Goal: Task Accomplishment & Management: Use online tool/utility

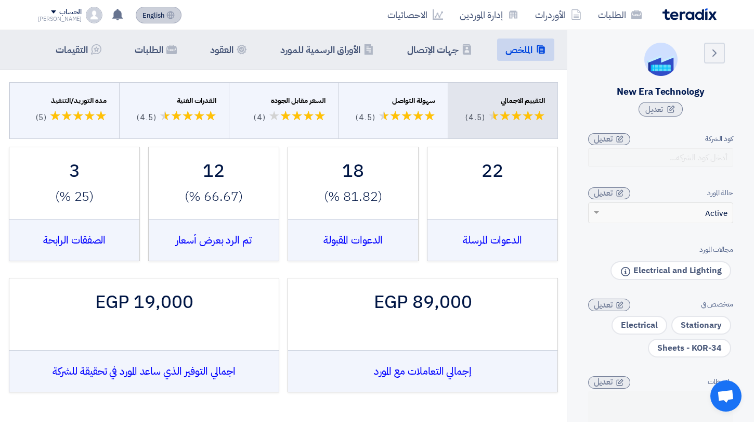
click at [142, 15] on span "English" at bounding box center [153, 15] width 22 height 7
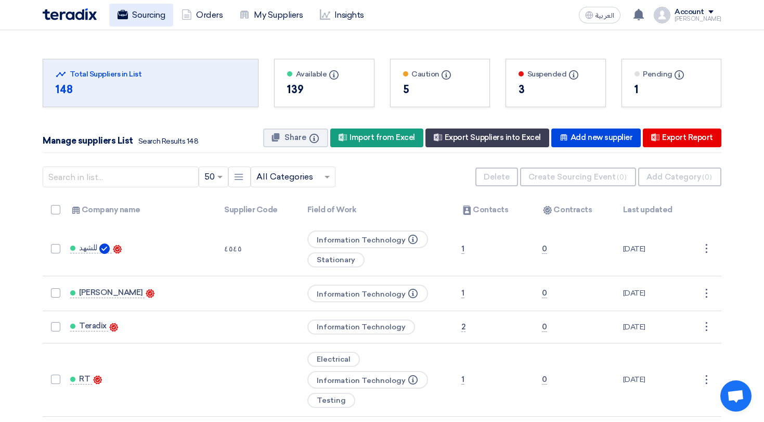
click at [148, 24] on link "Sourcing" at bounding box center [141, 15] width 64 height 23
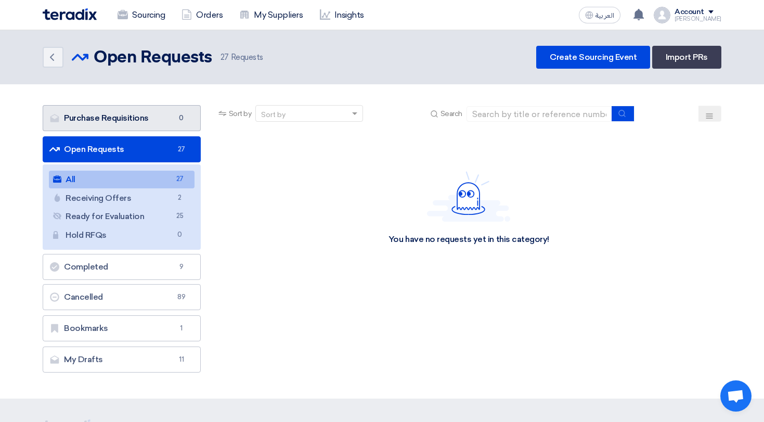
click at [112, 114] on link "Purchase Requisitions Purchase Requisitions 0" at bounding box center [122, 118] width 158 height 26
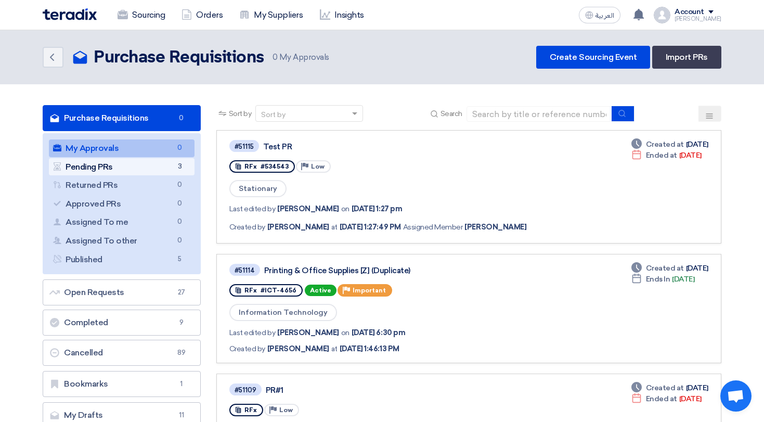
click at [109, 169] on link "Pending PRs Pending PRs 3" at bounding box center [122, 167] width 146 height 18
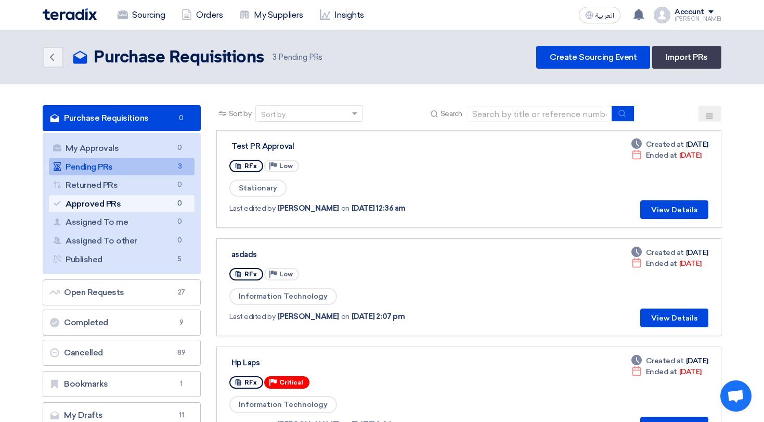
click at [142, 200] on link "Approved PRs Approved PRs 0" at bounding box center [122, 204] width 146 height 18
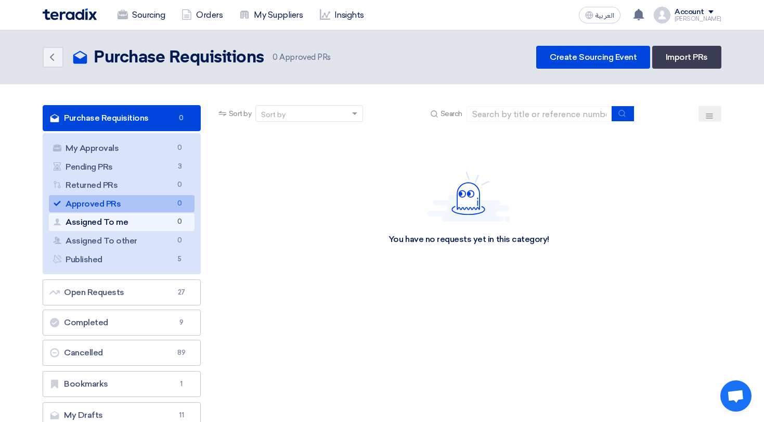
click at [139, 227] on link "Assigned To me Assigned To me 0" at bounding box center [122, 222] width 146 height 18
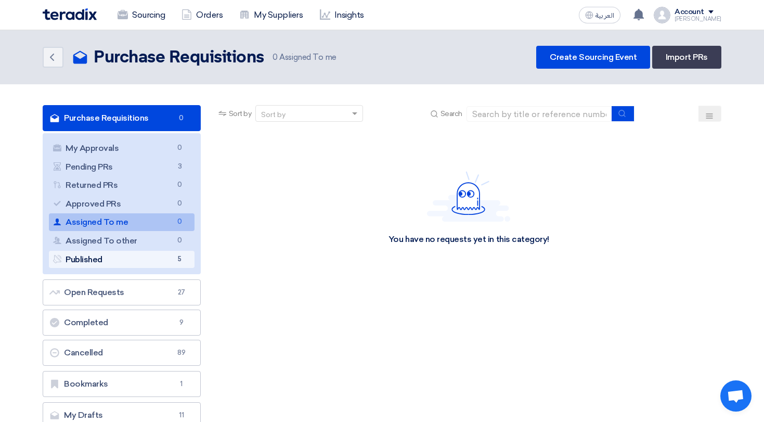
click at [171, 264] on link "Published Published 5" at bounding box center [122, 260] width 146 height 18
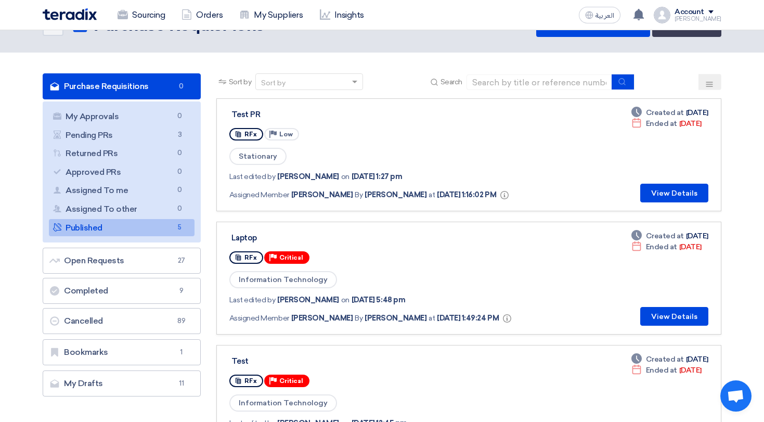
scroll to position [31, 0]
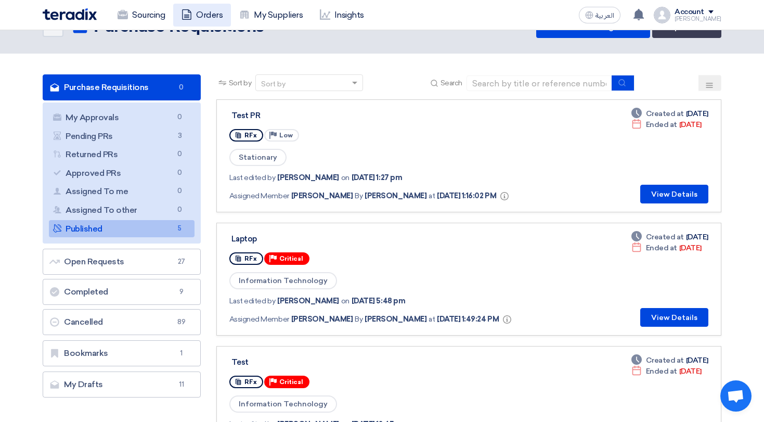
click at [211, 10] on link "Orders" at bounding box center [202, 15] width 58 height 23
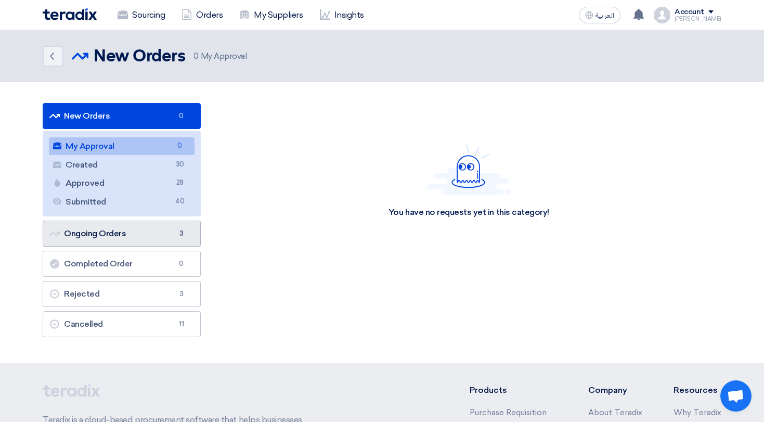
click at [114, 232] on link "Ongoing Orders Ongoing Orders 3" at bounding box center [122, 233] width 158 height 26
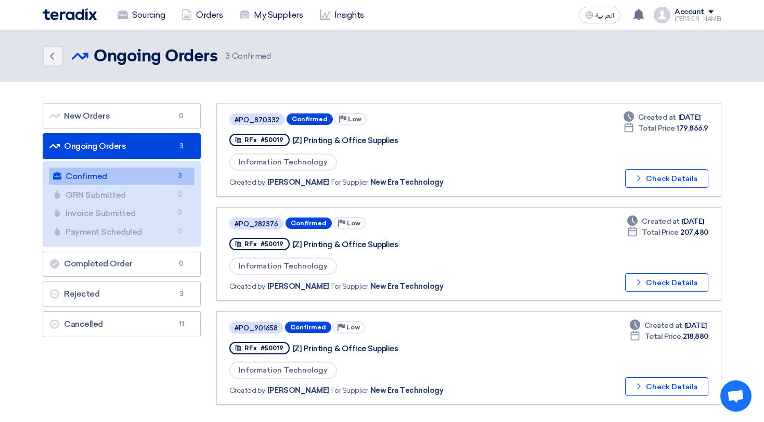
drag, startPoint x: 329, startPoint y: 137, endPoint x: 333, endPoint y: 150, distance: 13.2
click at [373, 137] on div "[Z] Printing & Office Supplies" at bounding box center [423, 140] width 260 height 9
click at [86, 196] on link "GRN Submitted GRN Submitted 0" at bounding box center [122, 195] width 146 height 18
click at [124, 194] on link "GRN Submitted GRN Submitted 0" at bounding box center [122, 195] width 146 height 18
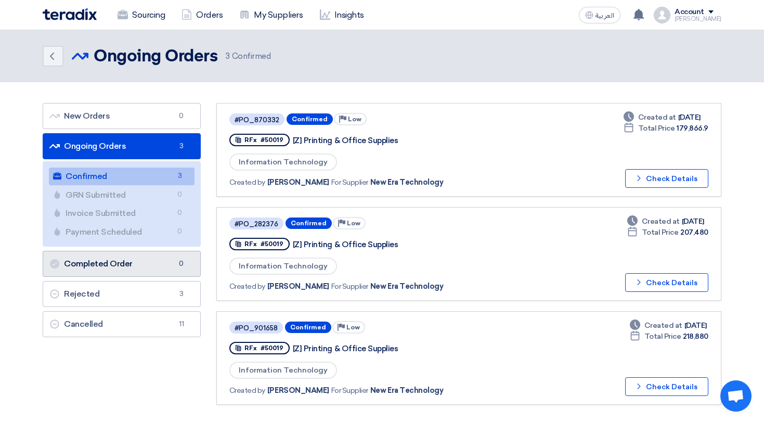
click at [120, 270] on link "Completed Order Completed Order 0" at bounding box center [122, 264] width 158 height 26
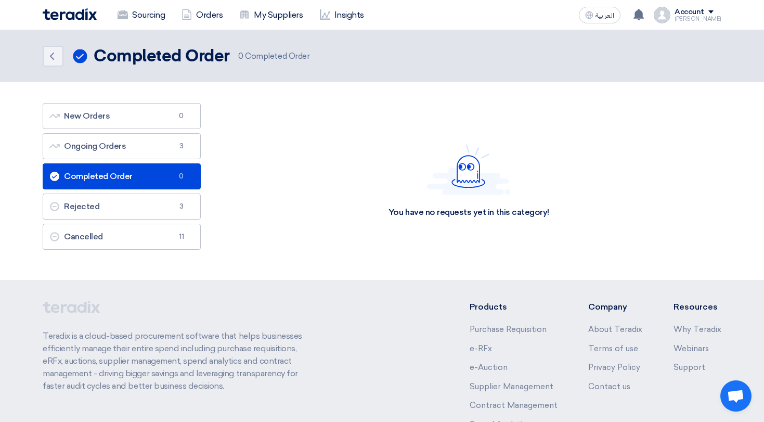
drag, startPoint x: 690, startPoint y: 9, endPoint x: 681, endPoint y: 30, distance: 22.6
click at [690, 9] on div "Account" at bounding box center [689, 12] width 30 height 9
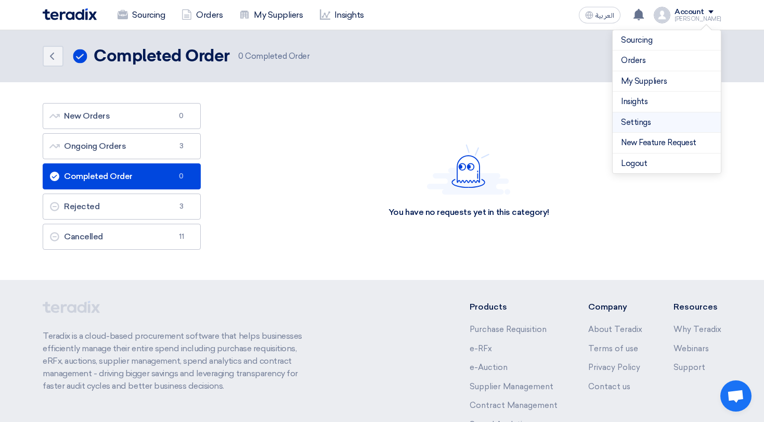
click at [645, 119] on link "Settings" at bounding box center [667, 122] width 92 height 12
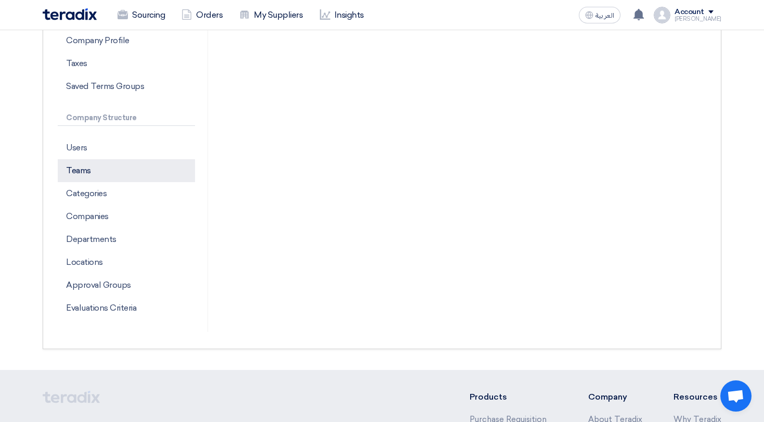
scroll to position [214, 0]
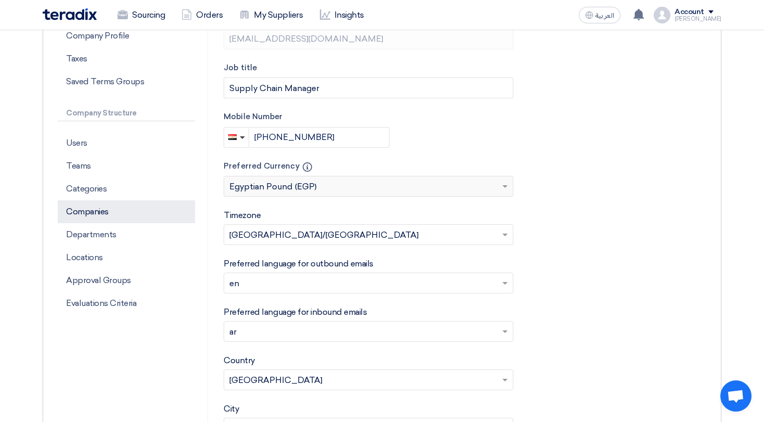
click at [97, 208] on p "Companies" at bounding box center [126, 211] width 137 height 23
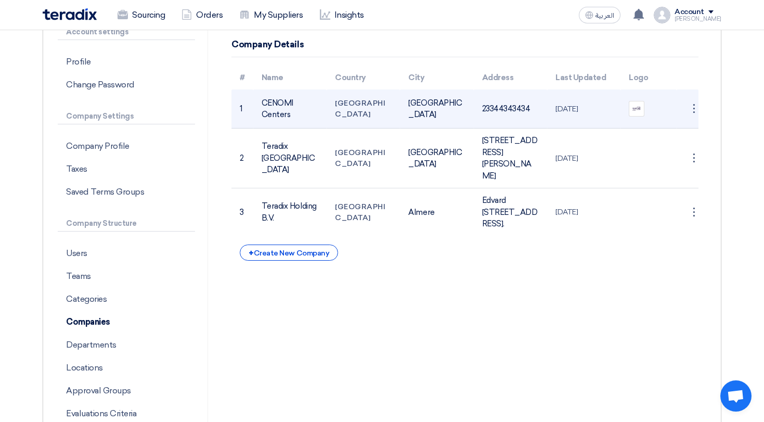
scroll to position [103, 0]
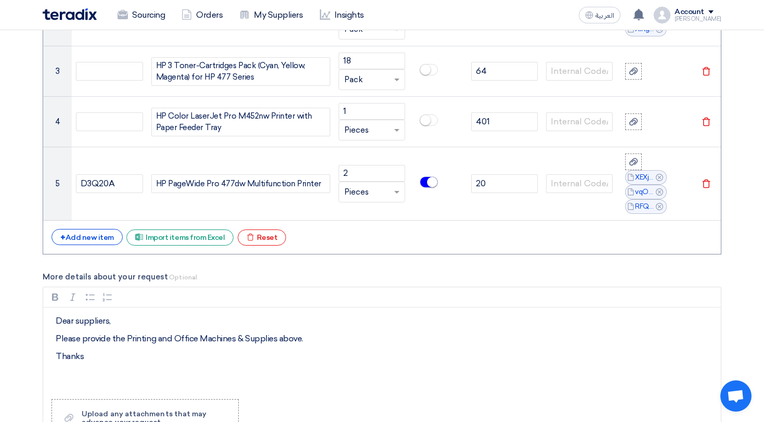
scroll to position [879, 0]
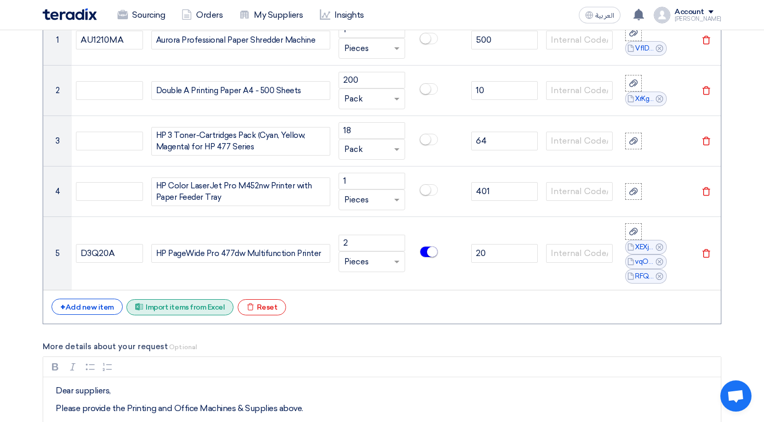
click at [184, 309] on div "Excel file Import items from Excel" at bounding box center [179, 307] width 107 height 16
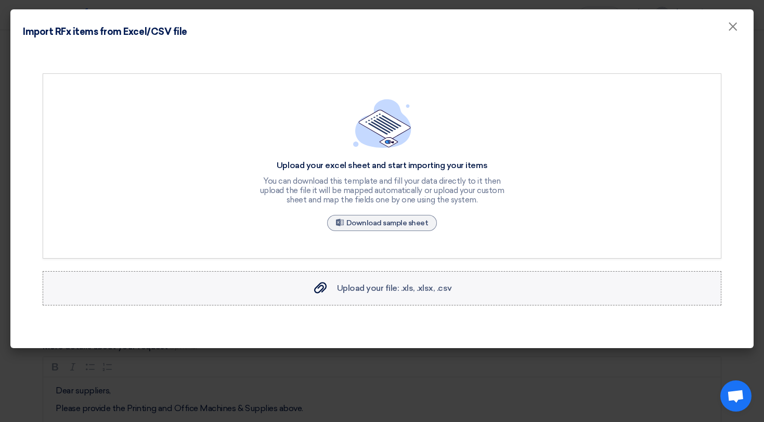
click at [355, 286] on span "Upload your file: .xls, .xlsx, .csv" at bounding box center [394, 288] width 115 height 10
click at [0, 0] on input "Upload your file: .xls, .xlsx, .csv Upload your file: .xls, .xlsx, .csv" at bounding box center [0, 0] width 0 height 0
click at [732, 24] on span "×" at bounding box center [732, 29] width 10 height 21
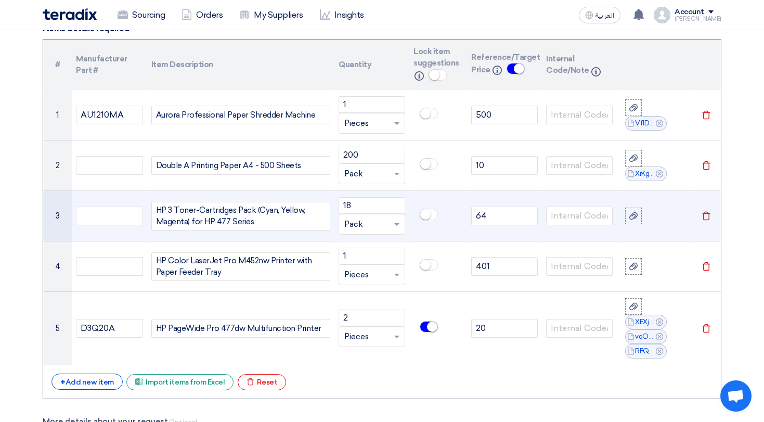
scroll to position [801, 0]
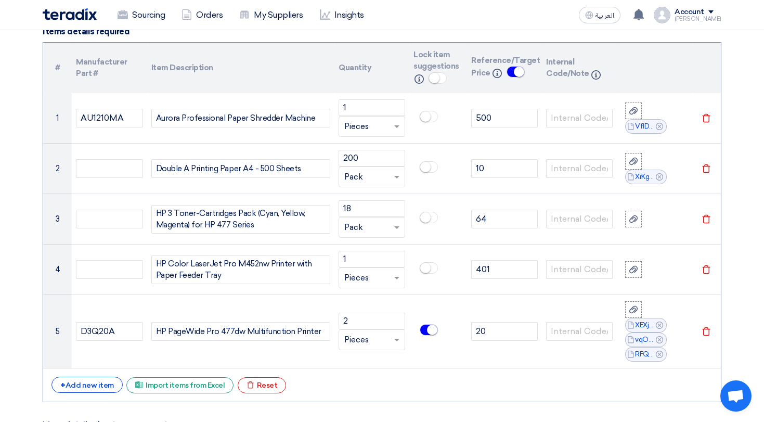
drag, startPoint x: 684, startPoint y: 20, endPoint x: 685, endPoint y: 29, distance: 8.9
click at [683, 20] on div "[PERSON_NAME]" at bounding box center [697, 19] width 47 height 6
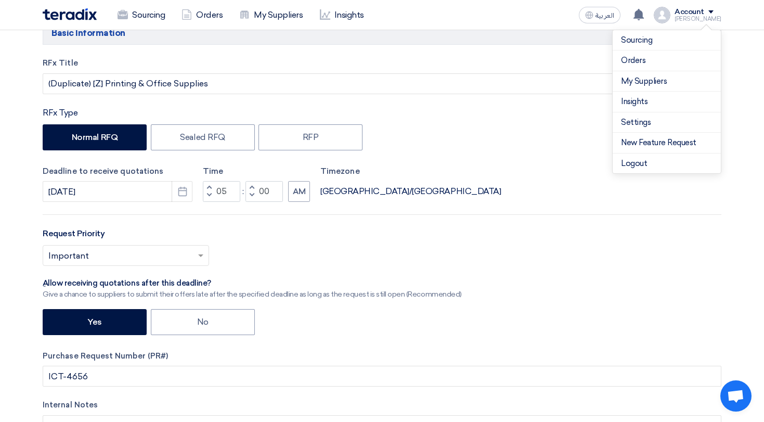
click at [564, 105] on div "RFx Title (Duplicate) [Z] Printing & Office Supplies RFx Type Normal RFQ Sealed…" at bounding box center [382, 267] width 694 height 421
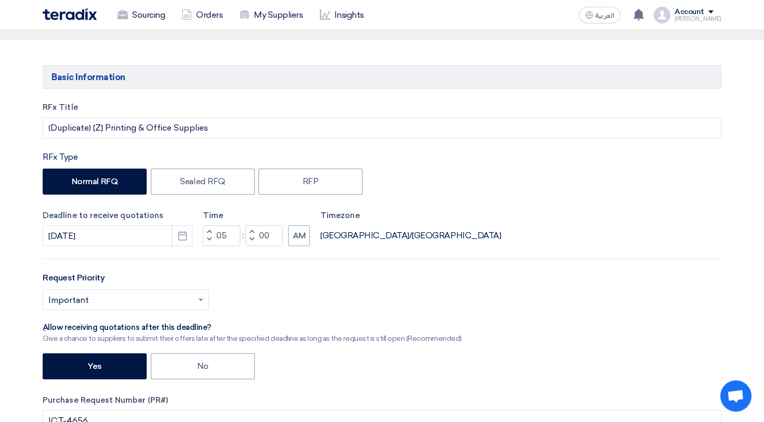
scroll to position [97, 0]
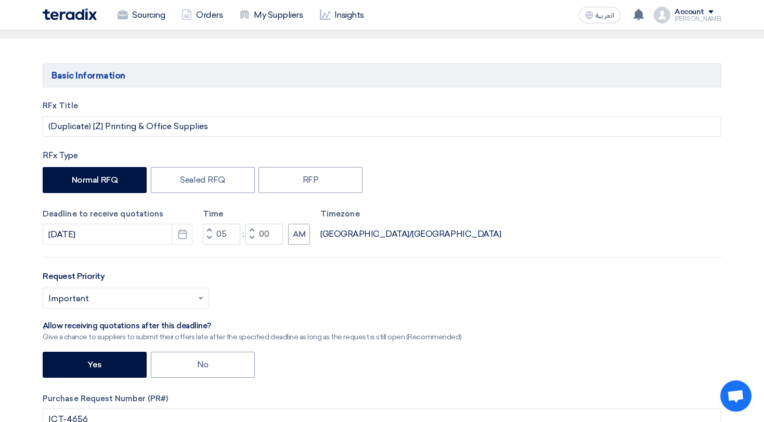
click at [475, 183] on div "Normal RFQ Sealed RFQ RFP" at bounding box center [382, 181] width 679 height 29
click at [173, 172] on label "Sealed RFQ" at bounding box center [203, 180] width 104 height 26
click at [180, 176] on input "Sealed RFQ" at bounding box center [183, 179] width 7 height 7
radio input "true"
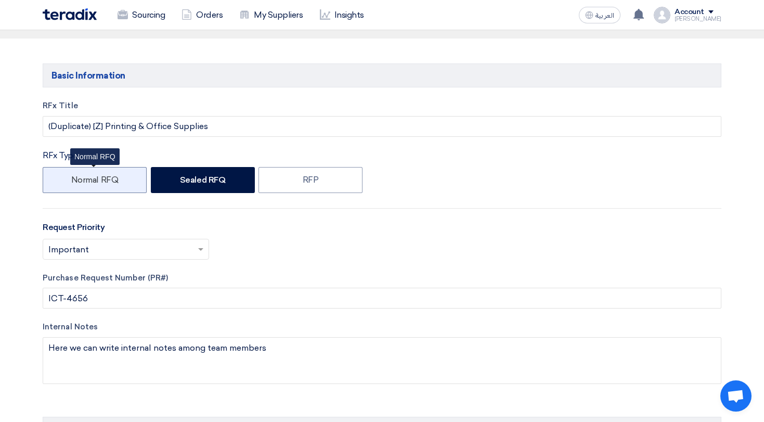
drag, startPoint x: 116, startPoint y: 185, endPoint x: 128, endPoint y: 186, distance: 12.0
click at [116, 185] on label "Normal RFQ" at bounding box center [95, 180] width 104 height 26
click at [78, 183] on input "Normal RFQ" at bounding box center [74, 179] width 7 height 7
radio input "true"
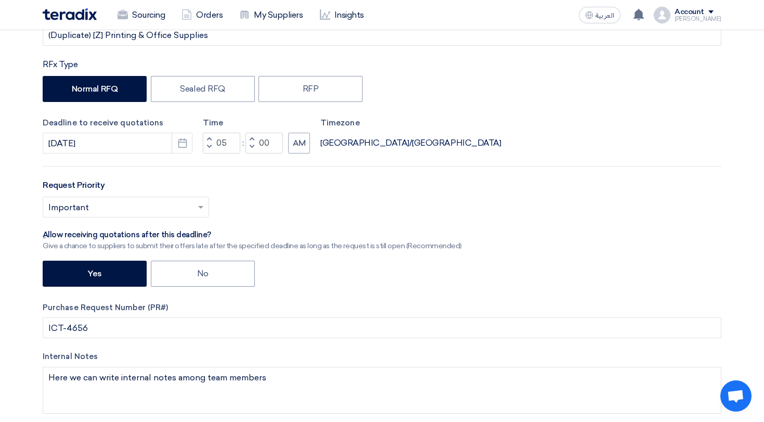
scroll to position [198, 0]
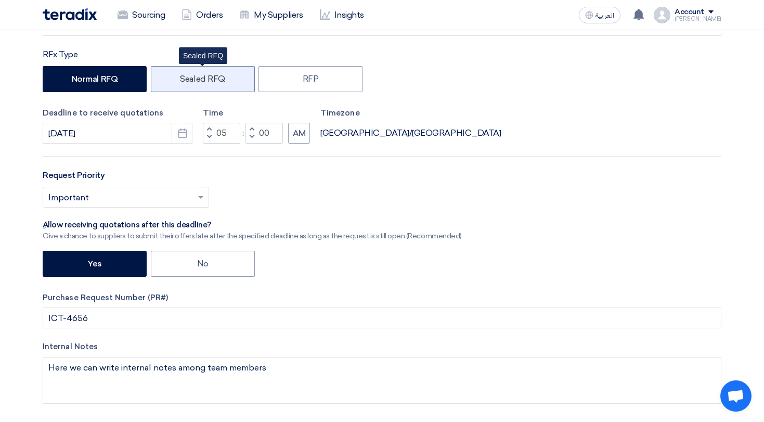
click at [212, 85] on label "Sealed RFQ" at bounding box center [203, 79] width 104 height 26
click at [187, 82] on input "Sealed RFQ" at bounding box center [183, 78] width 7 height 7
radio input "true"
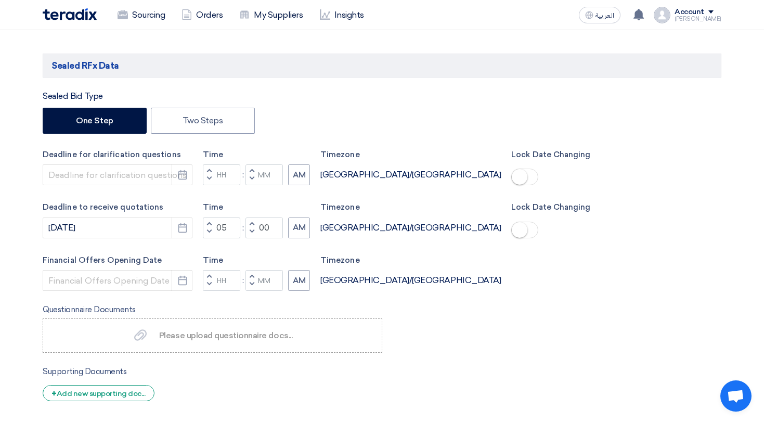
scroll to position [464, 0]
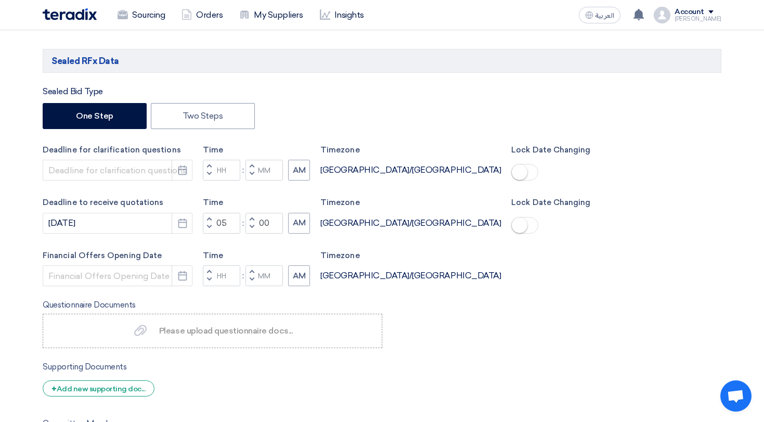
drag, startPoint x: 122, startPoint y: 146, endPoint x: 179, endPoint y: 149, distance: 57.3
click at [179, 149] on label "Deadline for clarification questions" at bounding box center [118, 150] width 150 height 12
click at [177, 151] on label "Deadline for clarification questions" at bounding box center [118, 150] width 150 height 12
drag, startPoint x: 145, startPoint y: 152, endPoint x: 64, endPoint y: 152, distance: 80.6
click at [63, 152] on label "Deadline for clarification questions" at bounding box center [118, 150] width 150 height 12
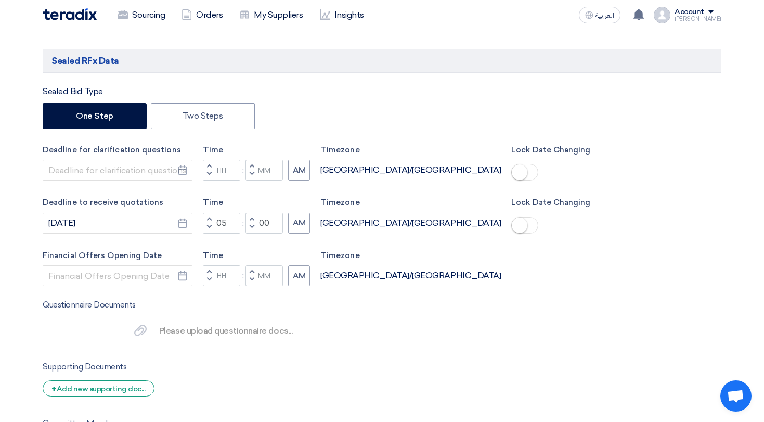
click at [64, 153] on label "Deadline for clarification questions" at bounding box center [118, 150] width 150 height 12
drag, startPoint x: 118, startPoint y: 150, endPoint x: 166, endPoint y: 152, distance: 48.4
click at [166, 152] on label "Deadline for clarification questions" at bounding box center [118, 150] width 150 height 12
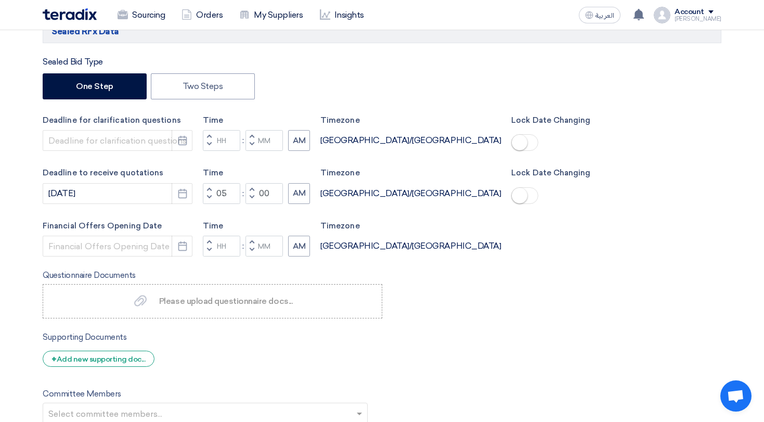
scroll to position [496, 0]
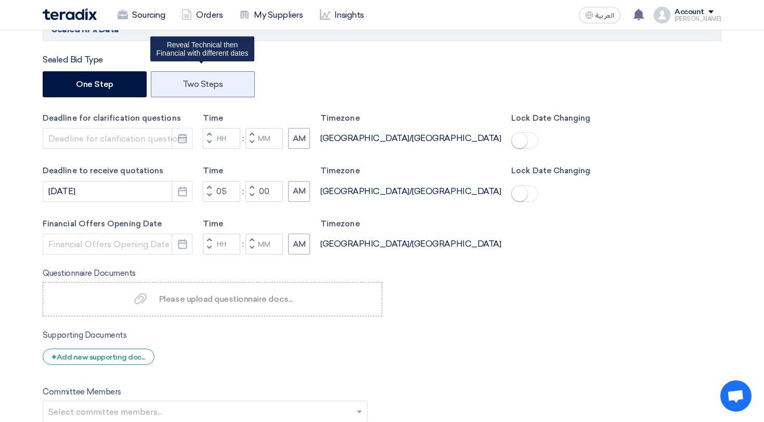
click at [186, 90] on label "Two Steps" at bounding box center [203, 84] width 104 height 26
click at [186, 87] on input "Two Steps" at bounding box center [186, 83] width 7 height 7
radio input "true"
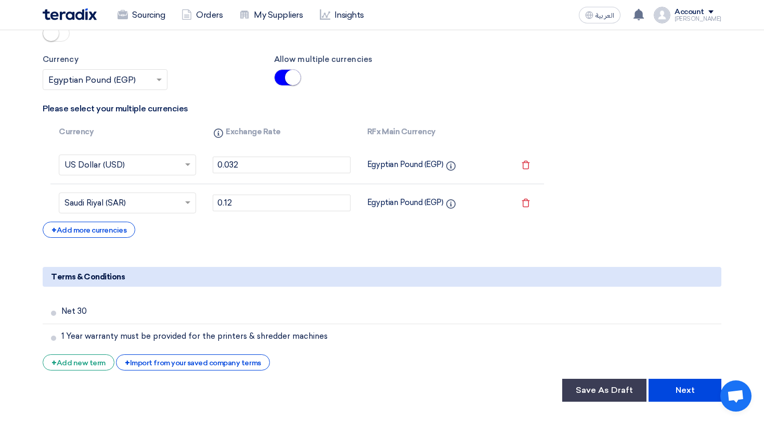
scroll to position [2335, 0]
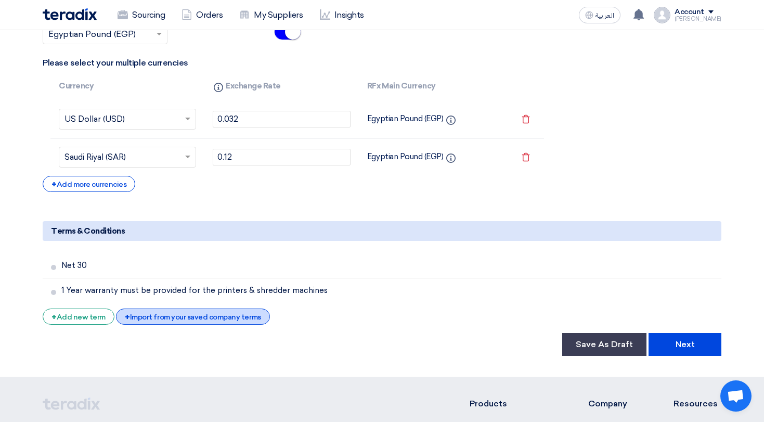
click at [198, 308] on div "+ Import from your saved company terms" at bounding box center [192, 316] width 153 height 16
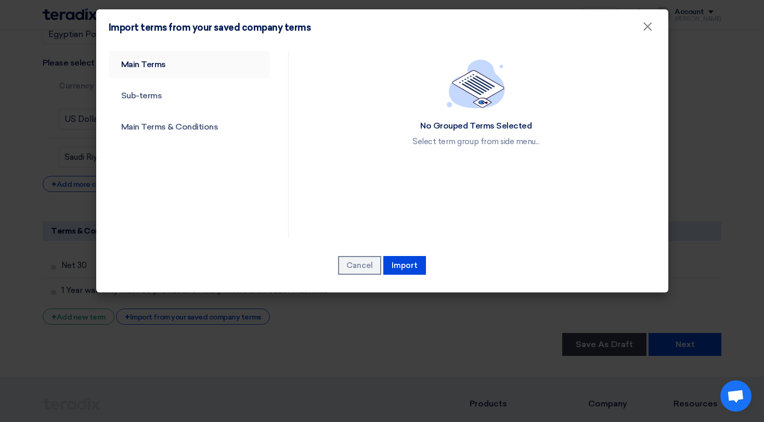
click at [165, 73] on link "Main Terms" at bounding box center [190, 64] width 162 height 27
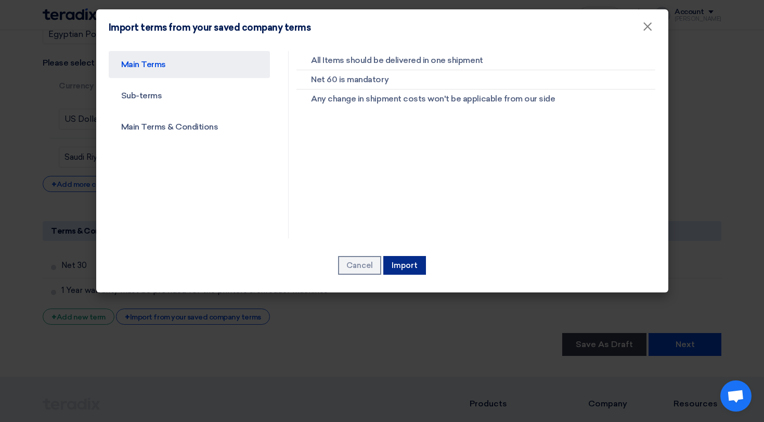
click at [415, 268] on button "Import" at bounding box center [404, 265] width 43 height 19
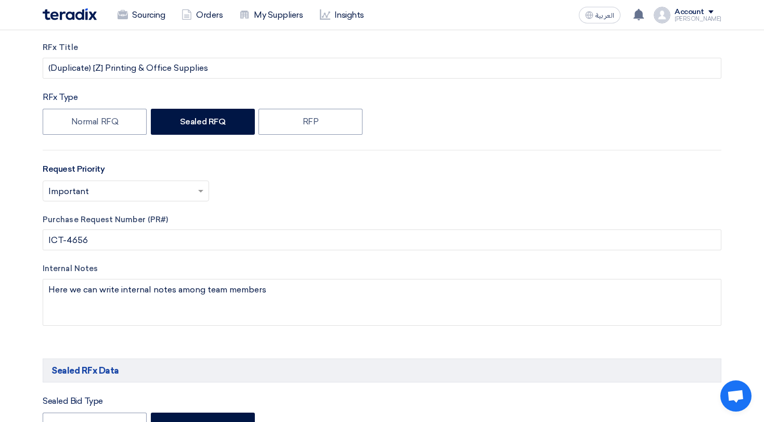
scroll to position [151, 0]
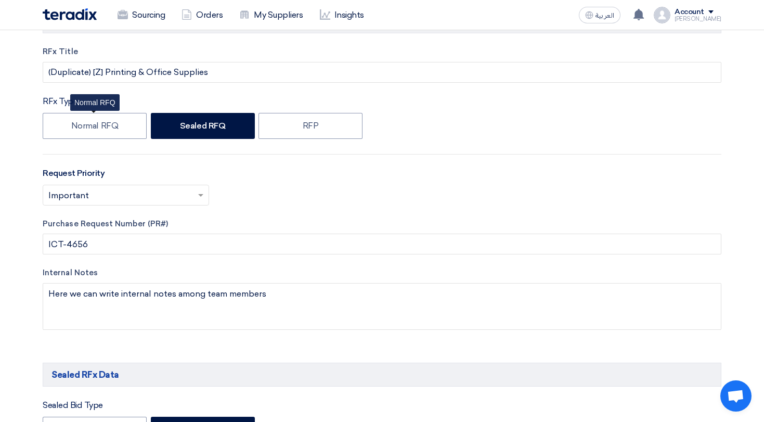
drag, startPoint x: 98, startPoint y: 129, endPoint x: 127, endPoint y: 209, distance: 85.2
click at [98, 129] on label "Normal RFQ" at bounding box center [95, 126] width 104 height 26
click at [78, 128] on input "Normal RFQ" at bounding box center [74, 125] width 7 height 7
radio input "true"
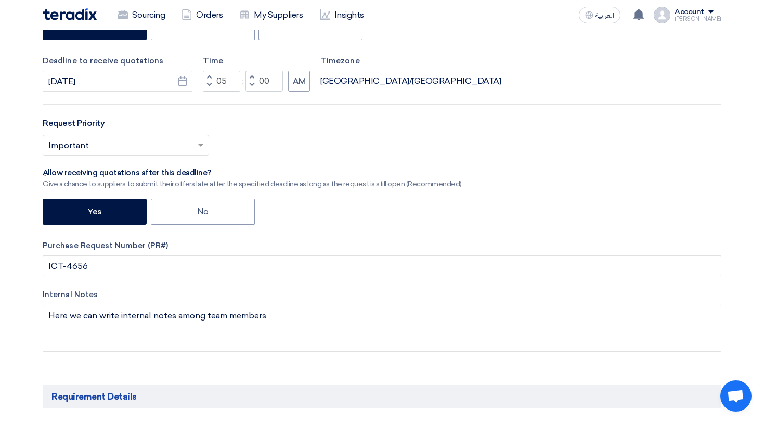
scroll to position [251, 0]
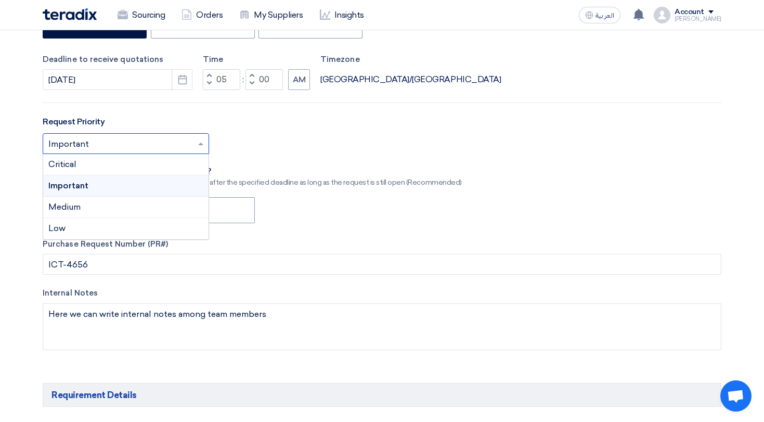
click at [112, 136] on div at bounding box center [125, 143] width 165 height 17
click at [128, 172] on div "Critical" at bounding box center [125, 164] width 165 height 21
click at [119, 150] on input "text" at bounding box center [120, 144] width 145 height 17
click at [227, 148] on div "Select priority... × Critical × Critical Important Medium Low" at bounding box center [382, 147] width 679 height 29
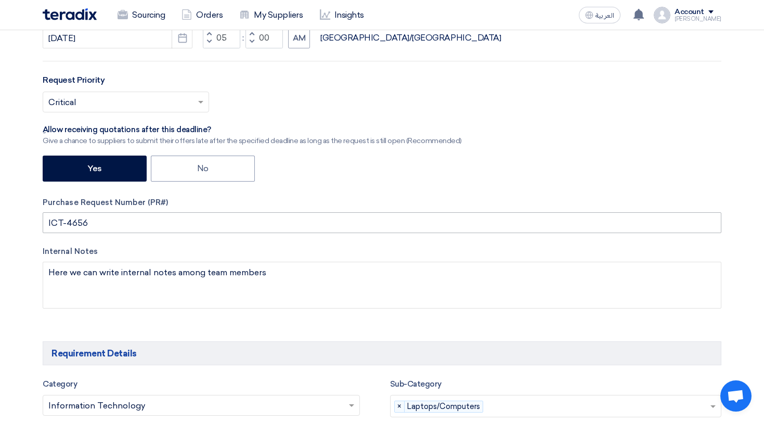
scroll to position [294, 0]
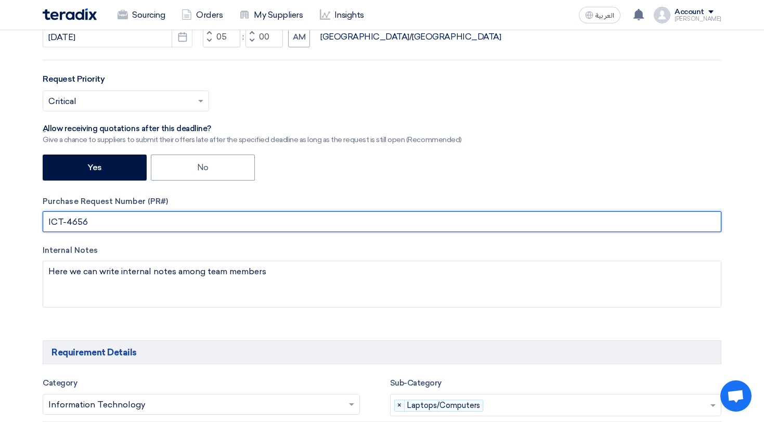
drag, startPoint x: 128, startPoint y: 218, endPoint x: 1, endPoint y: 216, distance: 127.9
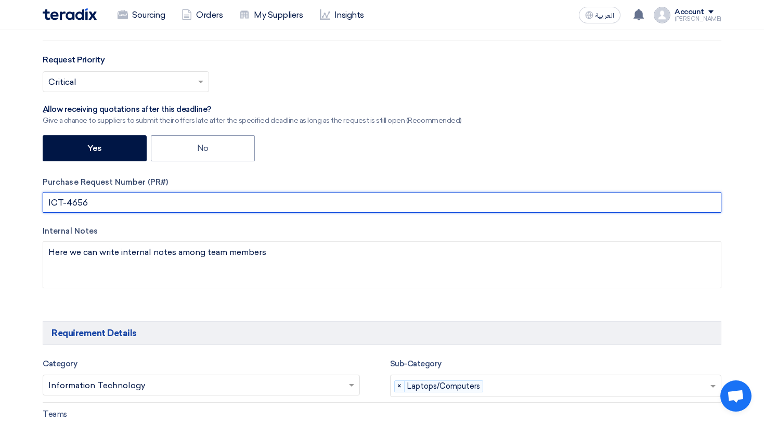
click at [85, 210] on input "ICT-4656" at bounding box center [382, 202] width 679 height 21
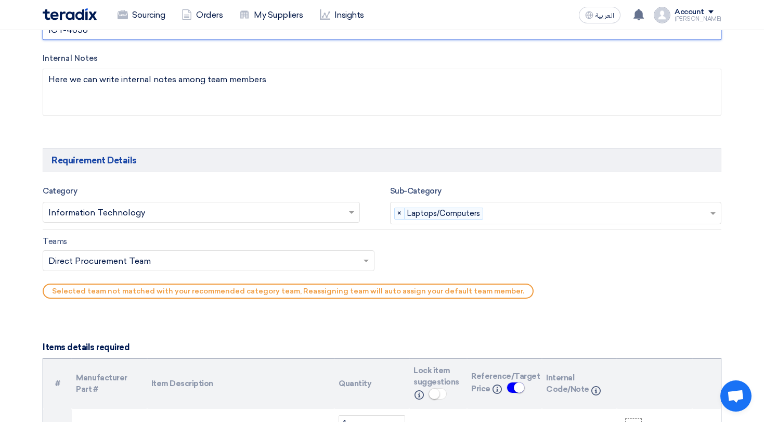
scroll to position [486, 0]
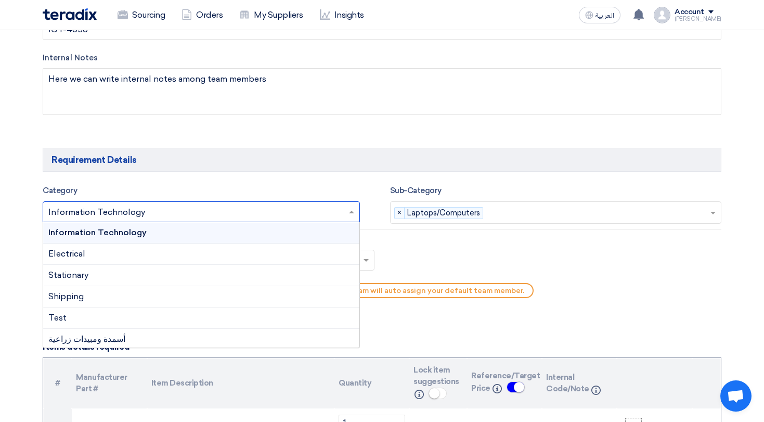
click at [198, 213] on input "text" at bounding box center [195, 212] width 295 height 17
click at [310, 212] on input "text" at bounding box center [195, 212] width 295 height 17
click at [569, 220] on input "text" at bounding box center [598, 213] width 223 height 17
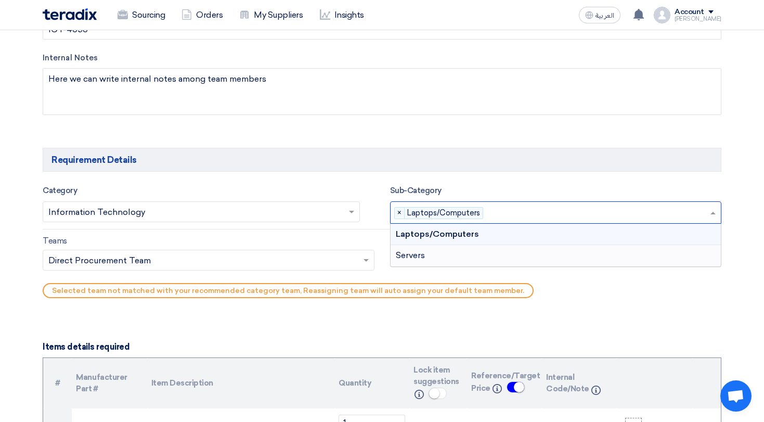
click at [650, 271] on div "Teams Teams.. × Direct Procurement Team × Selected team not matched with your r…" at bounding box center [382, 268] width 694 height 69
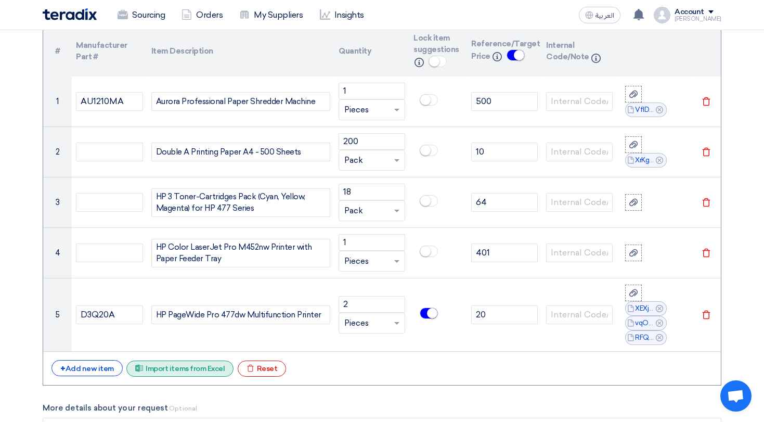
scroll to position [821, 0]
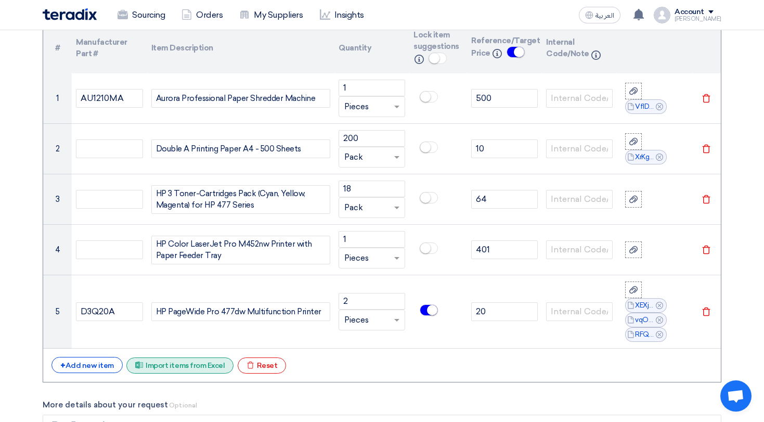
click at [198, 371] on div "Excel file Import items from Excel" at bounding box center [179, 365] width 107 height 16
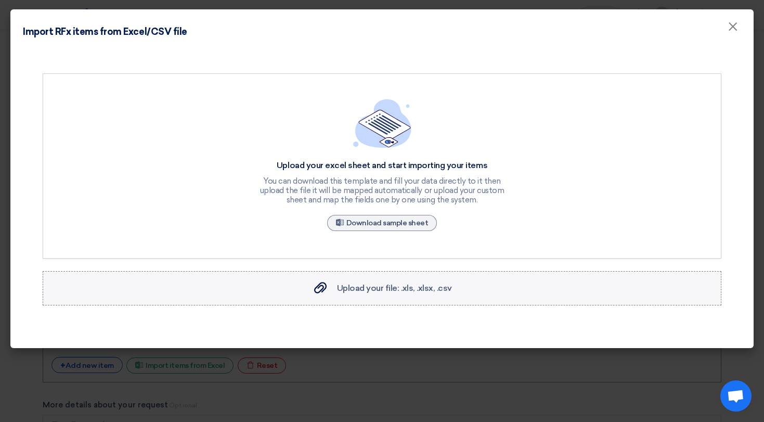
click at [308, 293] on label "Upload your file: .xls, .xlsx, .csv Upload your file: .xls, .xlsx, .csv" at bounding box center [382, 288] width 679 height 34
click at [0, 0] on input "Upload your file: .xls, .xlsx, .csv Upload your file: .xls, .xlsx, .csv" at bounding box center [0, 0] width 0 height 0
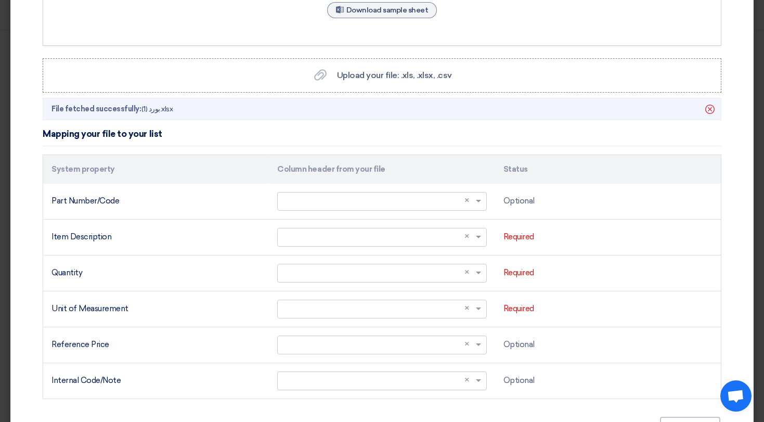
scroll to position [219, 0]
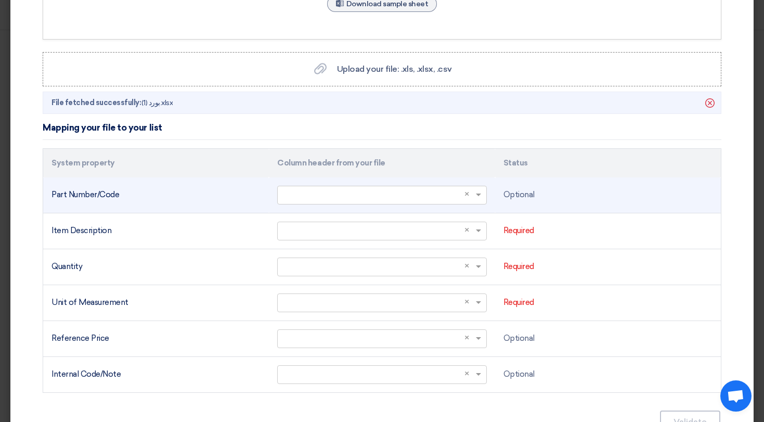
click at [273, 191] on td "Select a column... × ×" at bounding box center [382, 195] width 226 height 36
click at [283, 189] on input "text" at bounding box center [376, 194] width 187 height 17
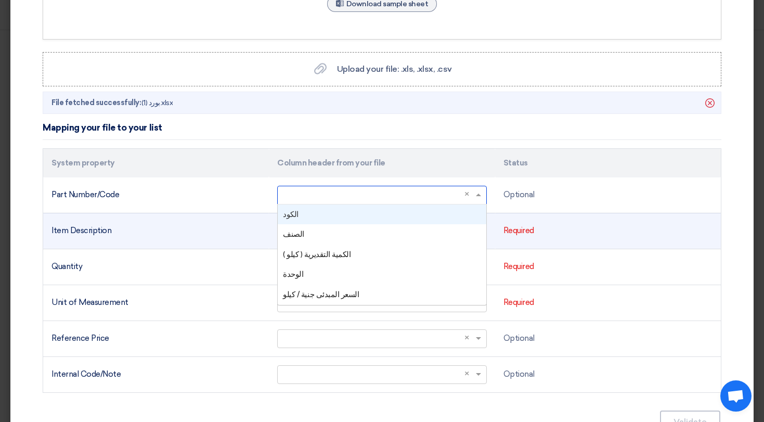
drag, startPoint x: 298, startPoint y: 217, endPoint x: 295, endPoint y: 236, distance: 18.4
click at [298, 217] on div "الكود" at bounding box center [382, 214] width 208 height 20
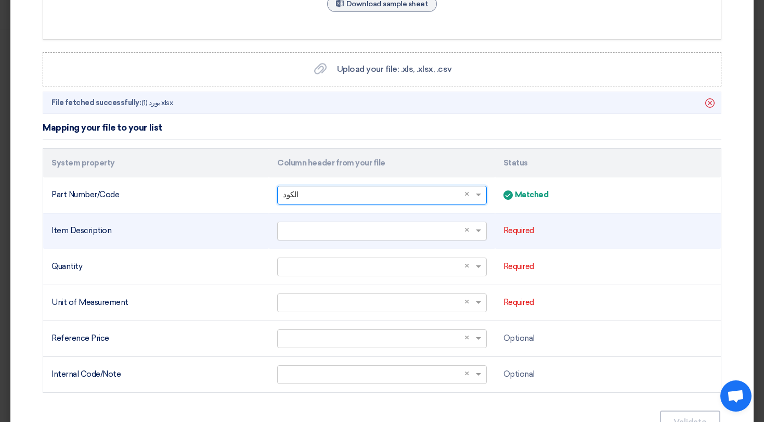
click at [298, 223] on input "text" at bounding box center [376, 230] width 187 height 17
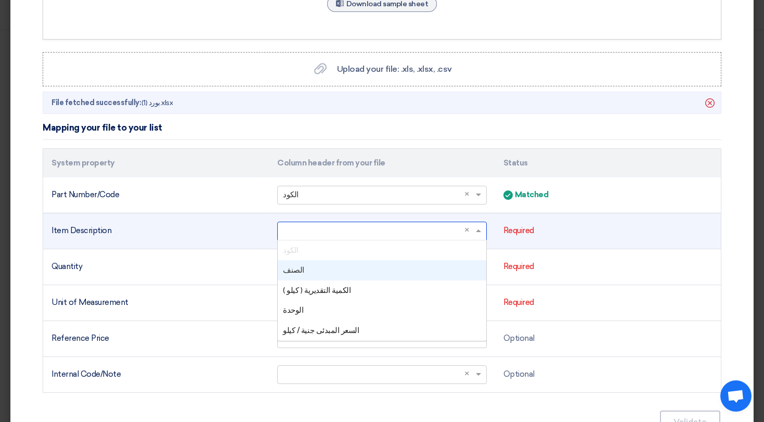
click at [309, 265] on div "الصنف" at bounding box center [382, 270] width 208 height 20
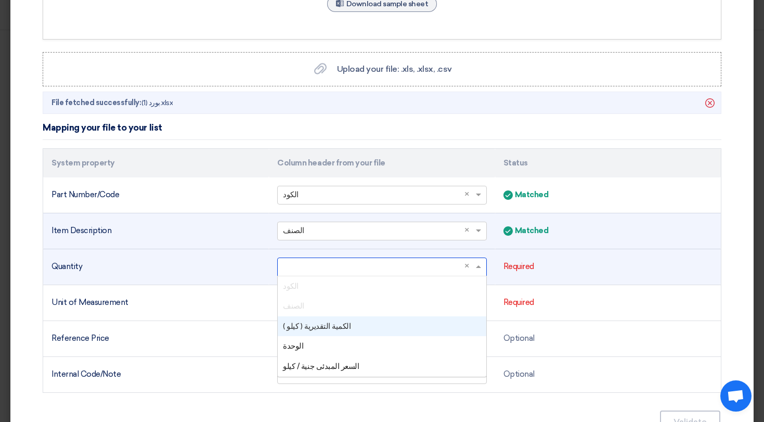
drag, startPoint x: 318, startPoint y: 269, endPoint x: 315, endPoint y: 276, distance: 6.8
click at [318, 269] on input "text" at bounding box center [376, 266] width 187 height 17
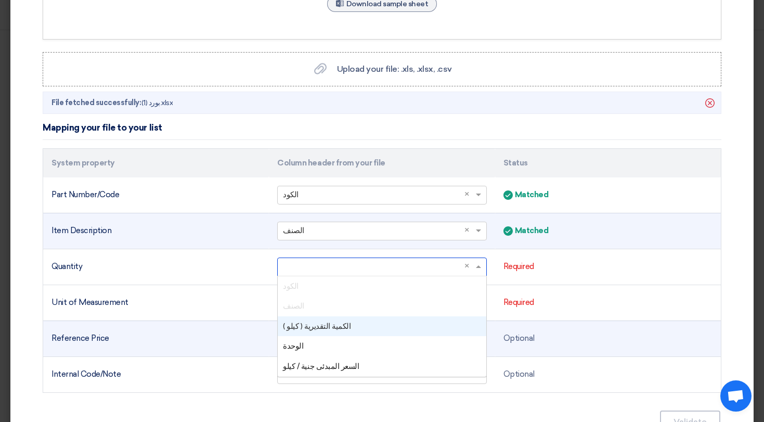
click at [319, 323] on span "الكمية التقديرية ( كيلو )" at bounding box center [317, 325] width 68 height 9
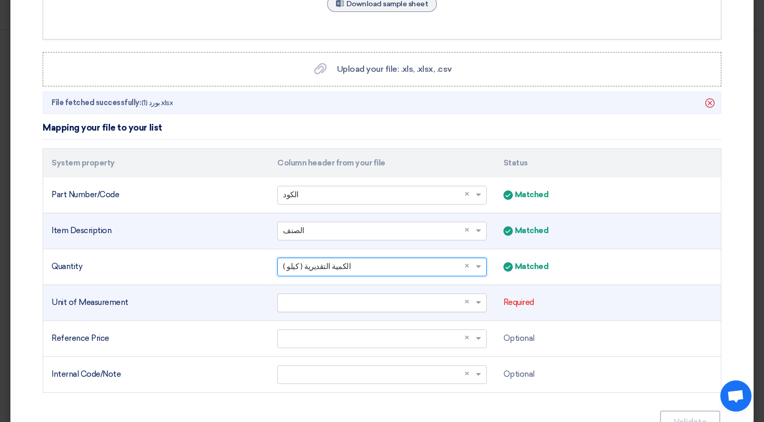
drag, startPoint x: 349, startPoint y: 304, endPoint x: 349, endPoint y: 309, distance: 5.7
click at [349, 304] on input "text" at bounding box center [376, 302] width 187 height 17
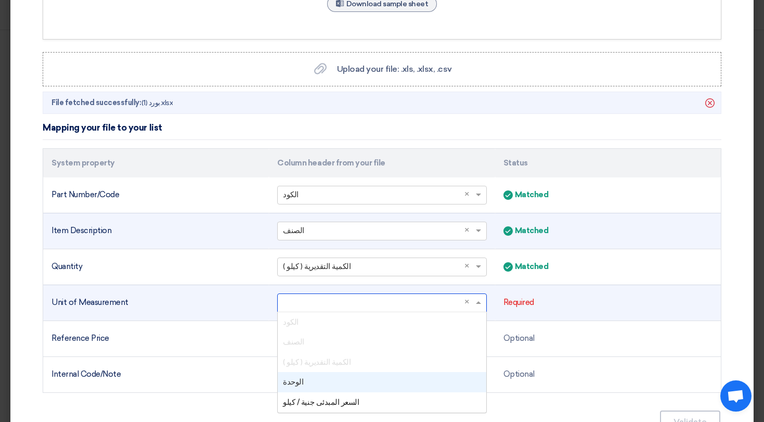
click at [314, 389] on div "الوحدة" at bounding box center [382, 382] width 208 height 20
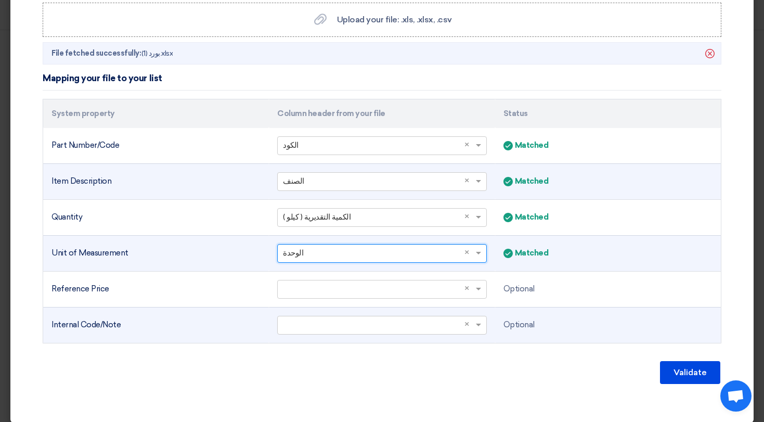
scroll to position [270, 0]
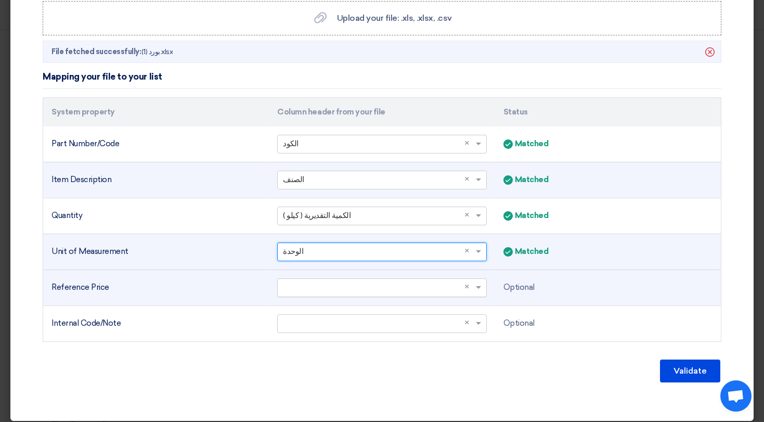
click at [341, 290] on input "text" at bounding box center [376, 287] width 187 height 17
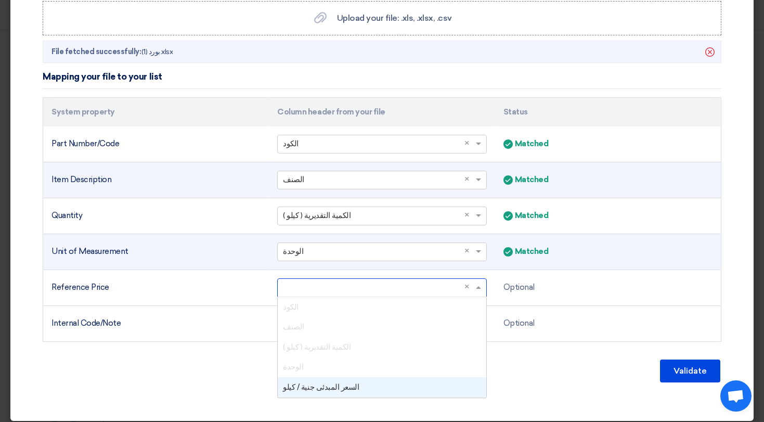
click at [244, 361] on div "Validate" at bounding box center [382, 370] width 679 height 25
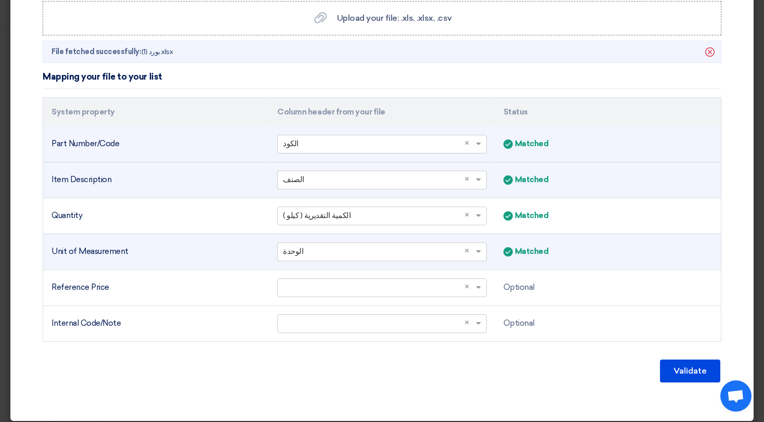
drag, startPoint x: 62, startPoint y: 139, endPoint x: 187, endPoint y: 138, distance: 124.8
click at [149, 139] on div "Part Number/Code" at bounding box center [155, 144] width 209 height 12
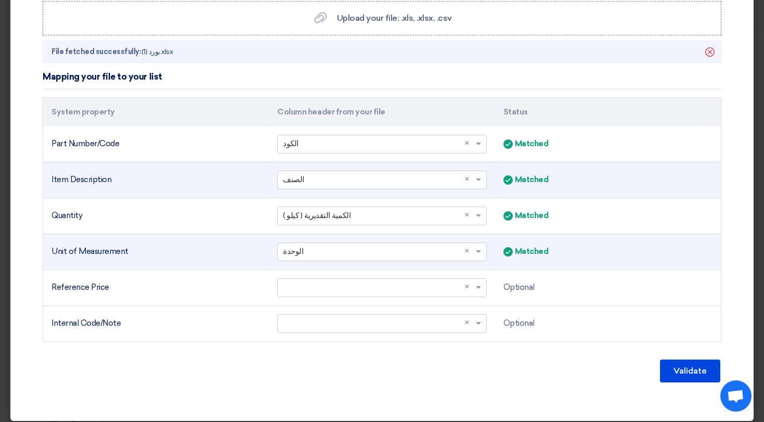
drag, startPoint x: 144, startPoint y: 346, endPoint x: 138, endPoint y: 347, distance: 5.3
click at [138, 347] on div "Mapping your file to your list System property Column header from your file Sta…" at bounding box center [382, 224] width 679 height 318
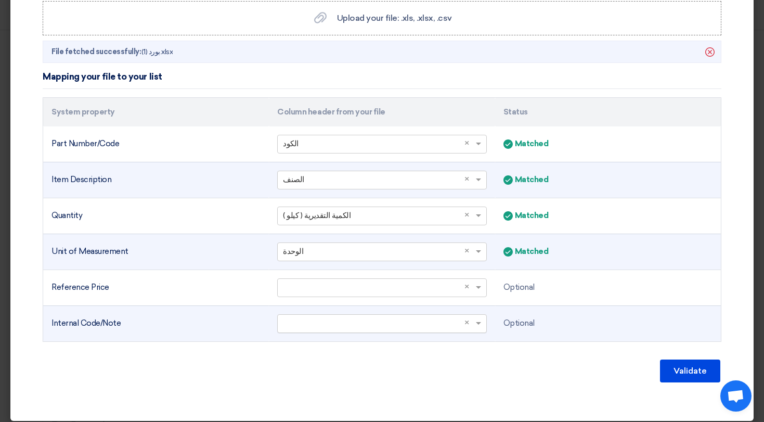
click at [319, 321] on input "text" at bounding box center [376, 323] width 187 height 17
click at [235, 316] on td "Internal Code/Note" at bounding box center [156, 323] width 226 height 36
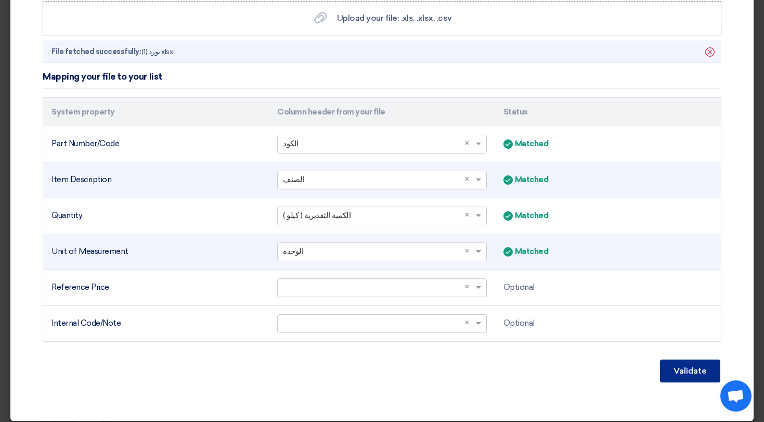
click at [660, 366] on button "Validate" at bounding box center [690, 370] width 60 height 23
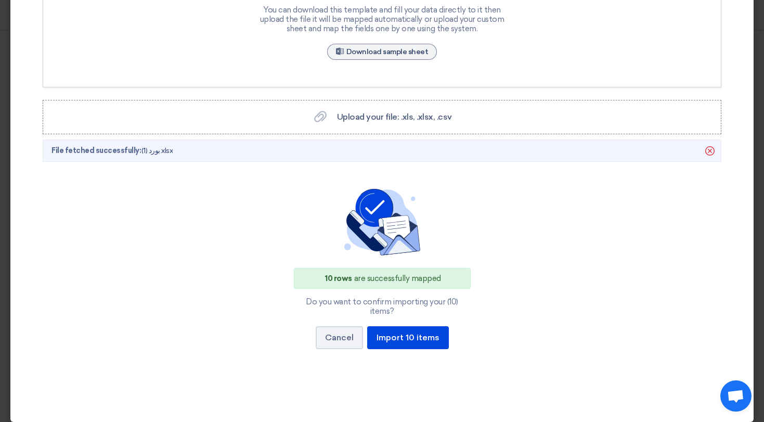
drag, startPoint x: 360, startPoint y: 280, endPoint x: 338, endPoint y: 282, distance: 21.4
click at [360, 280] on div "10 rows are successfully mapped" at bounding box center [382, 278] width 177 height 21
click at [426, 336] on button "Import 10 items" at bounding box center [408, 337] width 82 height 23
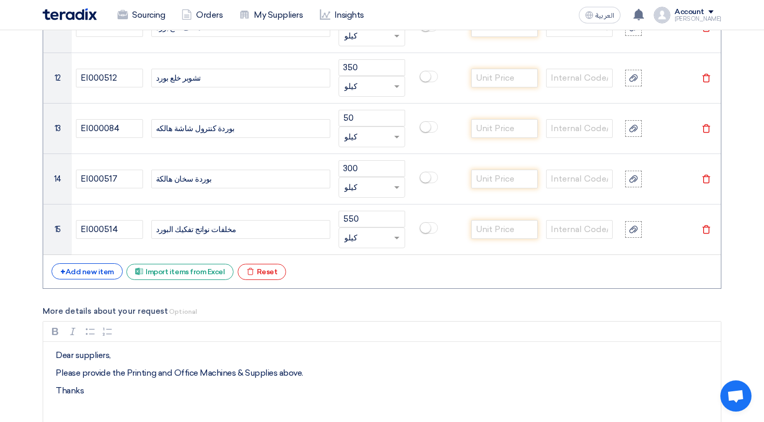
scroll to position [1421, 0]
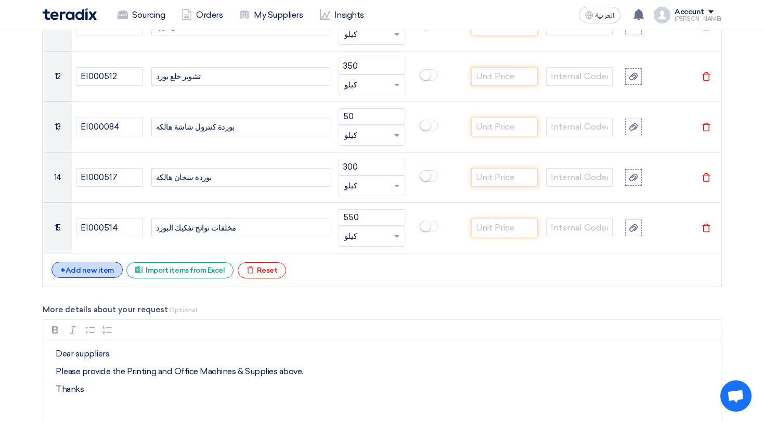
click at [109, 274] on div "+ Add new item" at bounding box center [86, 270] width 71 height 16
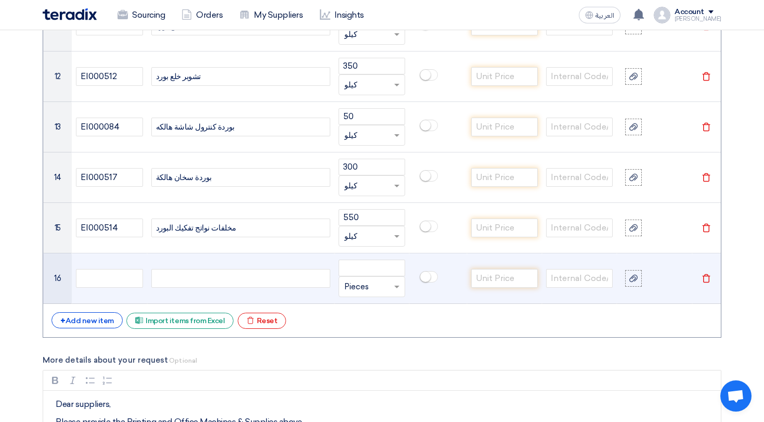
click at [190, 276] on div at bounding box center [240, 278] width 179 height 19
click at [708, 279] on icon "Delete" at bounding box center [705, 277] width 9 height 9
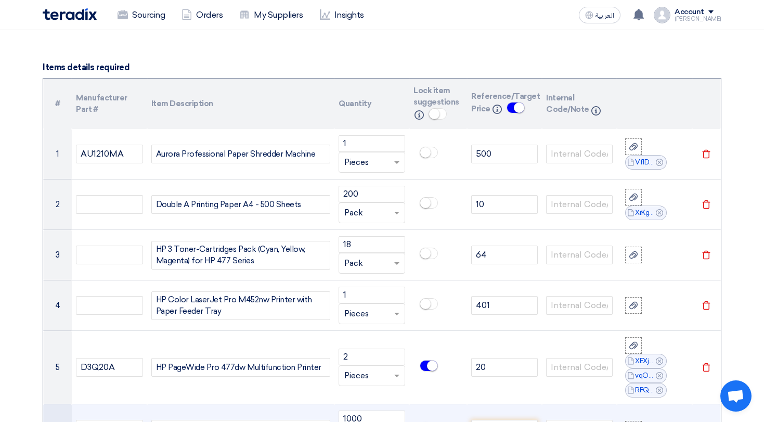
scroll to position [763, 0]
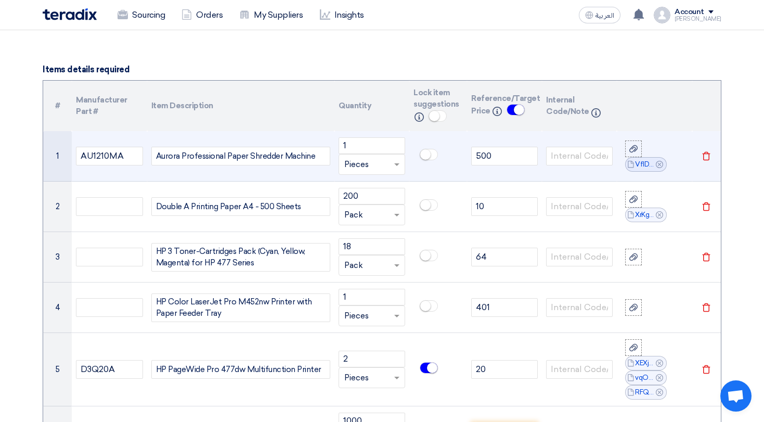
click at [431, 160] on span at bounding box center [429, 154] width 18 height 11
click at [476, 159] on input "500" at bounding box center [504, 156] width 67 height 19
drag, startPoint x: 494, startPoint y: 161, endPoint x: 459, endPoint y: 159, distance: 35.4
click at [459, 159] on tr "1 AU1210MA Aurora Professional Paper Shredder Machine 1 Unit × Pieces 500 File" at bounding box center [382, 156] width 678 height 50
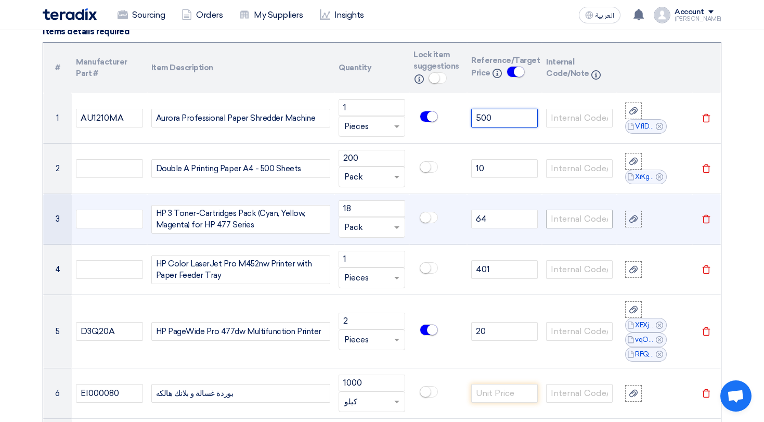
scroll to position [850, 0]
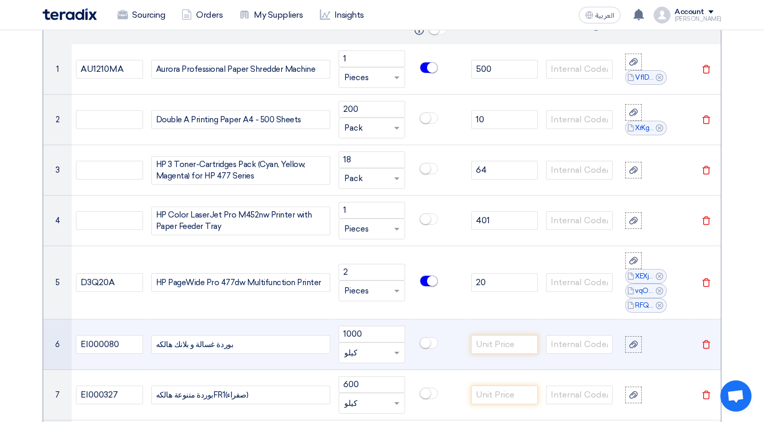
click at [708, 341] on icon "Delete" at bounding box center [705, 344] width 9 height 9
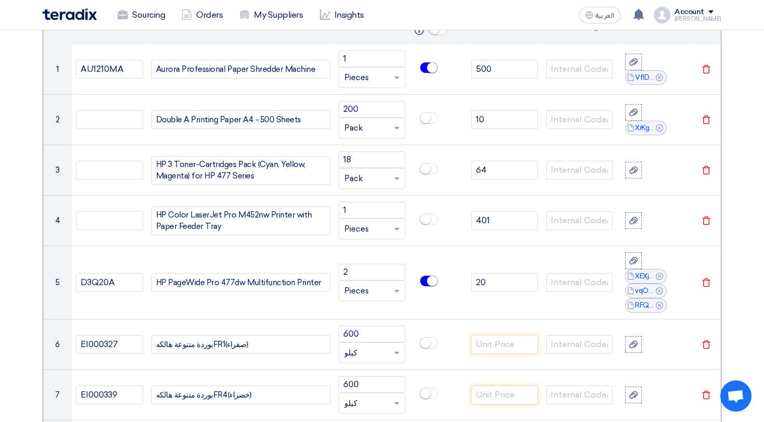
click at [708, 341] on icon "Delete" at bounding box center [705, 344] width 9 height 9
click at [708, 390] on icon "Delete" at bounding box center [705, 394] width 9 height 9
click at [708, 341] on icon "Delete" at bounding box center [705, 344] width 9 height 9
click at [708, 390] on icon "Delete" at bounding box center [705, 394] width 9 height 9
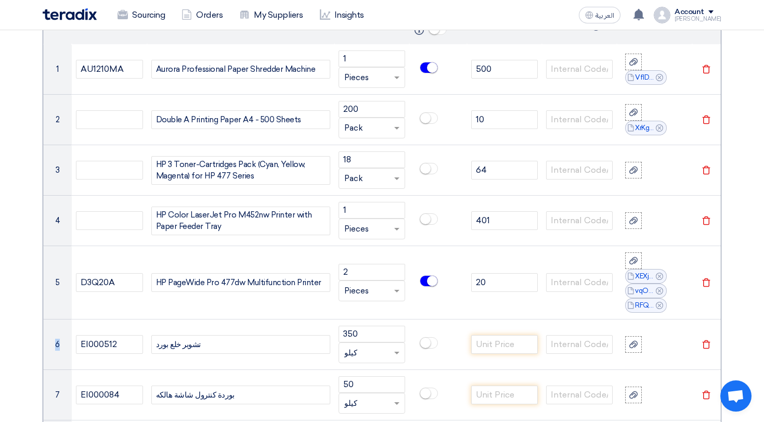
click at [708, 341] on icon "Delete" at bounding box center [705, 344] width 9 height 9
click at [708, 390] on icon "Delete" at bounding box center [705, 394] width 9 height 9
click at [708, 341] on icon "Delete" at bounding box center [705, 344] width 9 height 9
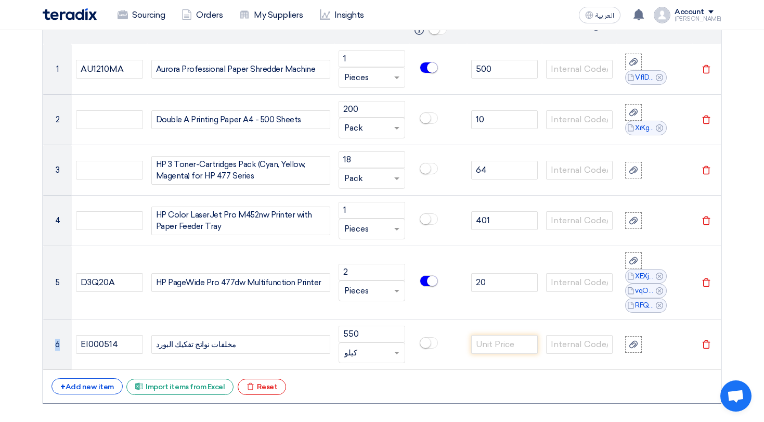
click at [708, 341] on icon "Delete" at bounding box center [705, 344] width 9 height 9
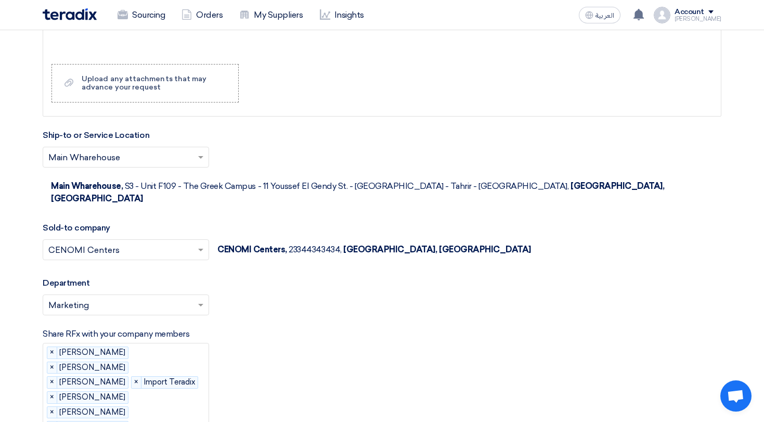
scroll to position [1175, 0]
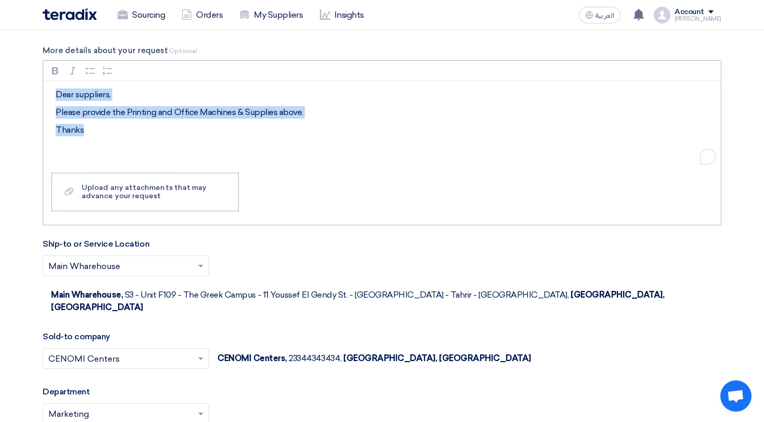
drag, startPoint x: 61, startPoint y: 87, endPoint x: 97, endPoint y: 136, distance: 60.6
click at [97, 136] on div "Dear suppliers, Please provide the Printing and Office Machines & Supplies abov…" at bounding box center [382, 122] width 678 height 83
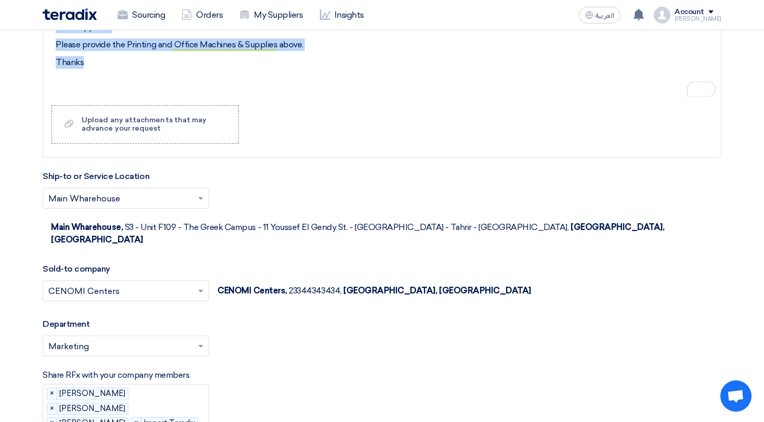
scroll to position [1244, 0]
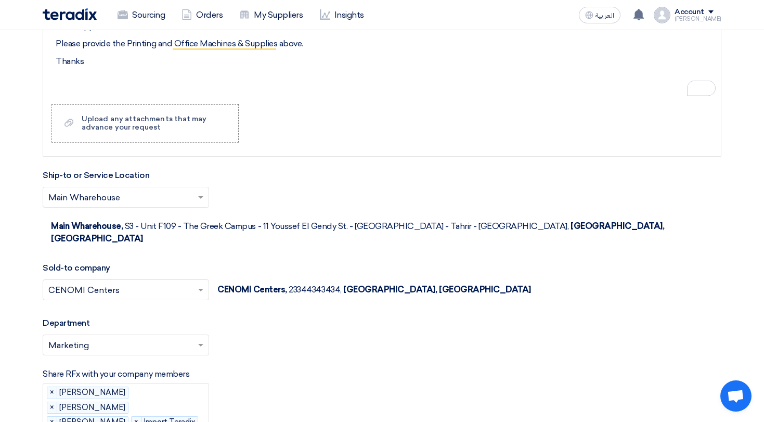
click at [147, 202] on input "text" at bounding box center [120, 198] width 145 height 17
click at [244, 216] on div "Select ship-to or service location... × Main Wharehouse × Main Wharehouse, S3 -…" at bounding box center [382, 222] width 679 height 71
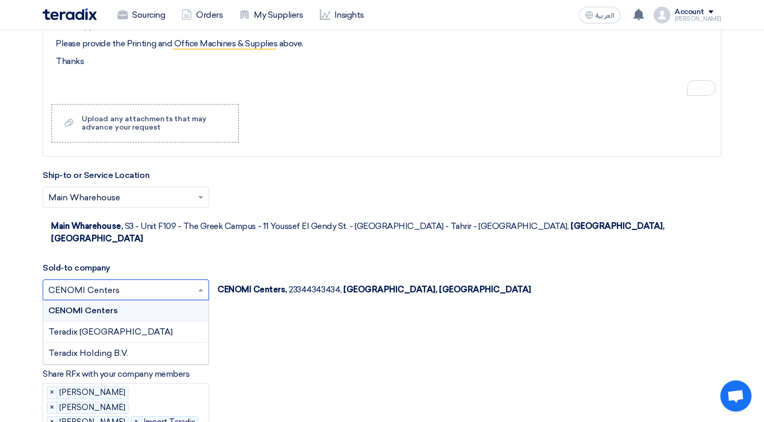
click at [164, 282] on input "text" at bounding box center [120, 290] width 145 height 17
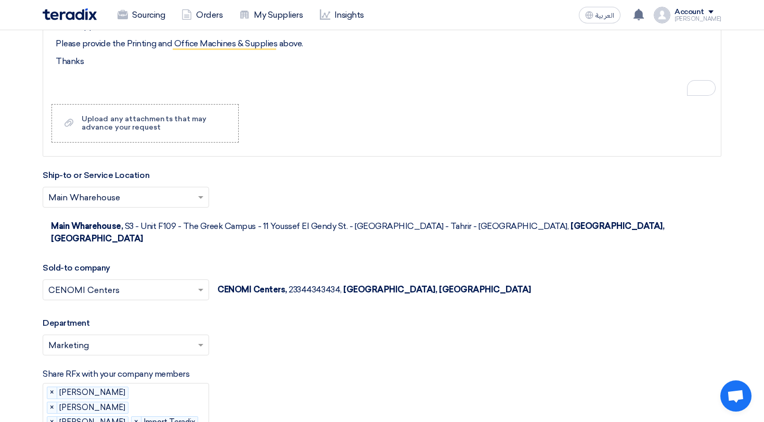
click at [258, 262] on div "Sold-to company Select sold-to company... × CENOMI Centers × CENOMI Centers, 23…" at bounding box center [382, 287] width 679 height 51
click at [198, 202] on span at bounding box center [202, 197] width 13 height 12
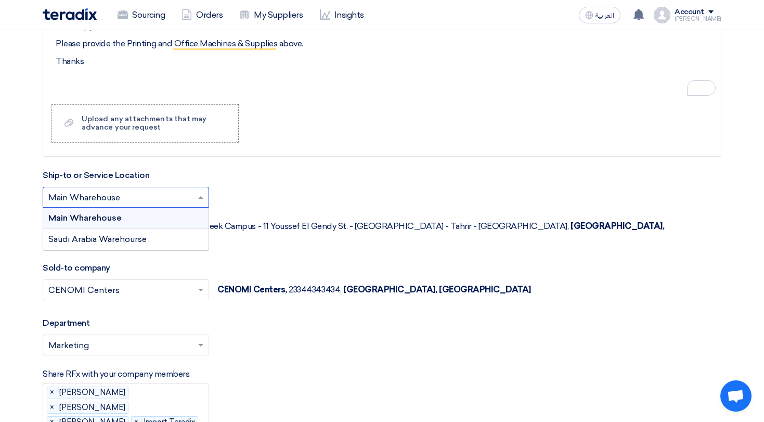
click at [203, 203] on span at bounding box center [202, 197] width 13 height 12
click at [243, 220] on div "Main Wharehouse, S3 - Unit F109 - The Greek Campus - 11 Youssef El Gendy St. - …" at bounding box center [386, 232] width 670 height 25
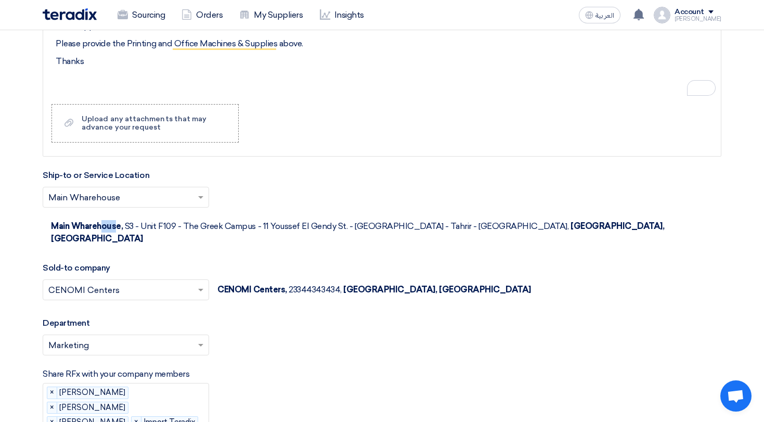
drag, startPoint x: 229, startPoint y: 201, endPoint x: 249, endPoint y: 201, distance: 19.2
click at [123, 221] on span "Main Wharehouse," at bounding box center [87, 226] width 72 height 10
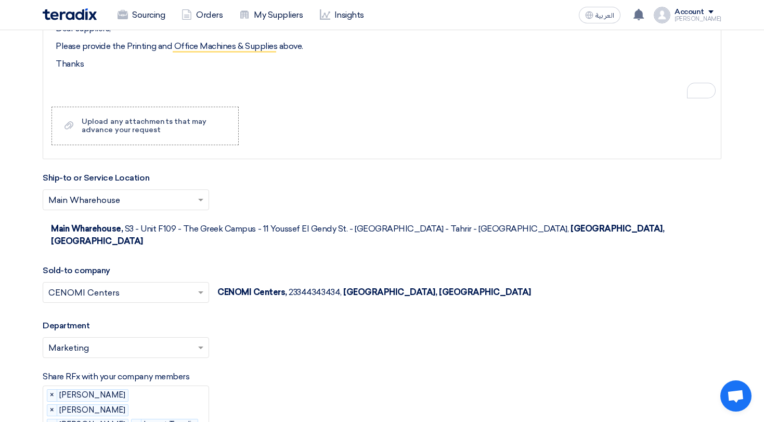
scroll to position [1241, 0]
click at [161, 285] on input "text" at bounding box center [120, 293] width 145 height 17
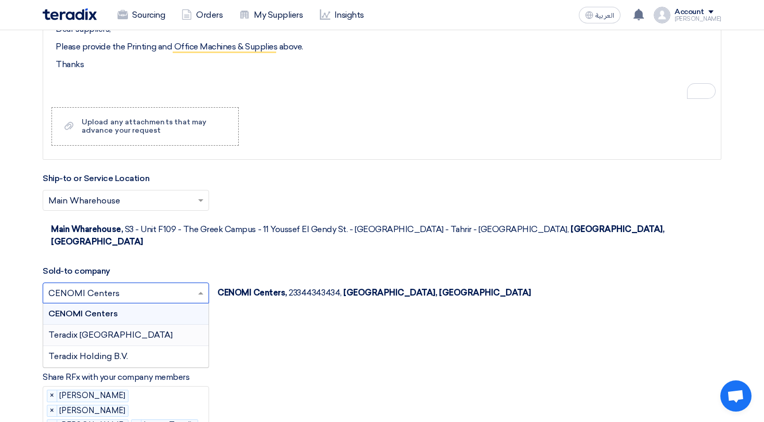
click at [291, 320] on div "Department Please select department... × Marketing ×" at bounding box center [382, 343] width 679 height 47
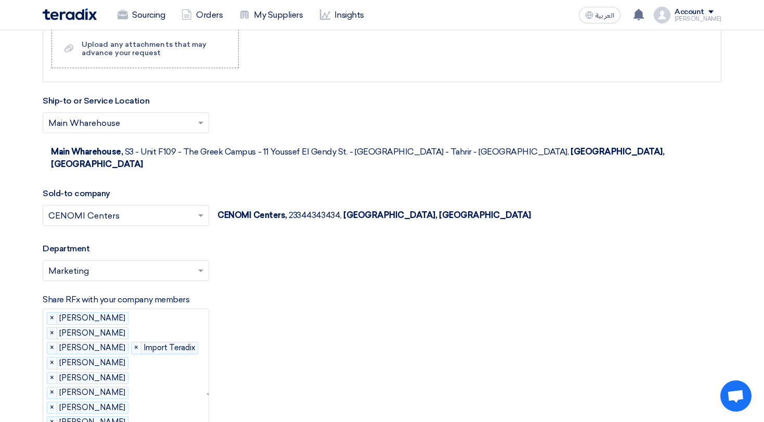
scroll to position [1332, 0]
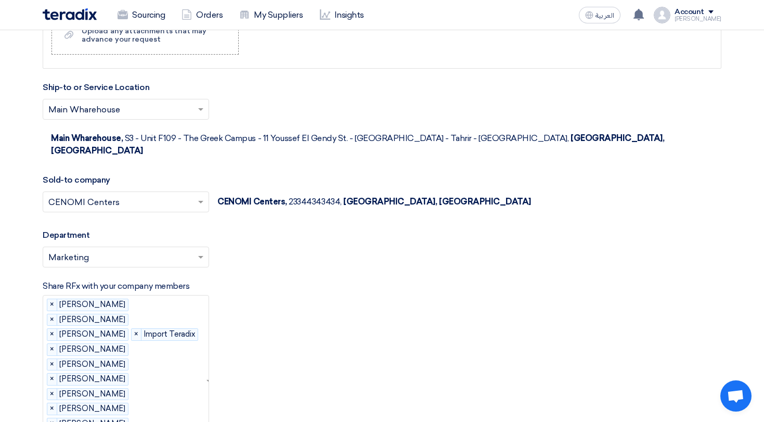
click at [168, 246] on div "Please select department... × Marketing ×" at bounding box center [382, 260] width 679 height 29
click at [186, 250] on input "text" at bounding box center [120, 258] width 145 height 17
click at [294, 280] on div "Share RFx with your company members Please select company members... × Ahmed Fa…" at bounding box center [382, 373] width 679 height 186
click at [220, 246] on div "Please select department... × Marketing ×" at bounding box center [382, 260] width 679 height 29
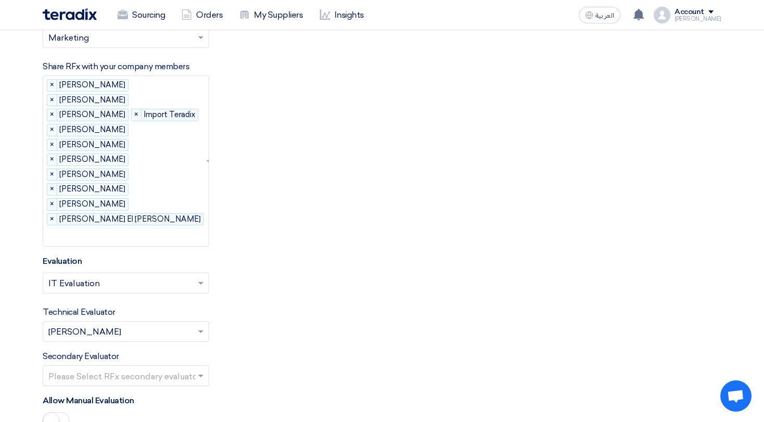
scroll to position [1568, 0]
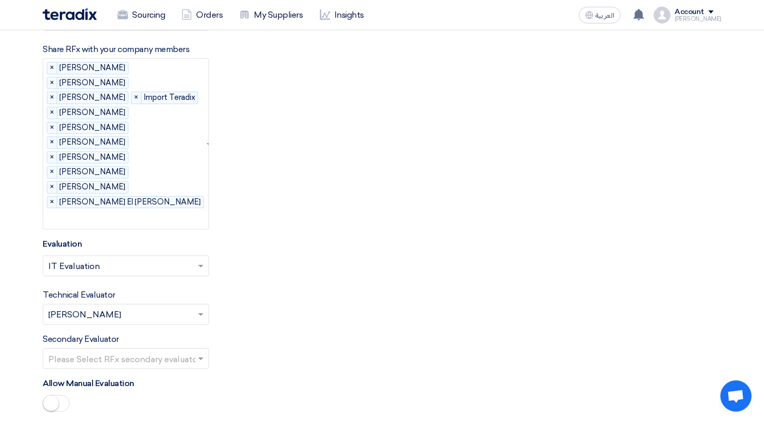
click at [272, 255] on div "Select Evaluation... × IT Evaluation ×" at bounding box center [382, 269] width 679 height 29
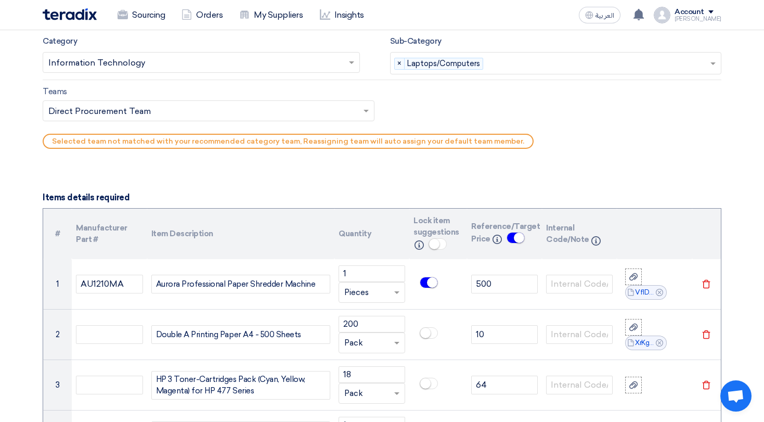
scroll to position [531, 0]
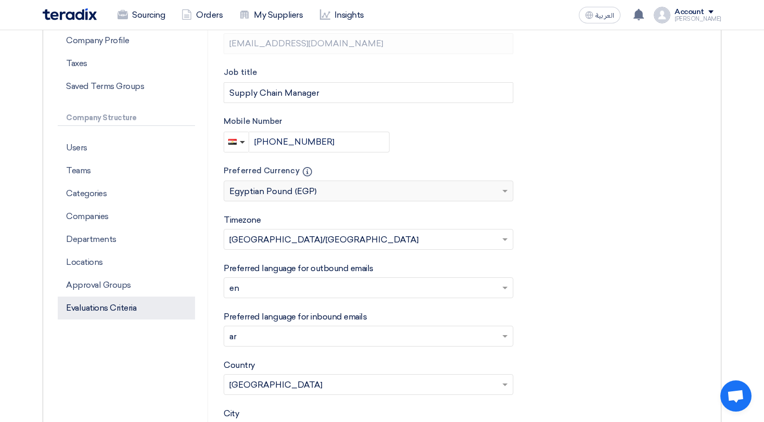
click at [130, 304] on p "Evaluations Criteria" at bounding box center [126, 307] width 137 height 23
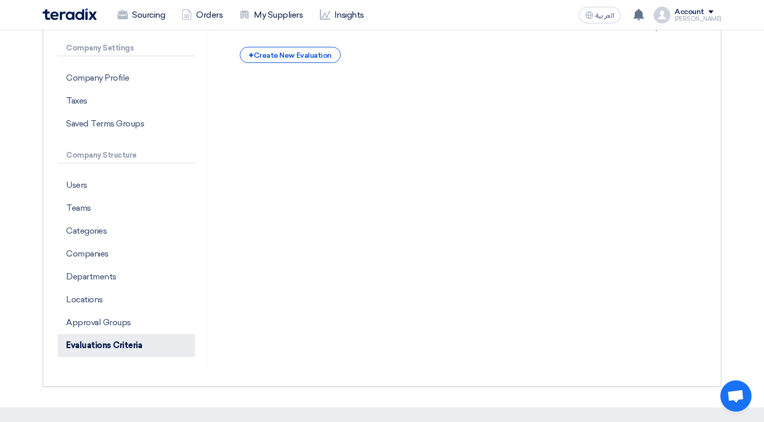
scroll to position [172, 0]
drag, startPoint x: 128, startPoint y: 295, endPoint x: 127, endPoint y: 336, distance: 40.6
click at [128, 295] on p "Locations" at bounding box center [126, 300] width 137 height 23
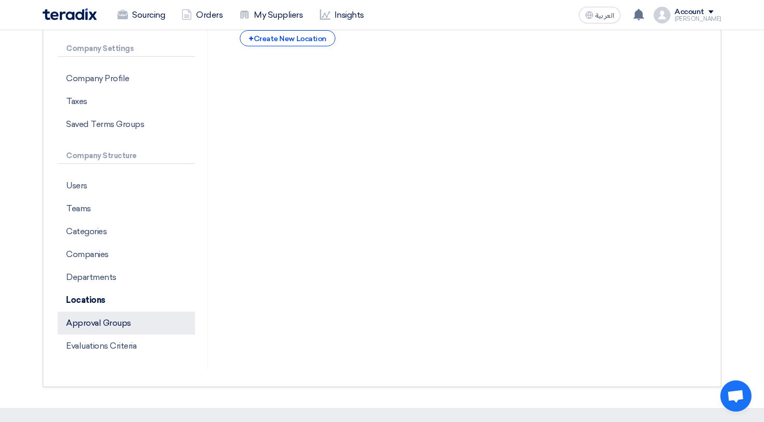
click at [126, 332] on div "Users Teams Categories Companies Departments Locations Approval Groups Evaluati…" at bounding box center [126, 265] width 137 height 183
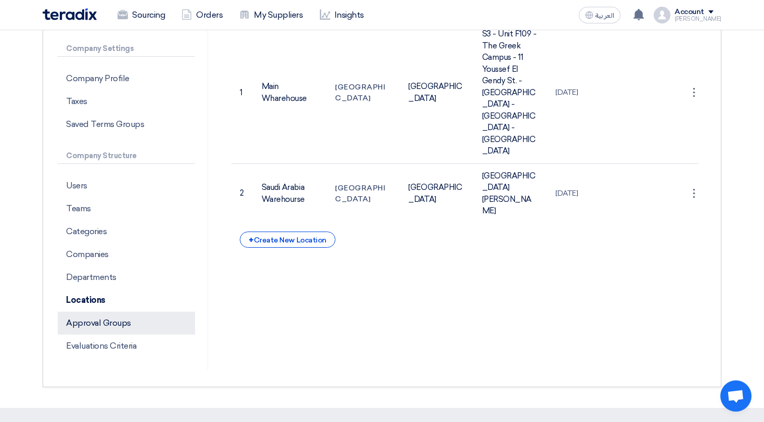
click at [126, 330] on p "Approval Groups" at bounding box center [126, 322] width 137 height 23
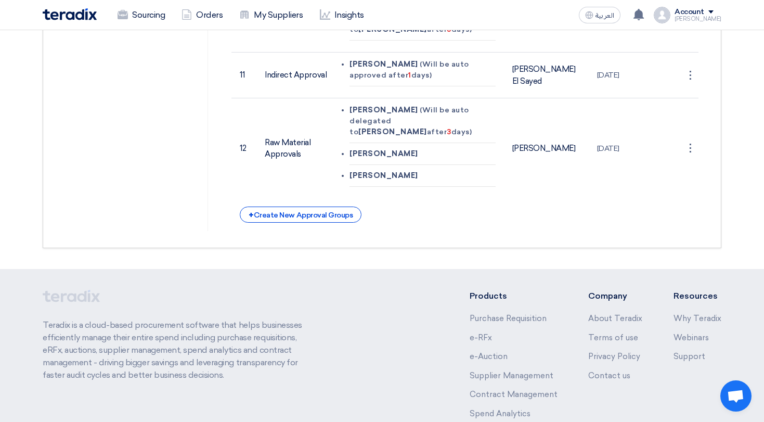
scroll to position [1074, 0]
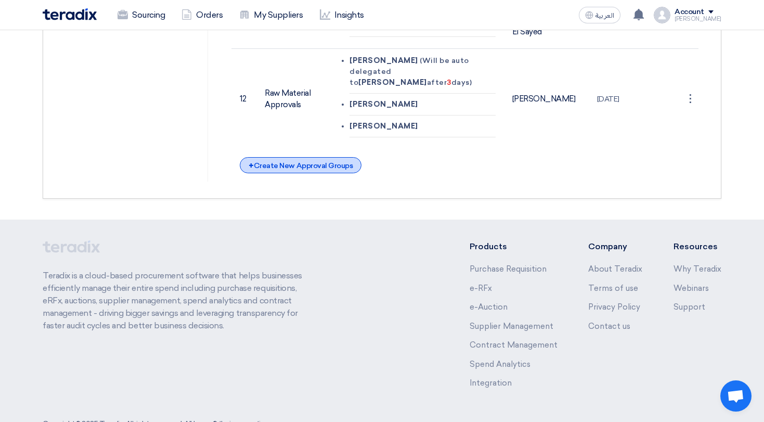
click at [324, 157] on div "+ Create New Approval Groups" at bounding box center [301, 165] width 122 height 16
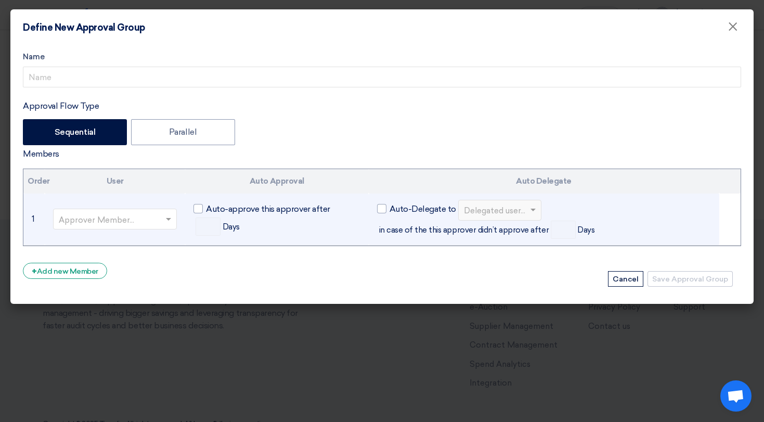
click at [119, 221] on input "text" at bounding box center [110, 220] width 102 height 17
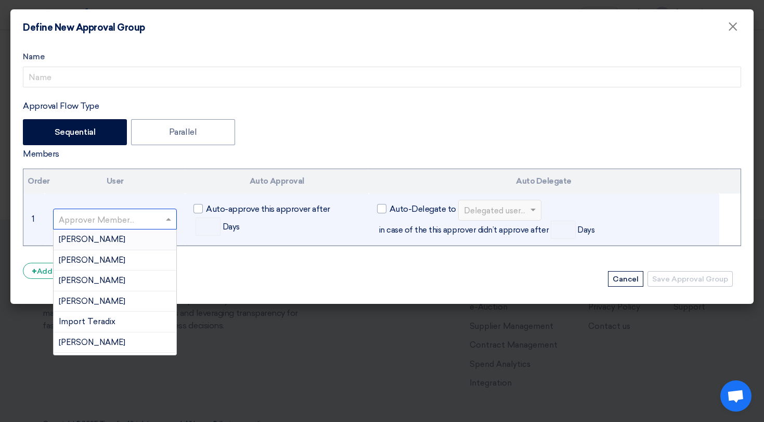
click at [120, 239] on div "[PERSON_NAME]" at bounding box center [115, 239] width 123 height 21
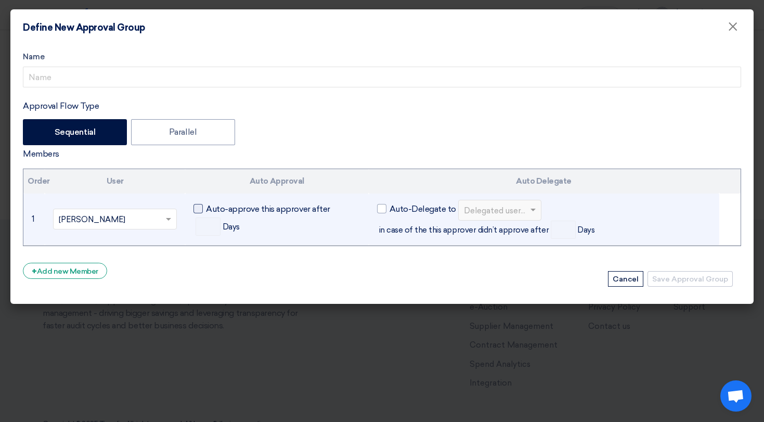
click at [196, 212] on div at bounding box center [197, 208] width 9 height 9
click at [206, 209] on input "Auto-approve this approver after" at bounding box center [209, 205] width 7 height 7
checkbox input "true"
click at [193, 229] on td "Auto-approve this approver after Days" at bounding box center [277, 219] width 184 height 52
click at [202, 228] on input "number" at bounding box center [208, 226] width 25 height 18
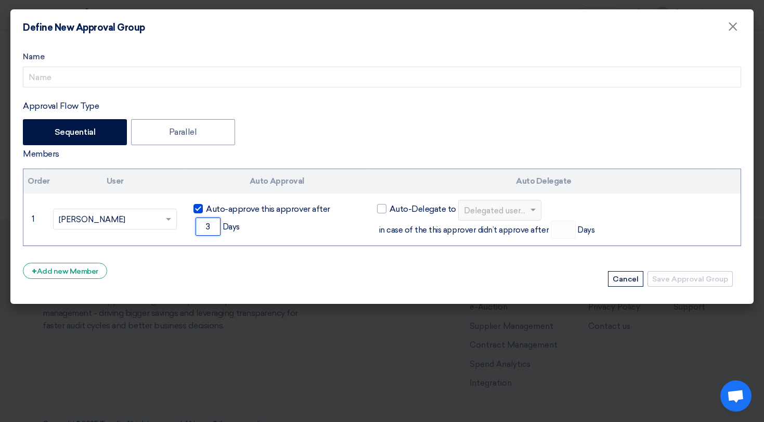
drag, startPoint x: 207, startPoint y: 225, endPoint x: 175, endPoint y: 217, distance: 33.3
click at [218, 225] on input "3" at bounding box center [208, 226] width 25 height 18
type input "3"
click at [407, 211] on span "Auto-Delegate to" at bounding box center [422, 209] width 67 height 12
click at [396, 209] on input "Auto-Delegate to" at bounding box center [392, 205] width 7 height 7
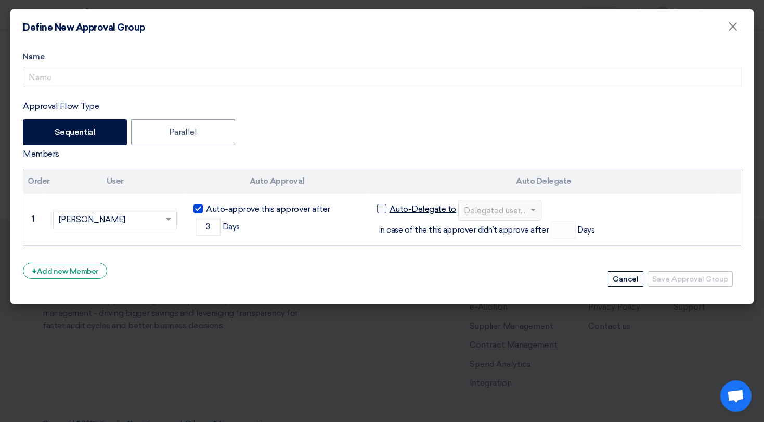
checkbox input "true"
checkbox input "false"
drag, startPoint x: 502, startPoint y: 202, endPoint x: 503, endPoint y: 216, distance: 14.1
click at [502, 203] on input "text" at bounding box center [494, 210] width 61 height 17
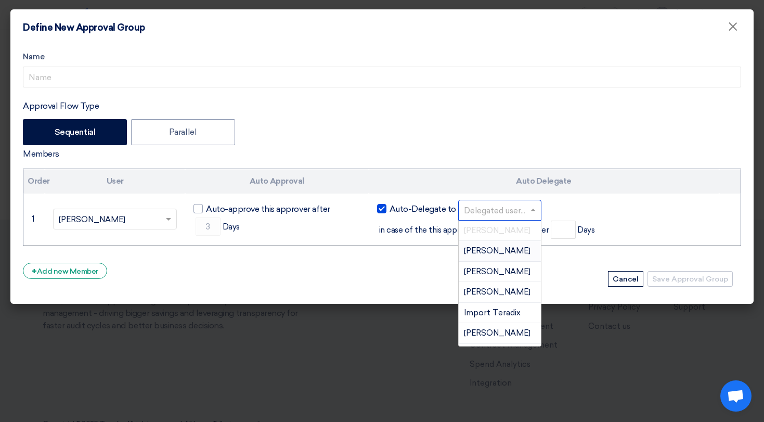
drag, startPoint x: 497, startPoint y: 243, endPoint x: 502, endPoint y: 268, distance: 25.0
click at [498, 243] on div "Ahmed Khaled" at bounding box center [500, 251] width 82 height 21
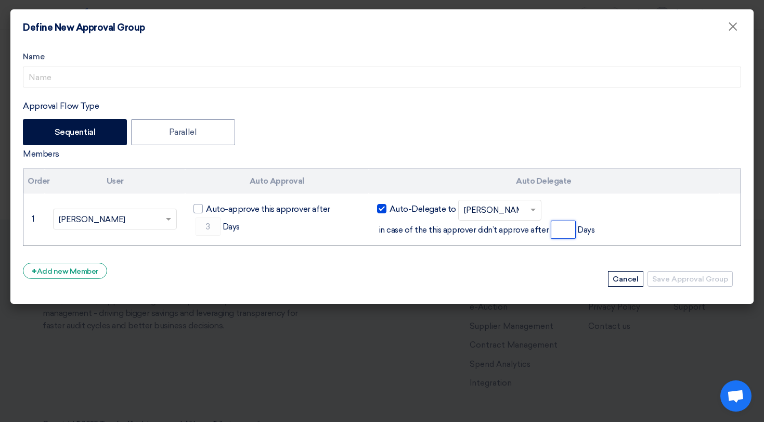
click at [554, 233] on input "number" at bounding box center [563, 229] width 25 height 18
type input "2"
click at [88, 273] on div "+ Add new Member" at bounding box center [65, 271] width 84 height 16
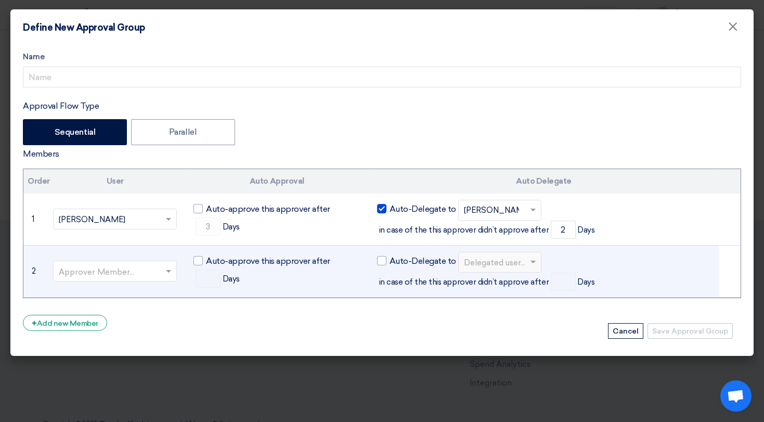
click at [149, 278] on input "text" at bounding box center [110, 272] width 102 height 17
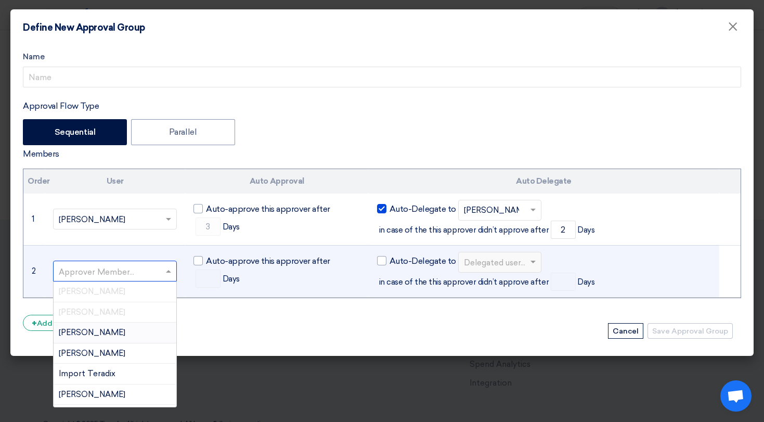
click at [144, 335] on div "Amina Abubakr" at bounding box center [115, 332] width 123 height 21
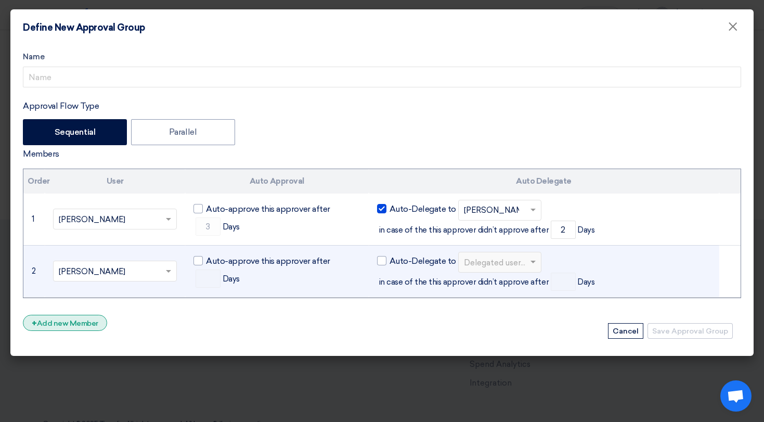
click at [103, 317] on div "+ Add new Member" at bounding box center [65, 323] width 84 height 16
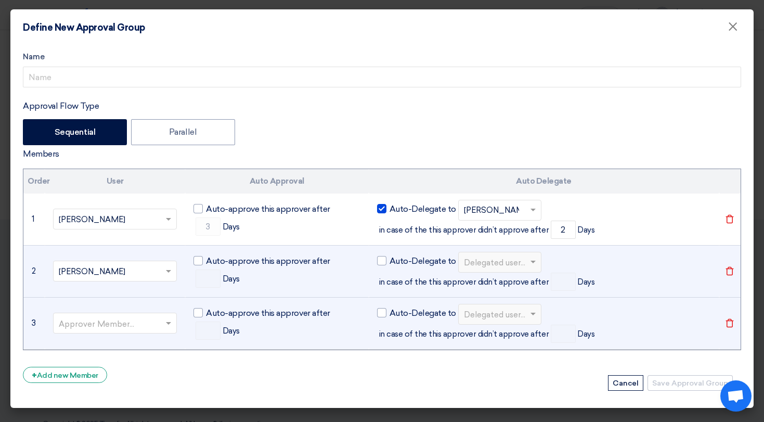
click at [105, 310] on td "Approver Member..." at bounding box center [115, 323] width 140 height 52
click at [118, 323] on input "text" at bounding box center [110, 324] width 102 height 17
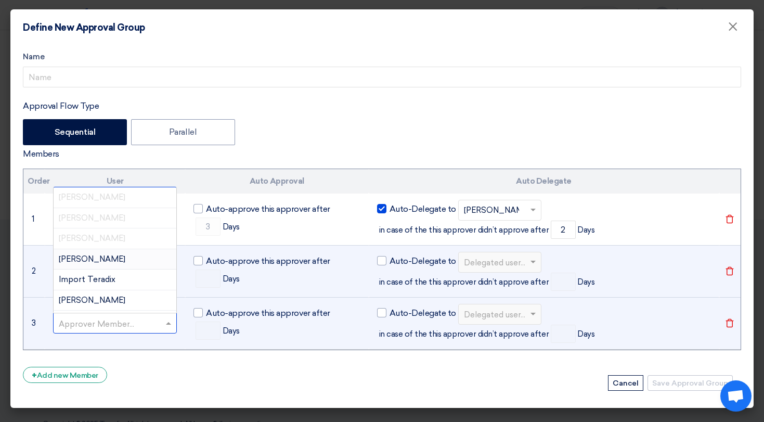
click at [134, 257] on div "Faizan Ahmed" at bounding box center [115, 259] width 123 height 21
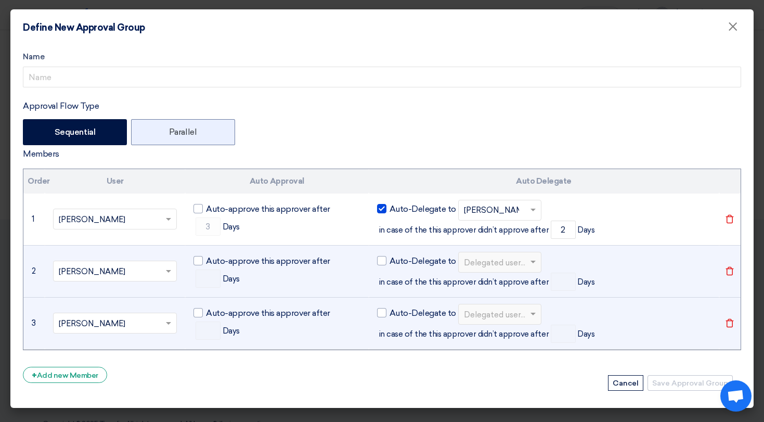
click at [186, 134] on label "Parallel" at bounding box center [183, 132] width 104 height 26
click at [176, 134] on input "Parallel" at bounding box center [172, 131] width 7 height 7
radio input "true"
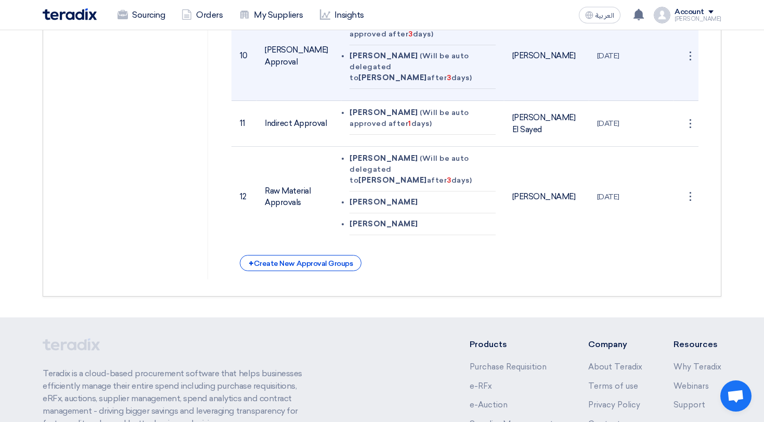
scroll to position [964, 0]
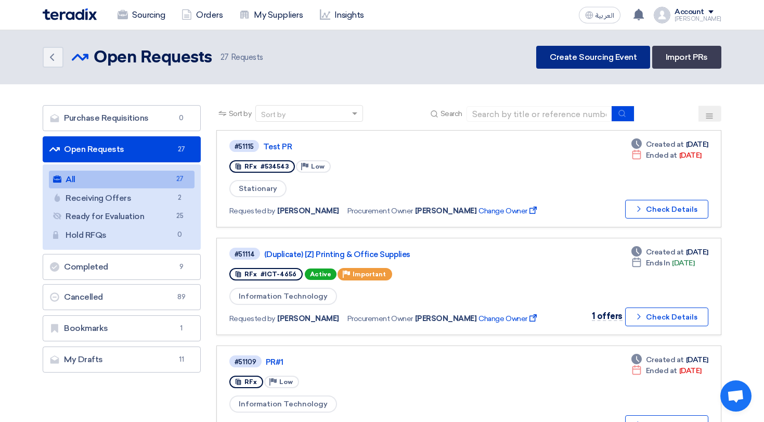
click at [589, 62] on link "Create Sourcing Event" at bounding box center [593, 57] width 114 height 23
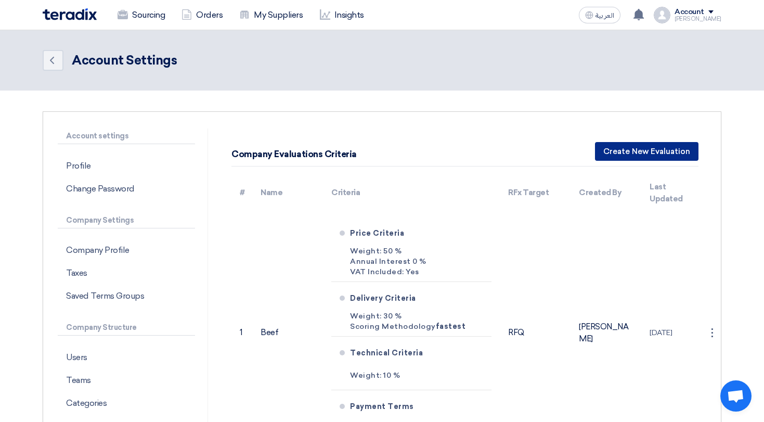
click at [620, 153] on button "Create New Evaluation" at bounding box center [646, 151] width 103 height 19
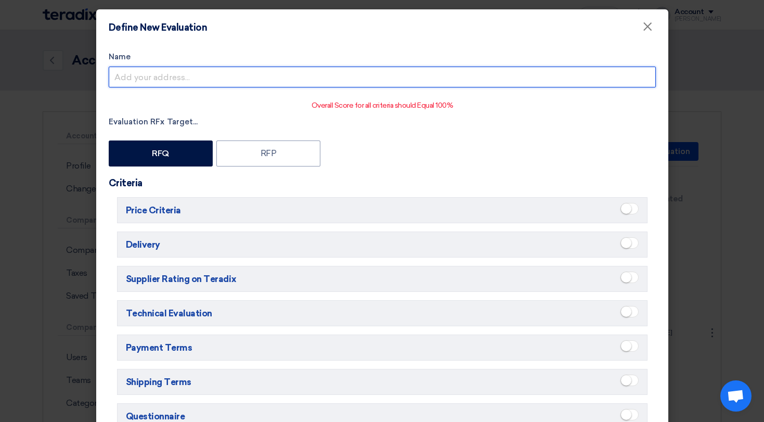
click at [177, 81] on input "Name" at bounding box center [382, 77] width 547 height 21
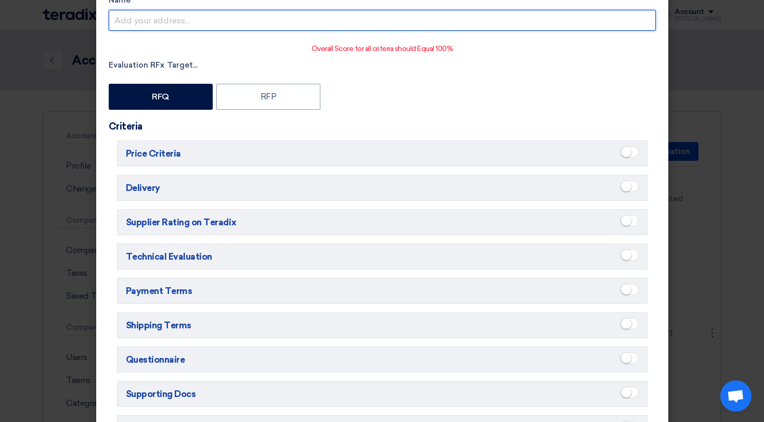
scroll to position [55, 0]
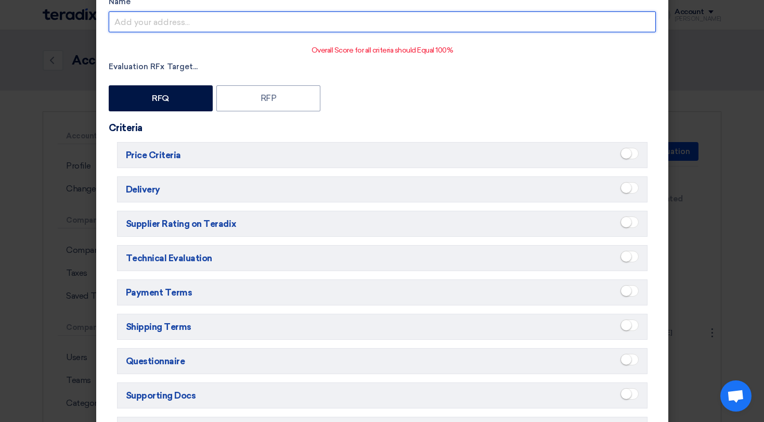
type input "S"
type input "Clothes"
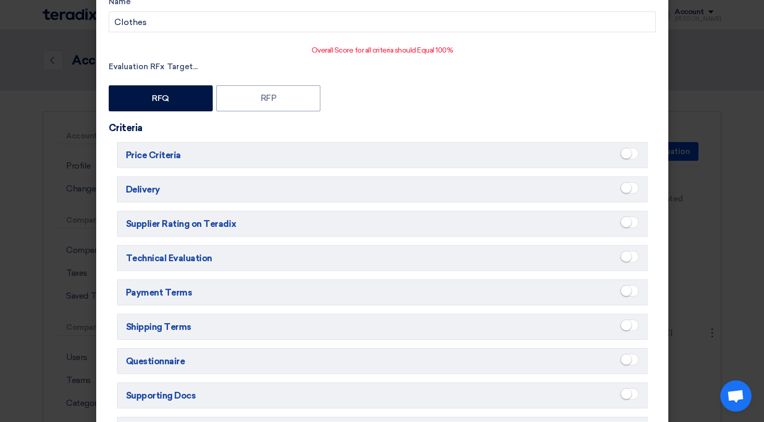
click at [628, 157] on small at bounding box center [626, 153] width 10 height 10
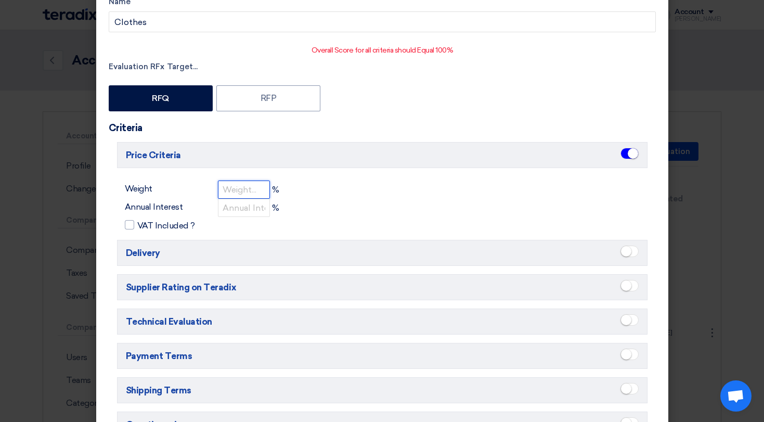
click at [232, 192] on input "number" at bounding box center [244, 189] width 52 height 18
type input "50"
click at [630, 321] on small at bounding box center [626, 320] width 10 height 10
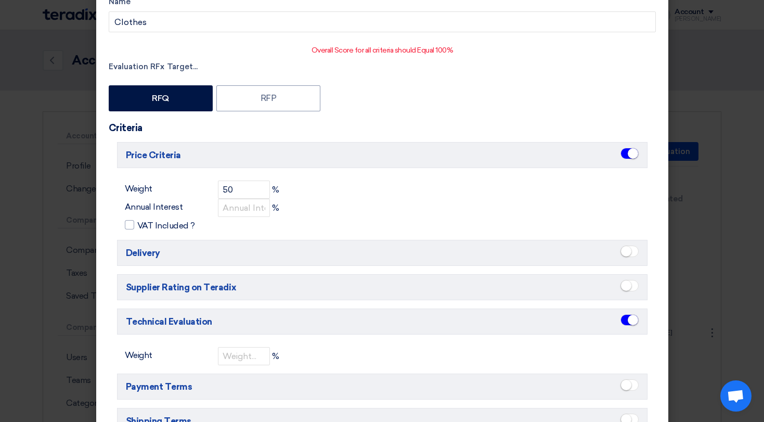
click at [628, 329] on ui-switch at bounding box center [629, 321] width 18 height 15
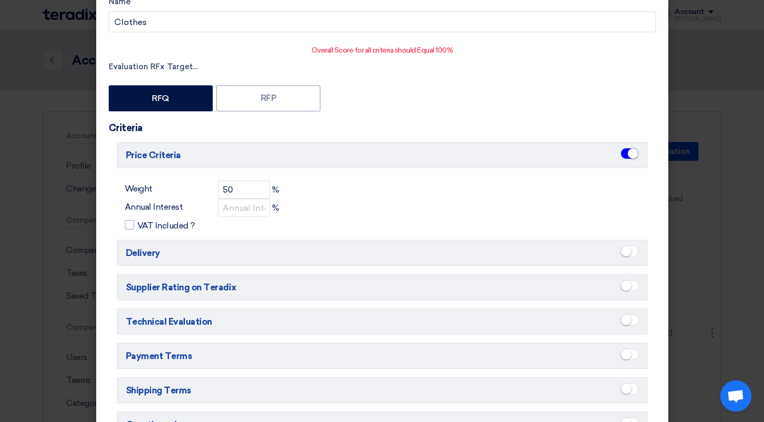
click at [628, 325] on small at bounding box center [626, 320] width 10 height 10
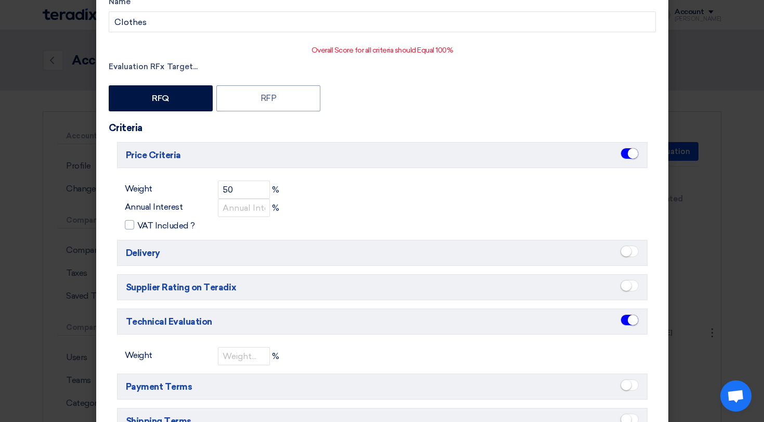
click at [628, 325] on span at bounding box center [629, 319] width 18 height 11
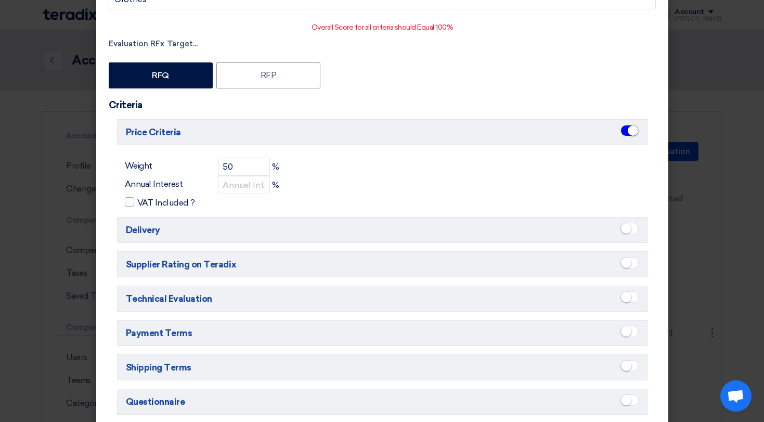
scroll to position [90, 0]
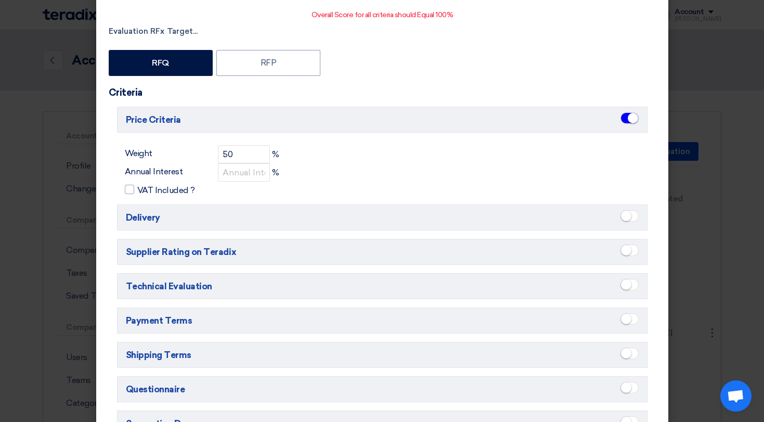
click at [633, 324] on span at bounding box center [629, 318] width 18 height 11
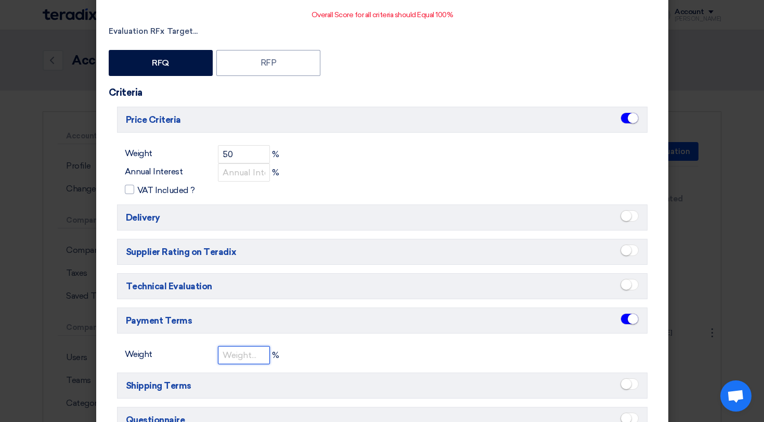
click at [246, 360] on input "number" at bounding box center [244, 355] width 52 height 18
type input "40"
click at [226, 173] on input "number" at bounding box center [244, 172] width 52 height 18
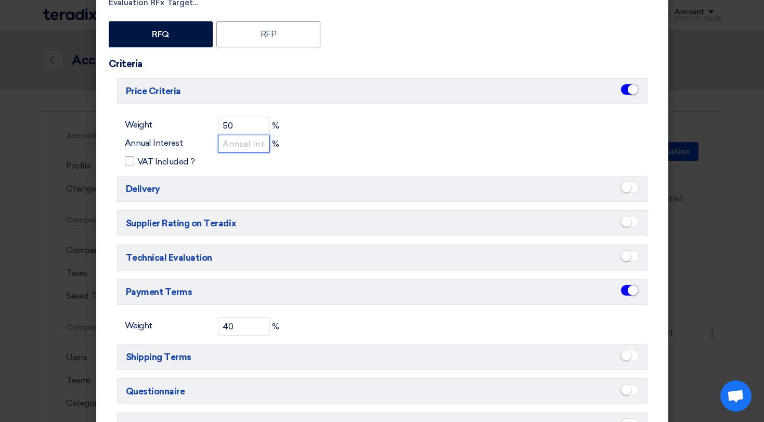
scroll to position [120, 0]
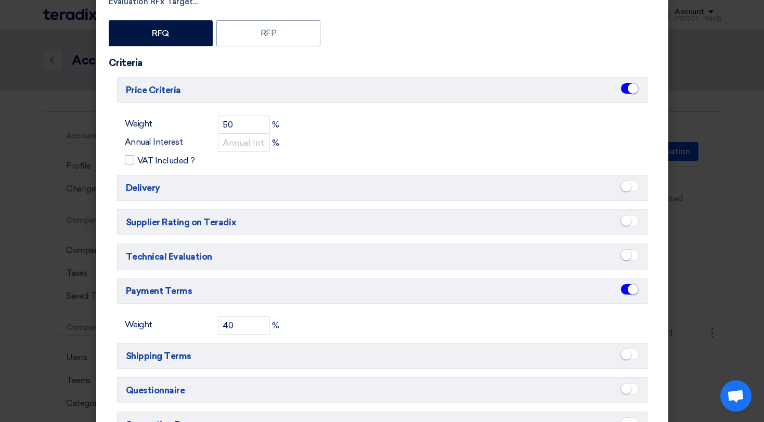
click at [630, 190] on span at bounding box center [629, 185] width 18 height 11
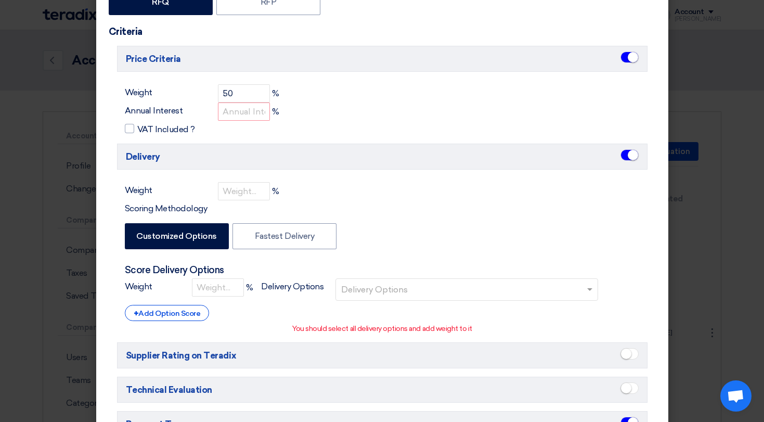
scroll to position [169, 0]
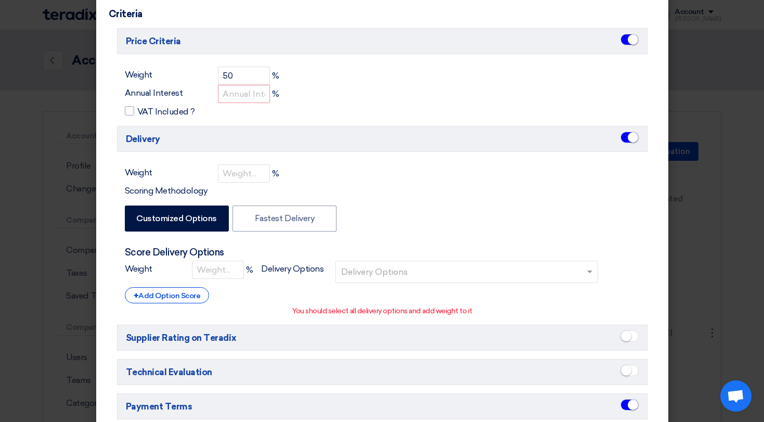
click at [353, 267] on input "text" at bounding box center [467, 272] width 253 height 17
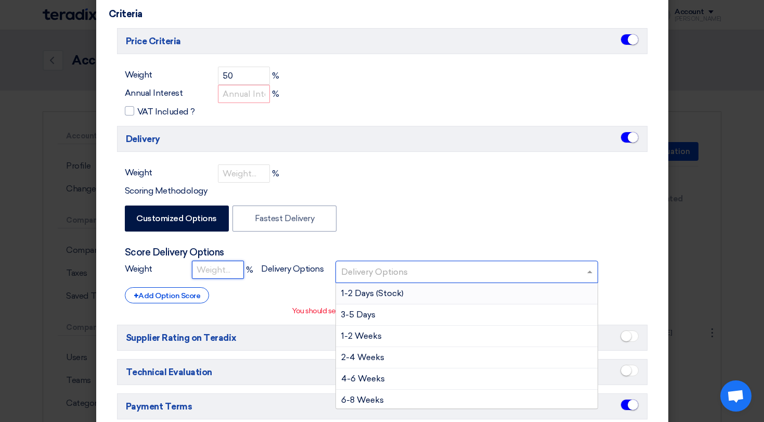
click at [206, 263] on input "number" at bounding box center [218, 269] width 52 height 18
click at [374, 268] on input "text" at bounding box center [467, 272] width 253 height 17
click at [373, 290] on span "1-2 Days (Stock)" at bounding box center [372, 293] width 62 height 10
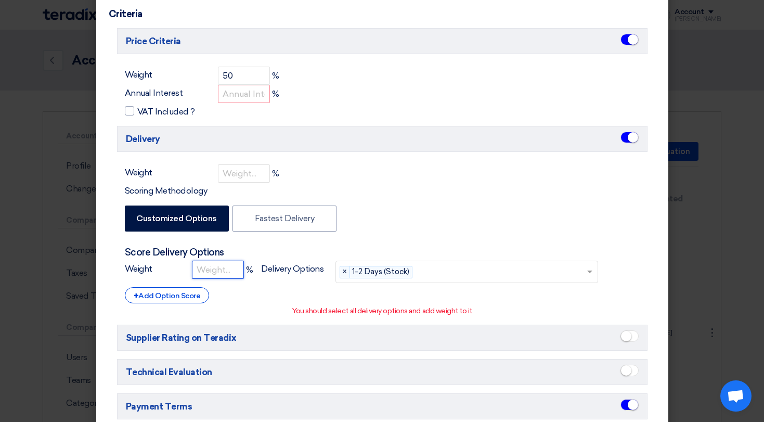
click at [199, 270] on input "number" at bounding box center [218, 269] width 52 height 18
type input "100"
click at [183, 299] on div "+ Add Option Score" at bounding box center [167, 295] width 85 height 16
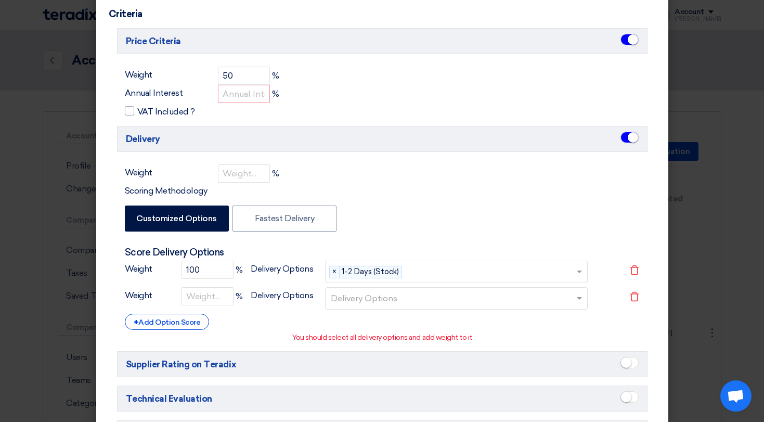
click at [367, 285] on div "Delivery Options × 1-2 Days (Stock) ×" at bounding box center [456, 273] width 278 height 27
click at [365, 295] on input "text" at bounding box center [457, 299] width 253 height 17
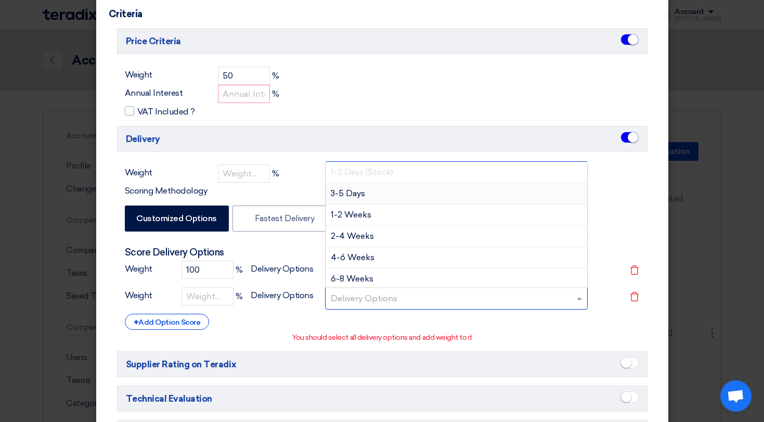
click at [360, 197] on span "3-5 Days" at bounding box center [348, 193] width 34 height 10
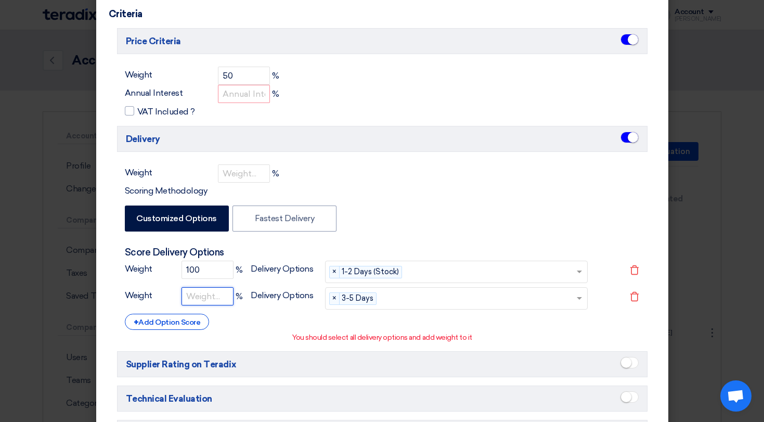
click at [206, 303] on input "number" at bounding box center [207, 296] width 52 height 18
type input "90"
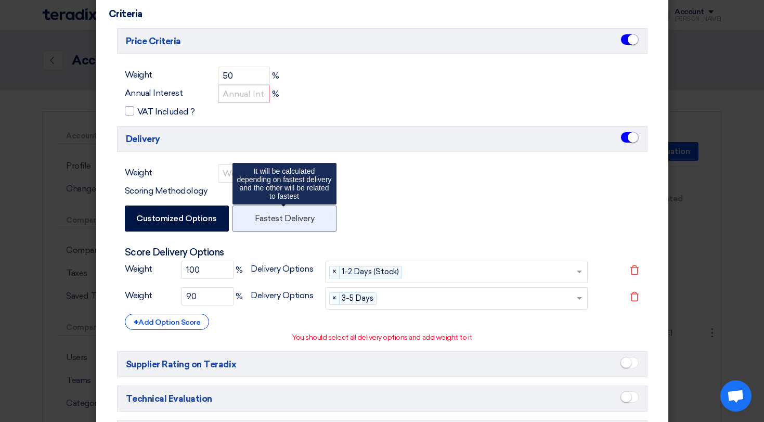
click at [287, 216] on label "Fastest Delivery" at bounding box center [284, 218] width 104 height 26
click at [262, 216] on input "Fastest Delivery" at bounding box center [258, 217] width 7 height 7
radio input "false"
radio input "true"
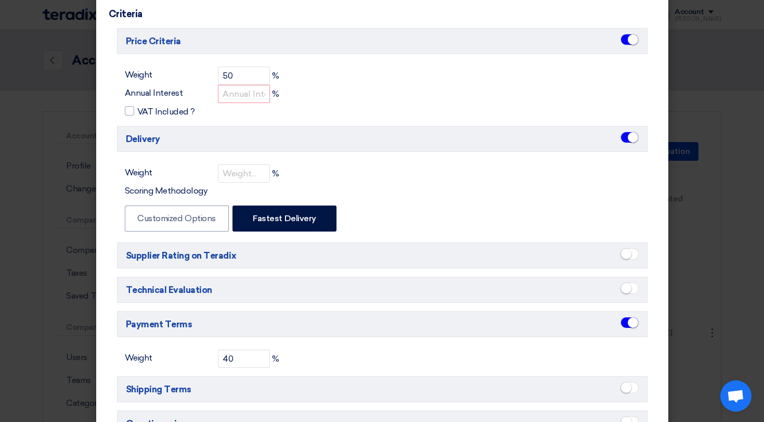
click at [419, 182] on div "Weight % Scoring Methodology Customized Options Fastest Delivery" at bounding box center [382, 199] width 530 height 70
click at [228, 95] on input "number" at bounding box center [244, 94] width 52 height 18
type input "0"
click at [246, 180] on input "number" at bounding box center [244, 173] width 52 height 18
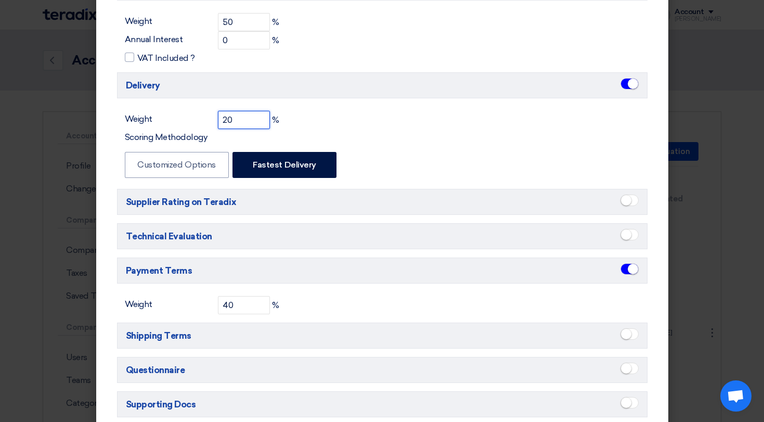
scroll to position [232, 0]
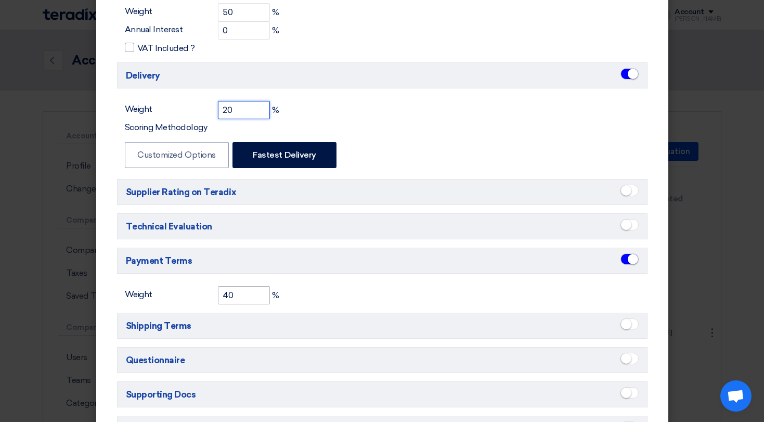
type input "20"
drag, startPoint x: 246, startPoint y: 298, endPoint x: 205, endPoint y: 298, distance: 41.6
click at [205, 298] on div "Weight 40 %" at bounding box center [202, 295] width 154 height 18
click at [629, 262] on small at bounding box center [633, 259] width 10 height 10
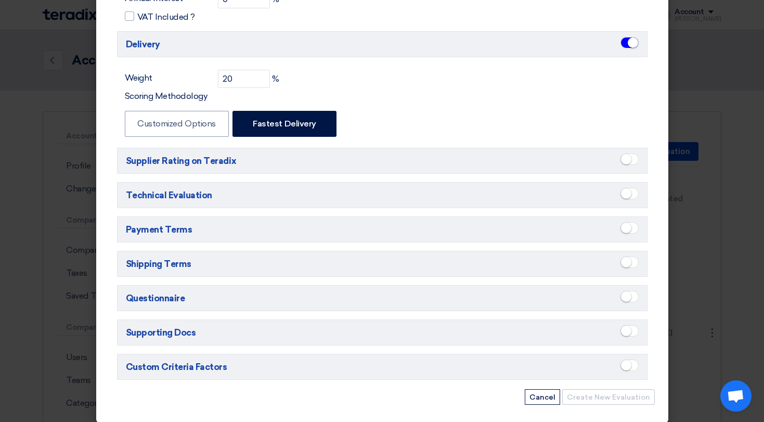
scroll to position [269, 0]
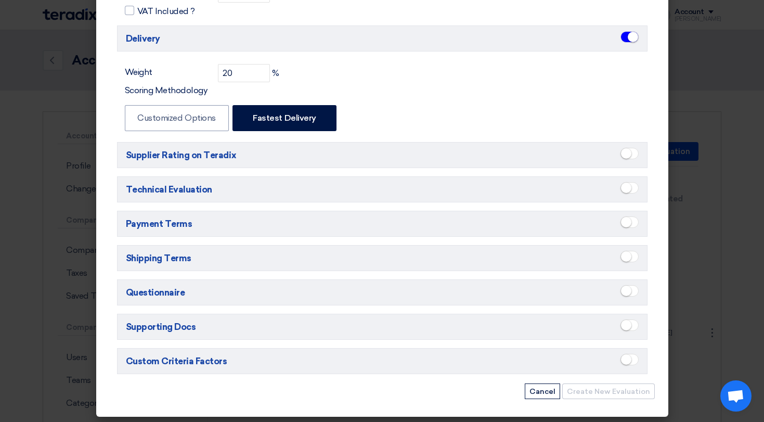
click at [625, 193] on span at bounding box center [629, 187] width 18 height 11
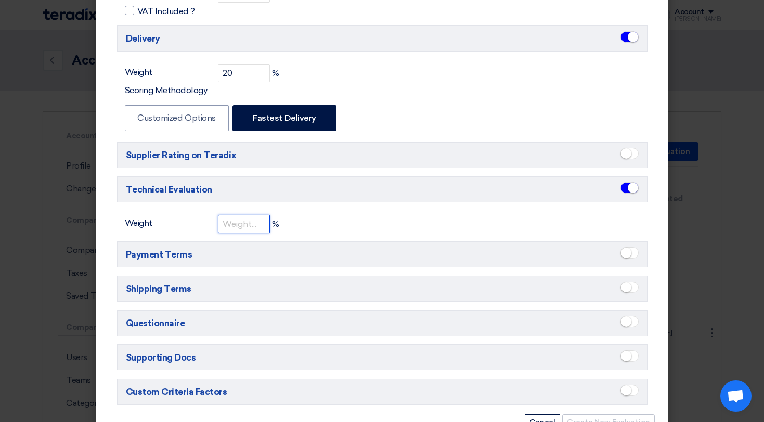
click at [238, 225] on input "number" at bounding box center [244, 224] width 52 height 18
type input "10"
click at [294, 238] on div "Price Criteria Weight 50 % Annual Interest 0 % VAT Included ? Delivery Weight 2…" at bounding box center [382, 149] width 547 height 442
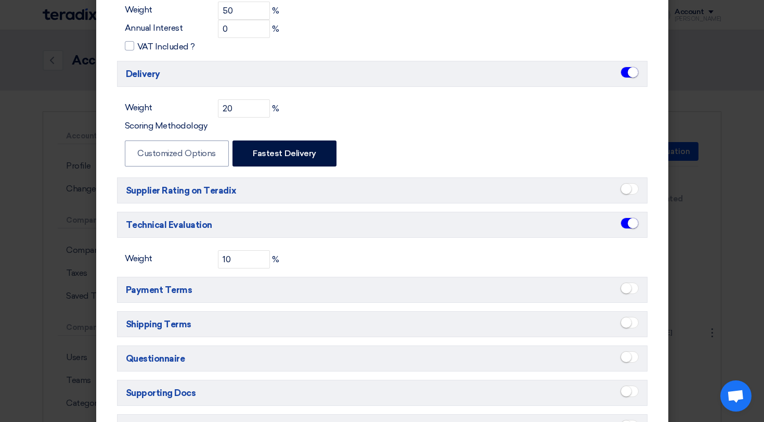
scroll to position [236, 0]
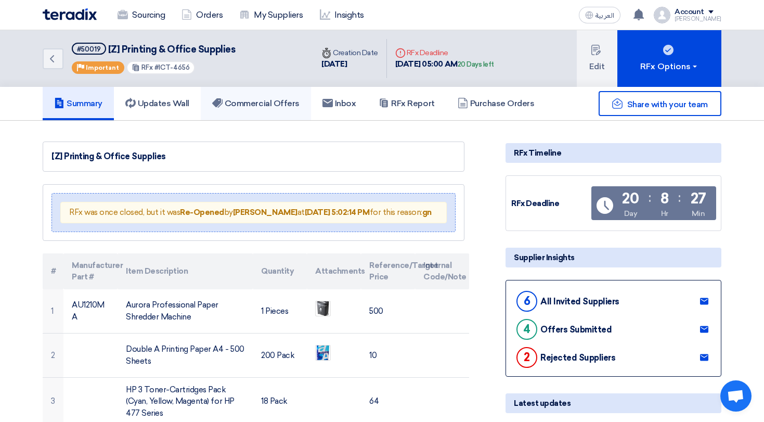
click at [289, 99] on h5 "Commercial Offers" at bounding box center [255, 103] width 87 height 10
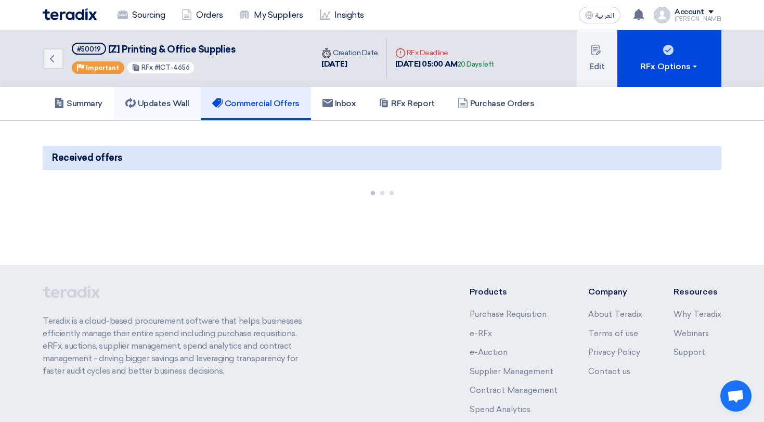
click at [188, 98] on link "Updates Wall" at bounding box center [157, 103] width 87 height 33
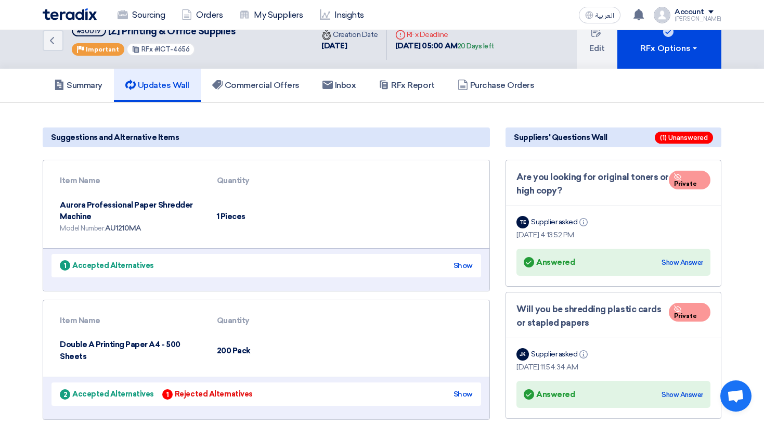
scroll to position [18, 0]
click at [467, 264] on div "Show" at bounding box center [462, 265] width 19 height 11
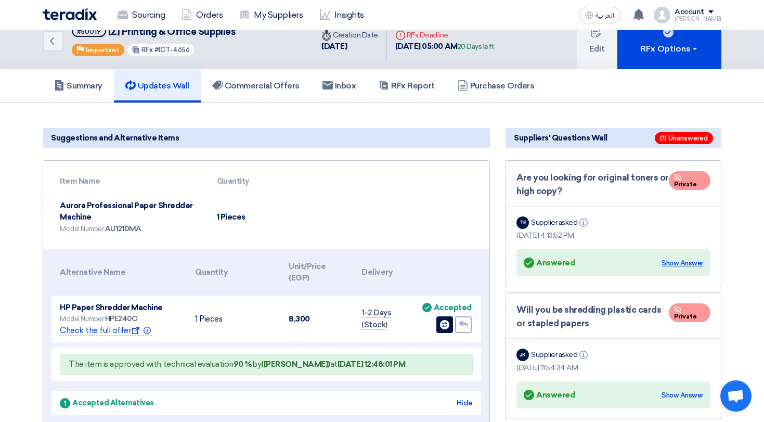
click at [682, 260] on div "Show Answer" at bounding box center [682, 263] width 42 height 10
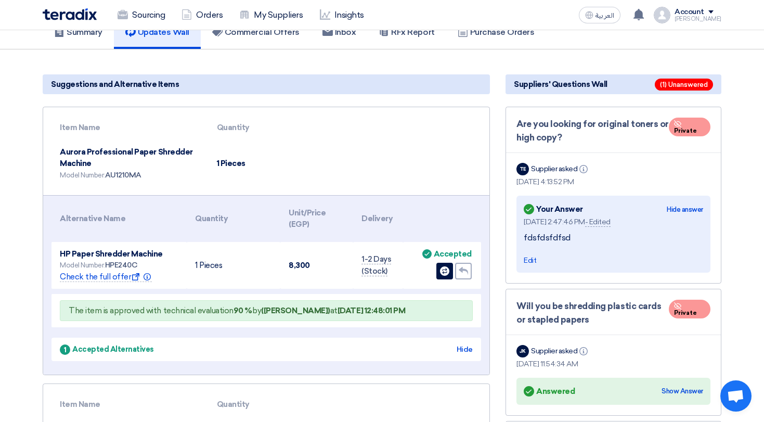
scroll to position [73, 0]
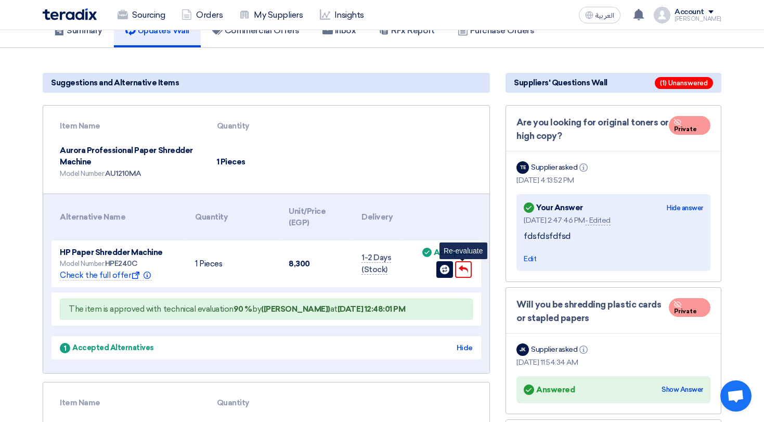
click at [466, 272] on icon "Undo" at bounding box center [463, 269] width 9 height 9
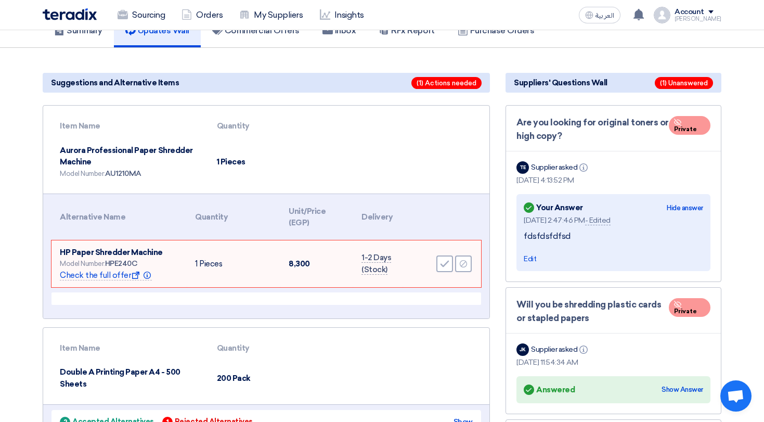
drag, startPoint x: 91, startPoint y: 152, endPoint x: 172, endPoint y: 165, distance: 81.7
click at [172, 165] on td "Aurora Professional Paper Shredder Machine Model Number: AU1210MA" at bounding box center [129, 161] width 157 height 47
click at [462, 263] on icon "Reject" at bounding box center [463, 263] width 9 height 9
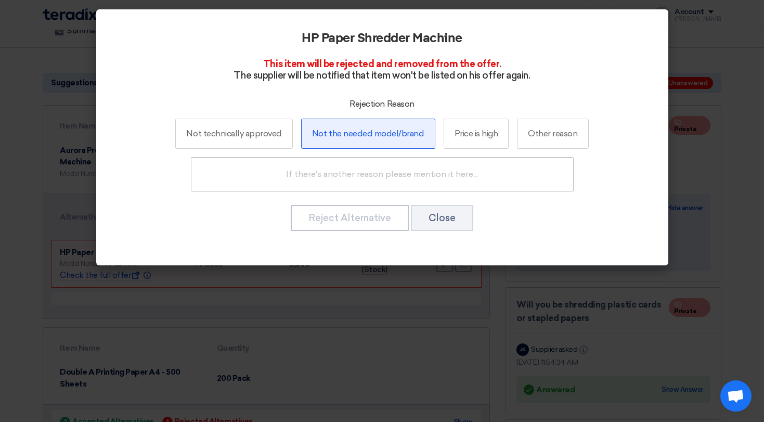
click at [371, 128] on label "Not the needed model/brand" at bounding box center [368, 134] width 134 height 30
click at [371, 130] on input "Not the needed model/brand" at bounding box center [367, 133] width 7 height 7
radio input "true"
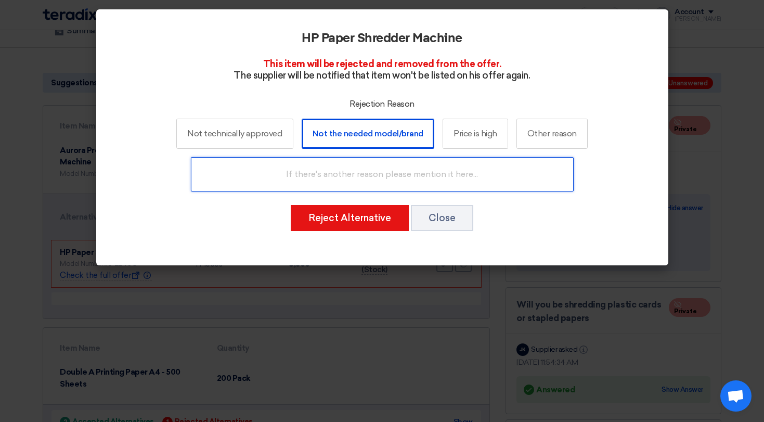
click at [364, 161] on input "text" at bounding box center [382, 174] width 383 height 34
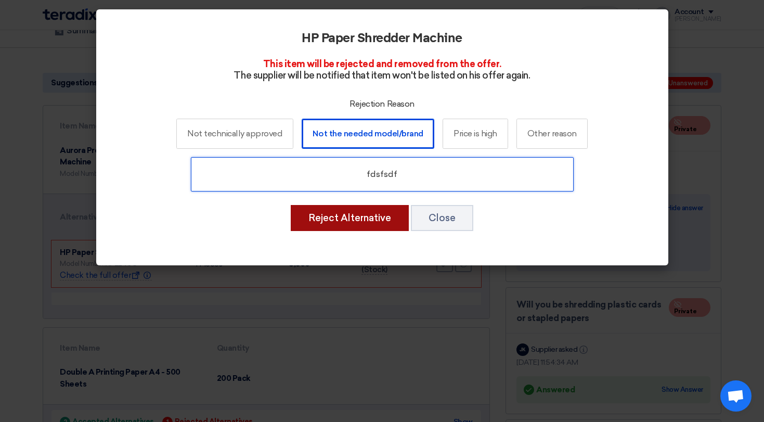
type input "fdsfsdf"
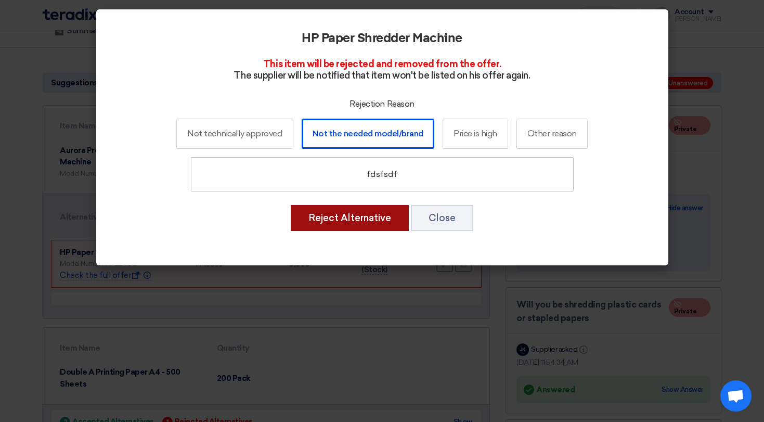
click at [380, 209] on button "Reject Alternative" at bounding box center [350, 218] width 118 height 26
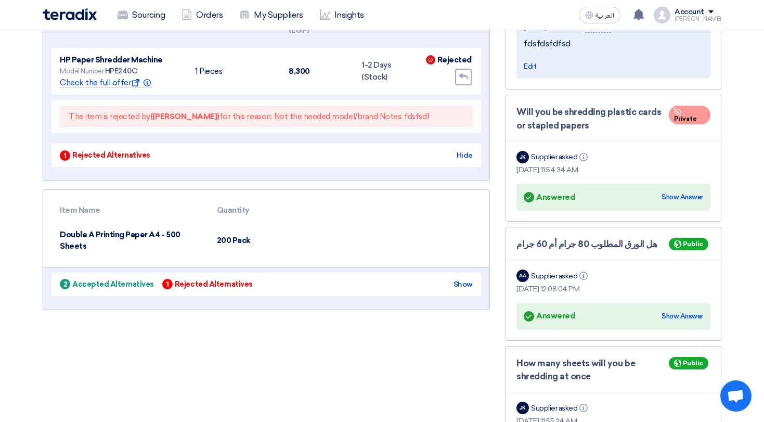
scroll to position [266, 0]
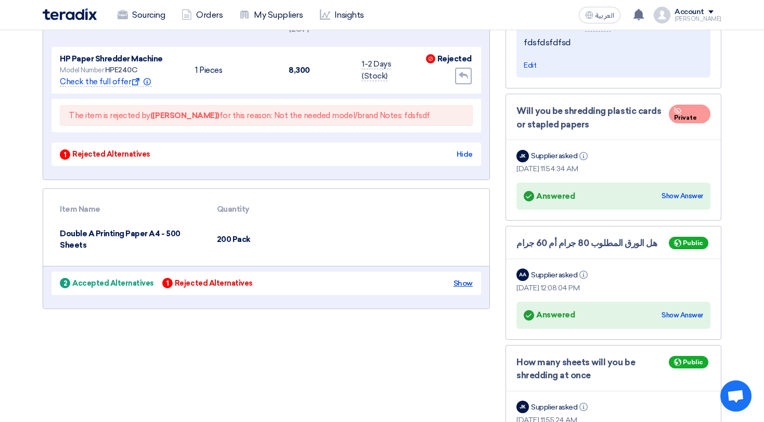
click at [457, 279] on div "Show" at bounding box center [462, 283] width 19 height 11
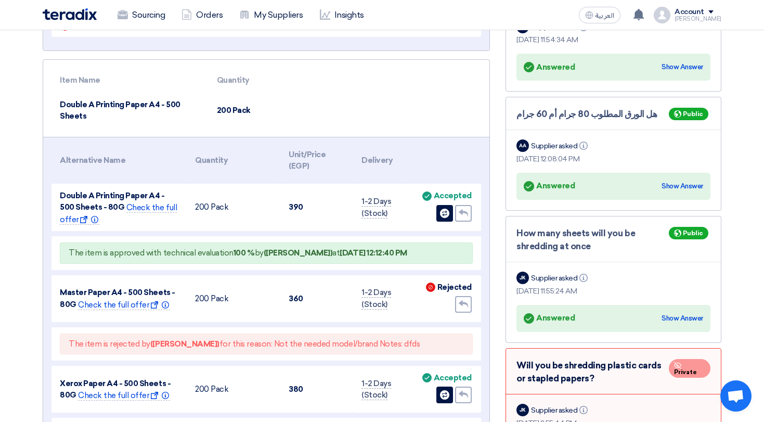
scroll to position [437, 0]
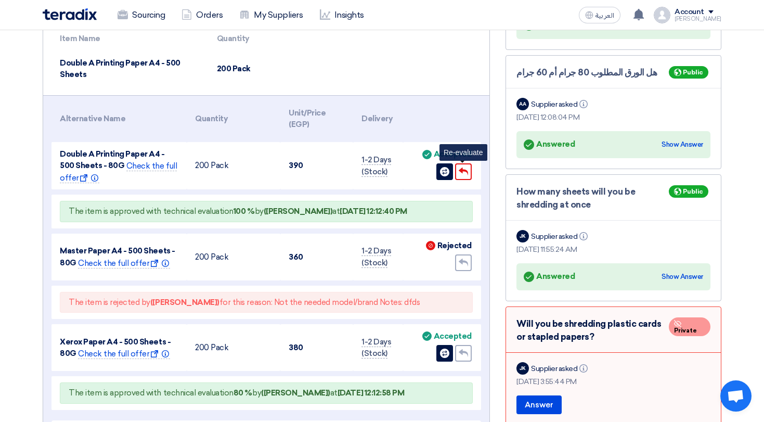
click at [463, 173] on icon "Undo" at bounding box center [463, 171] width 9 height 9
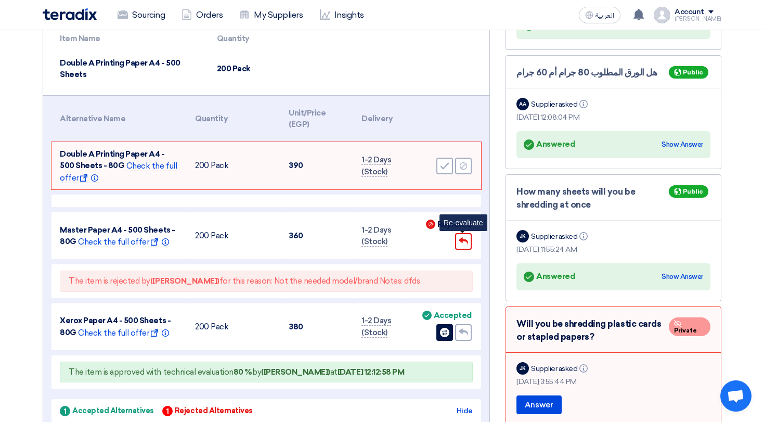
click at [469, 245] on div "Undo" at bounding box center [463, 241] width 17 height 17
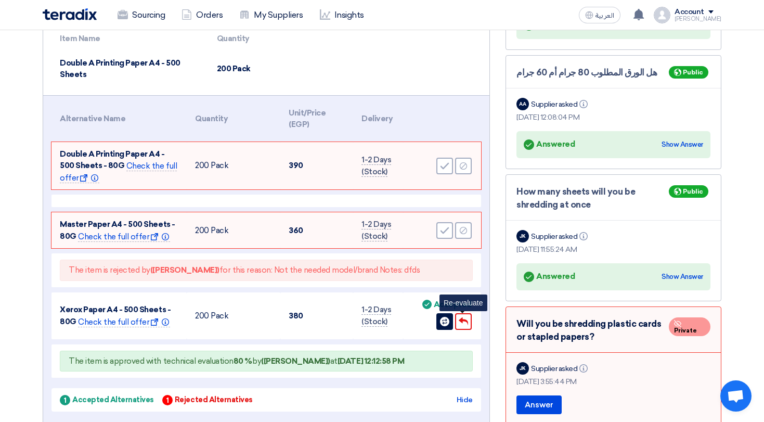
click at [466, 324] on icon "Undo" at bounding box center [463, 321] width 9 height 9
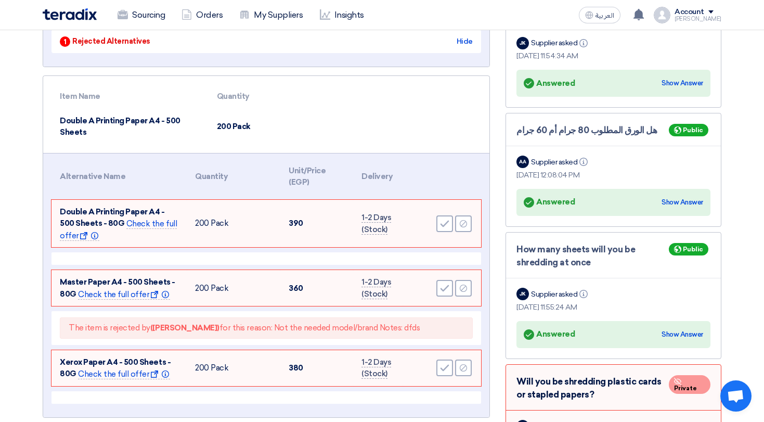
scroll to position [369, 0]
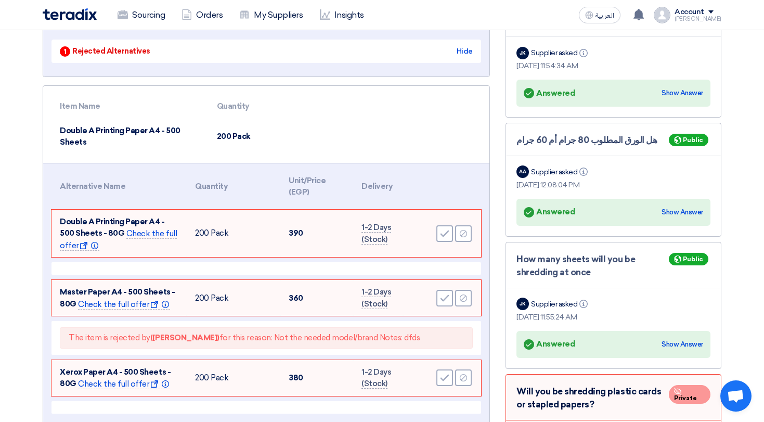
drag, startPoint x: 107, startPoint y: 131, endPoint x: 153, endPoint y: 135, distance: 46.4
click at [153, 135] on td "Double A Printing Paper A4 - 500 Sheets" at bounding box center [129, 137] width 157 height 36
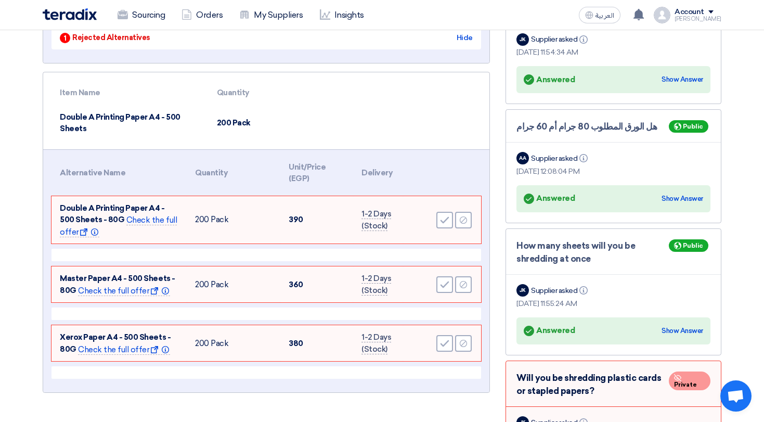
scroll to position [384, 0]
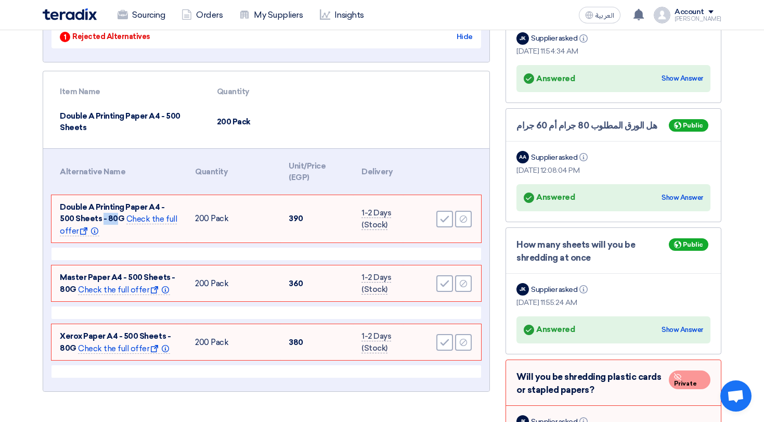
click at [102, 220] on span "Double A Printing Paper A4 - 500 Sheets - 80G" at bounding box center [112, 212] width 105 height 21
click at [443, 223] on icon "Accept" at bounding box center [444, 218] width 9 height 9
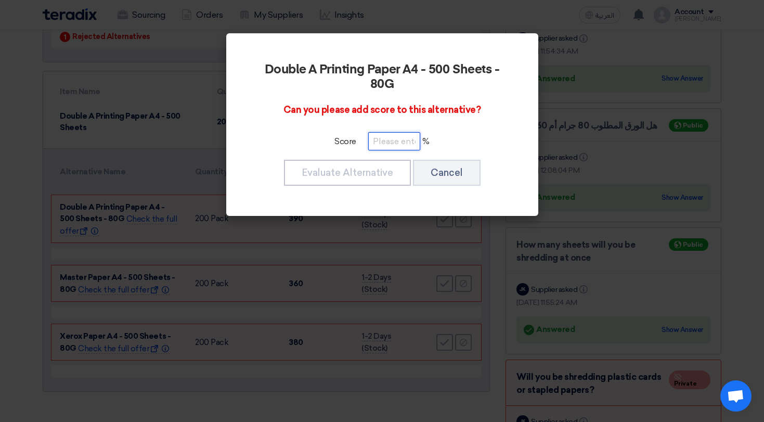
click at [382, 142] on input "number" at bounding box center [394, 141] width 52 height 18
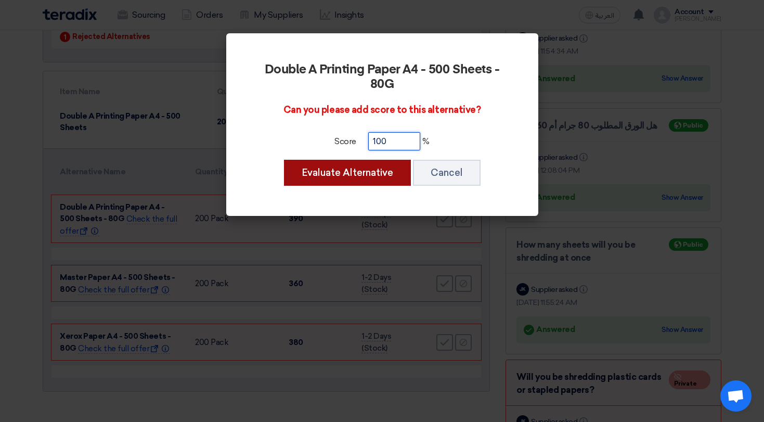
type input "100"
click at [373, 165] on button "Evaluate Alternative" at bounding box center [347, 173] width 127 height 26
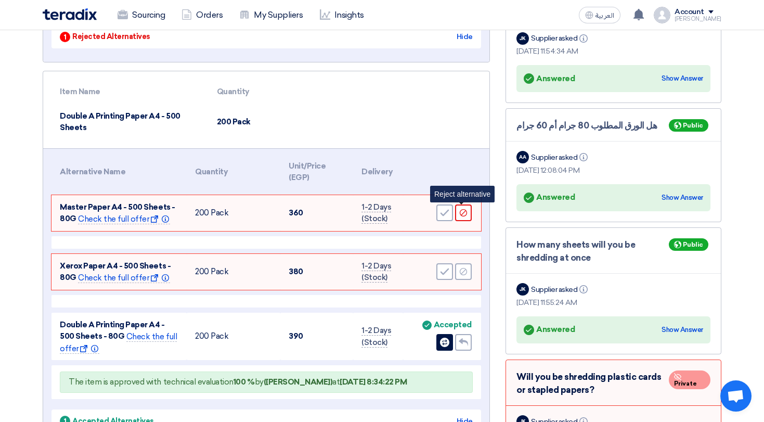
click at [468, 212] on div "Reject" at bounding box center [463, 212] width 17 height 17
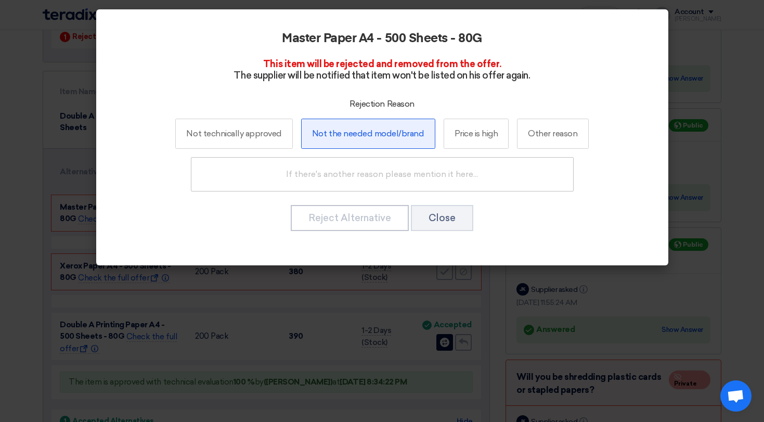
click at [372, 138] on label "Not the needed model/brand" at bounding box center [368, 134] width 134 height 30
click at [371, 137] on input "Not the needed model/brand" at bounding box center [367, 133] width 7 height 7
radio input "true"
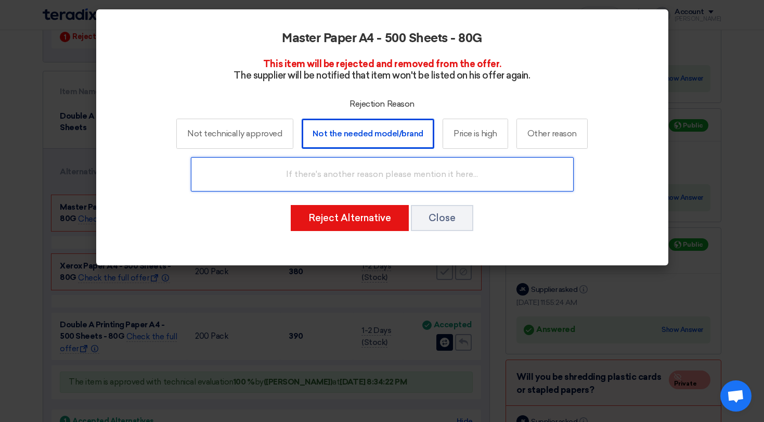
click at [370, 170] on input "text" at bounding box center [382, 174] width 383 height 34
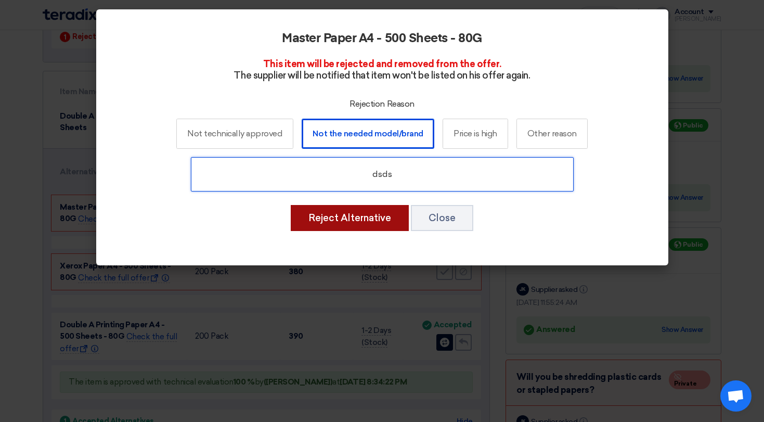
type input "dsds"
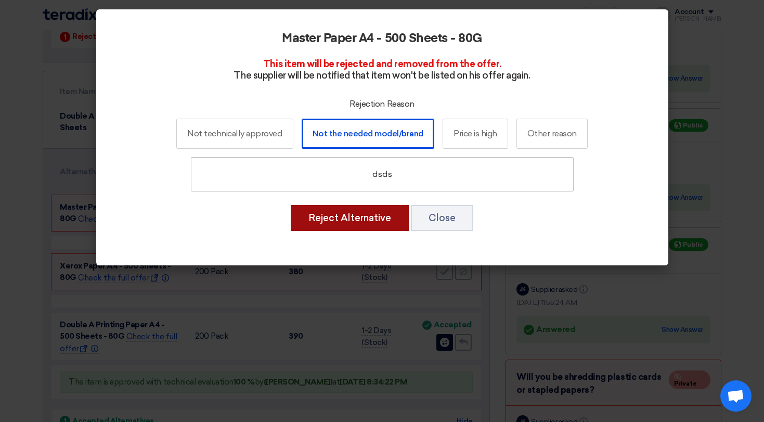
click at [386, 216] on button "Reject Alternative" at bounding box center [350, 218] width 118 height 26
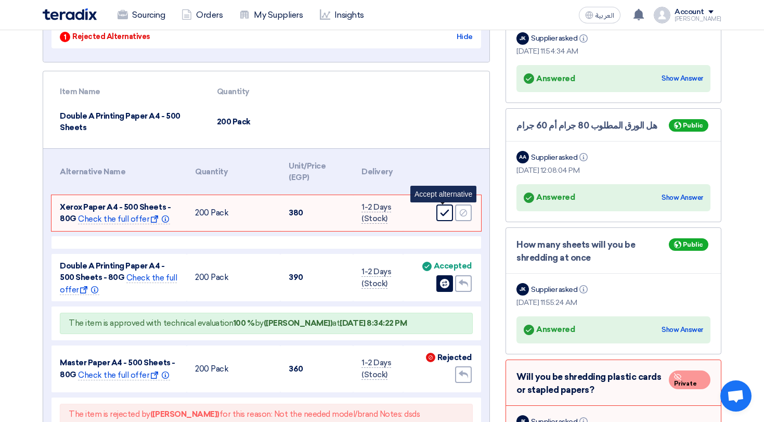
click at [445, 217] on div "Accept" at bounding box center [444, 212] width 17 height 17
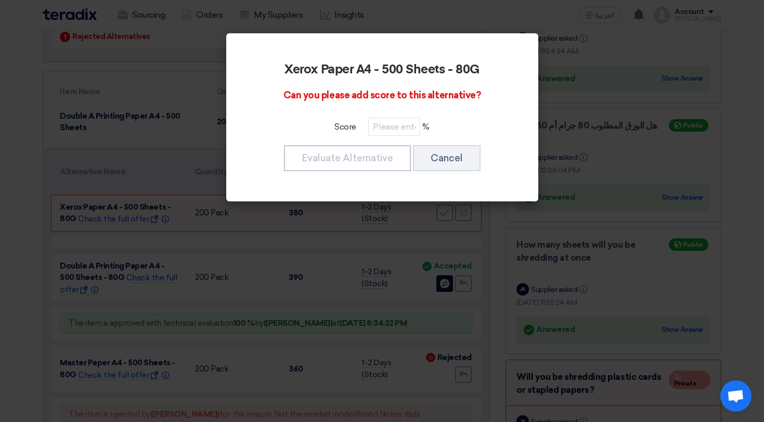
click at [361, 125] on div "Score %" at bounding box center [382, 127] width 254 height 18
click at [384, 125] on input "number" at bounding box center [394, 127] width 52 height 18
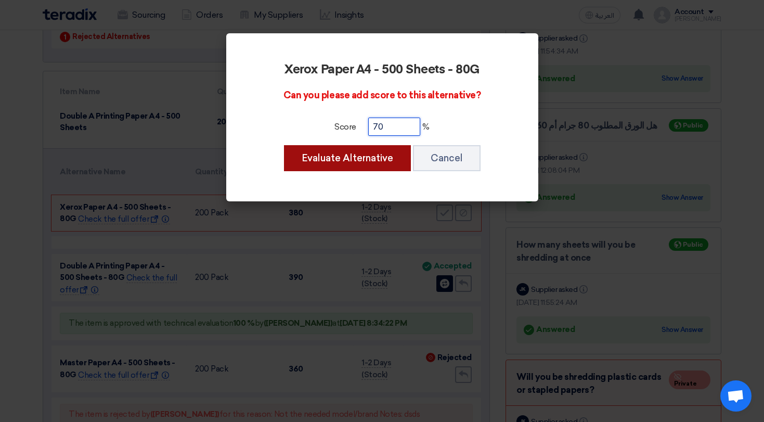
type input "70"
click at [373, 154] on button "Evaluate Alternative" at bounding box center [347, 158] width 127 height 26
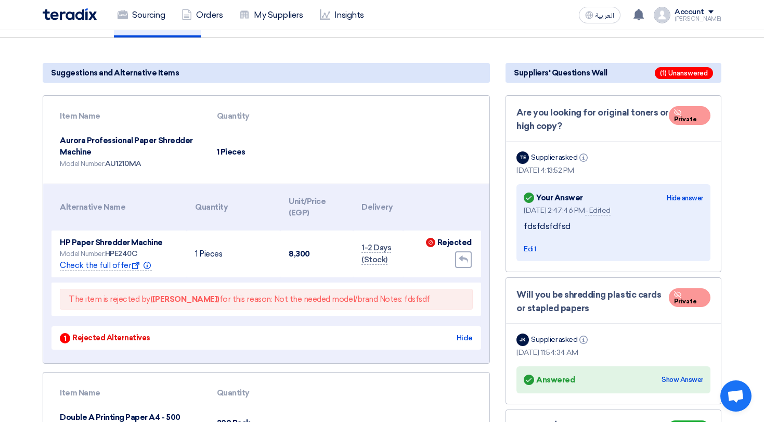
scroll to position [0, 0]
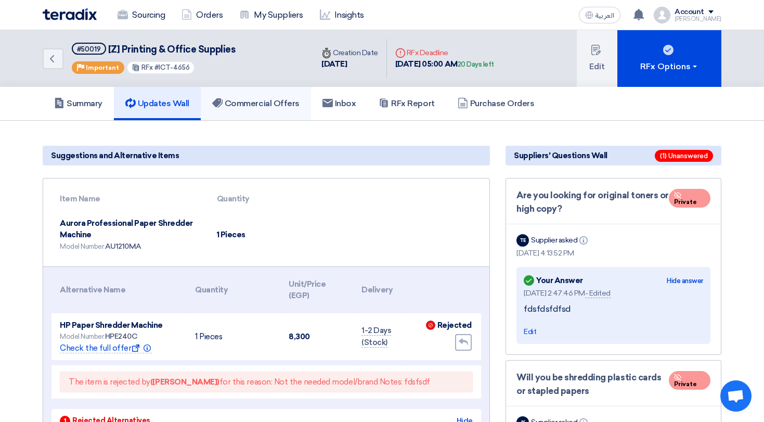
click at [272, 97] on link "Commercial Offers" at bounding box center [256, 103] width 110 height 33
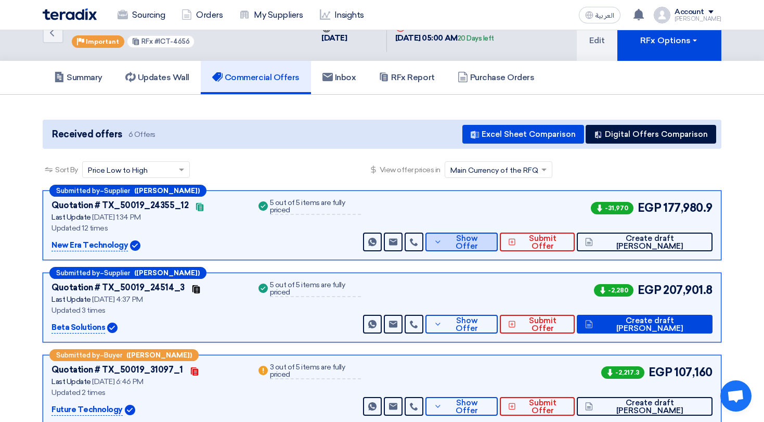
click at [490, 246] on span "Show Offer" at bounding box center [467, 242] width 45 height 16
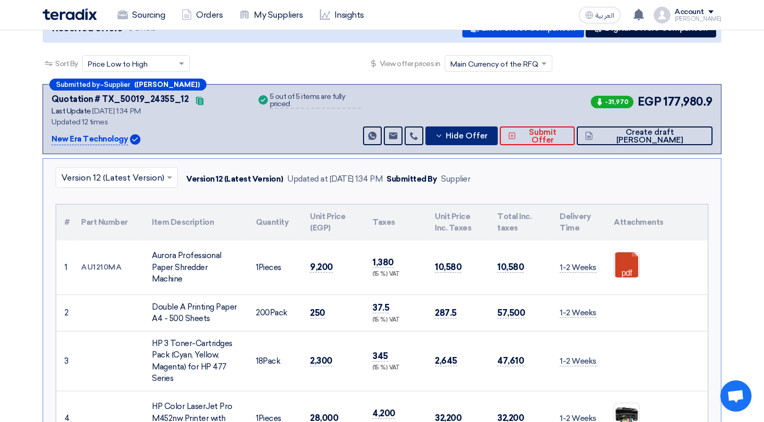
scroll to position [126, 0]
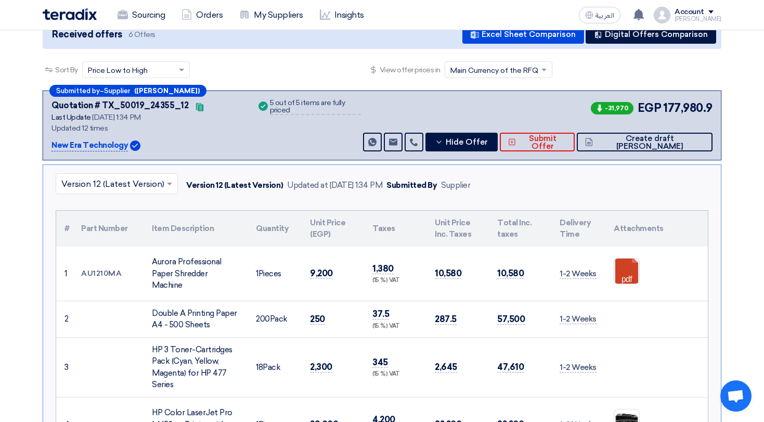
click at [136, 175] on div at bounding box center [116, 183] width 121 height 17
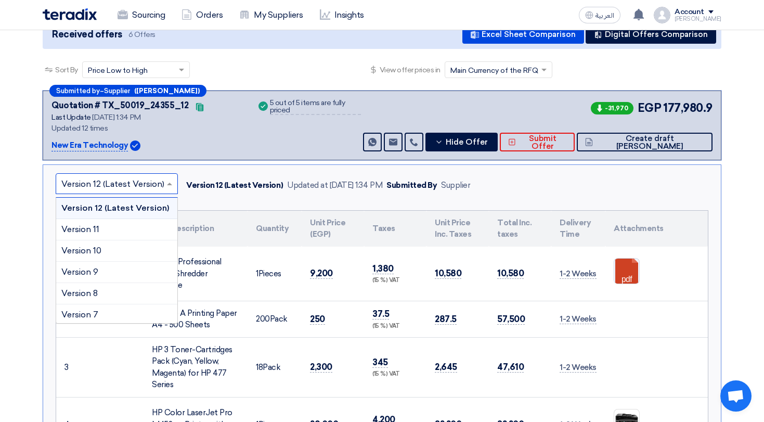
click at [159, 184] on input "text" at bounding box center [111, 184] width 100 height 17
click at [175, 189] on span at bounding box center [170, 183] width 13 height 12
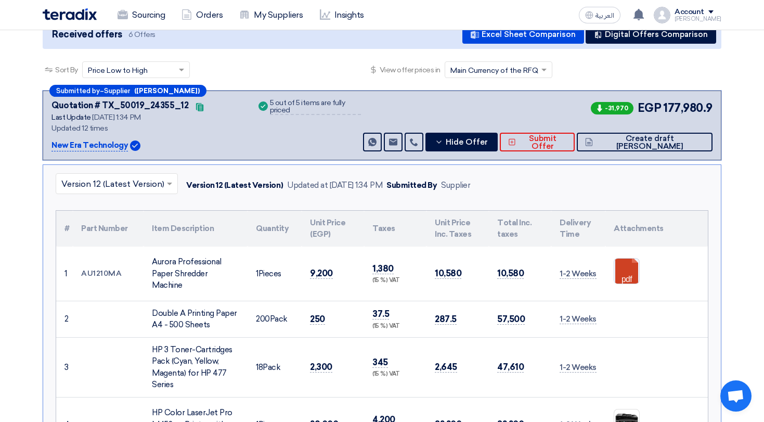
drag, startPoint x: 610, startPoint y: 110, endPoint x: 621, endPoint y: 110, distance: 10.4
click at [621, 110] on span "-31,970" at bounding box center [612, 108] width 43 height 12
click at [595, 111] on span "-31,970" at bounding box center [612, 108] width 43 height 12
click at [498, 134] on button "Hide Offer" at bounding box center [461, 142] width 72 height 19
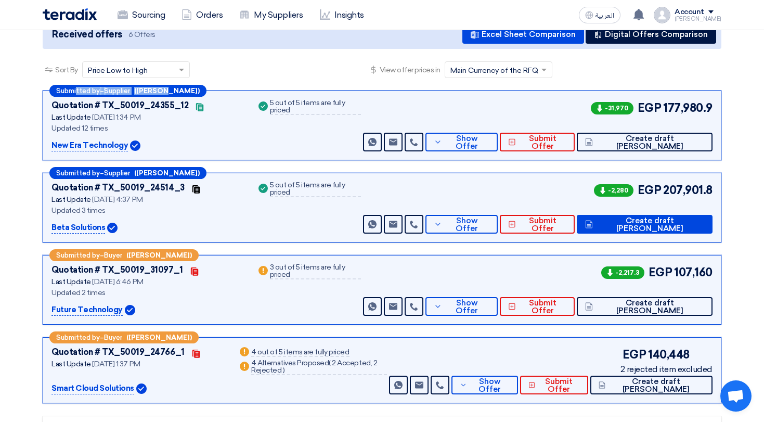
drag, startPoint x: 77, startPoint y: 87, endPoint x: 165, endPoint y: 90, distance: 87.9
click at [165, 90] on div "Submitted by – Supplier (James K.)" at bounding box center [127, 91] width 157 height 12
drag, startPoint x: 71, startPoint y: 255, endPoint x: 172, endPoint y: 247, distance: 101.7
click at [161, 247] on div "Submitted by – Supplier (James K.) Quotation # TX_50019_24355_12 Contacts Last …" at bounding box center [382, 297] width 694 height 414
click at [558, 295] on div "-2,217.3 EGP 107,160 Send Message Send Message" at bounding box center [536, 290] width 351 height 52
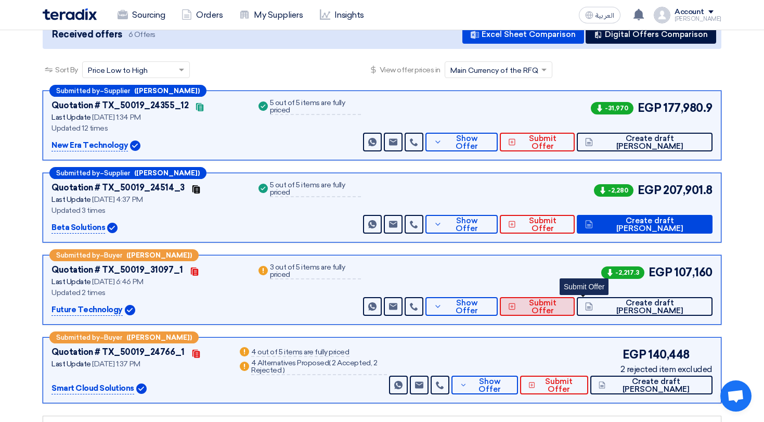
click at [566, 306] on span "Submit Offer" at bounding box center [542, 307] width 48 height 16
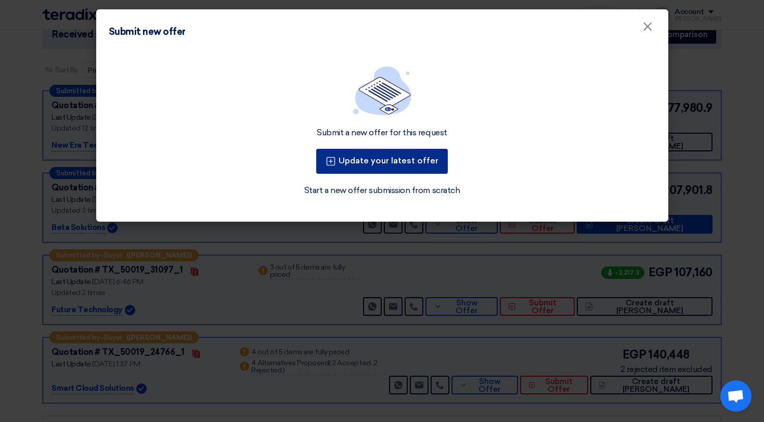
click at [394, 163] on button "Update your latest offer" at bounding box center [382, 161] width 132 height 25
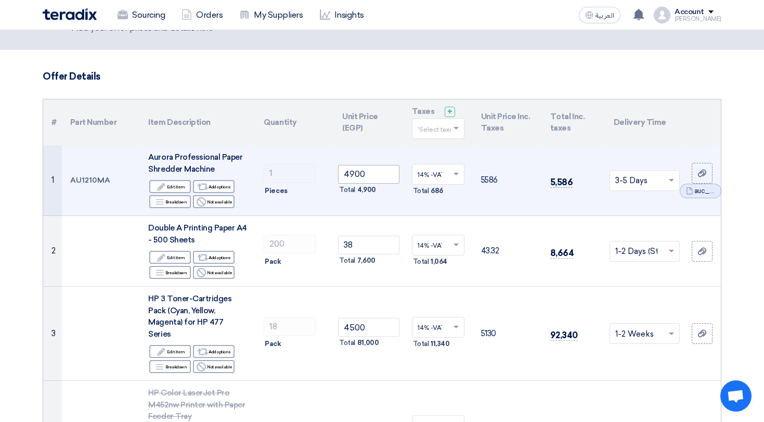
scroll to position [46, 0]
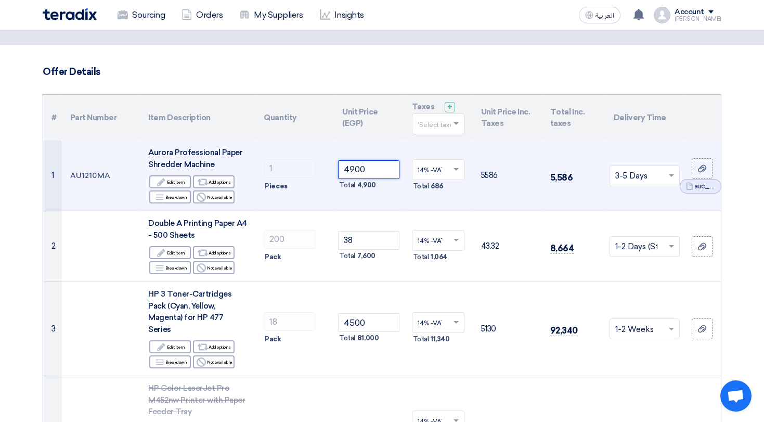
click at [307, 172] on tr "1 AU1210MA Aurora Professional Paper Shredder Machine Edit Edit item Alternativ…" at bounding box center [382, 175] width 678 height 71
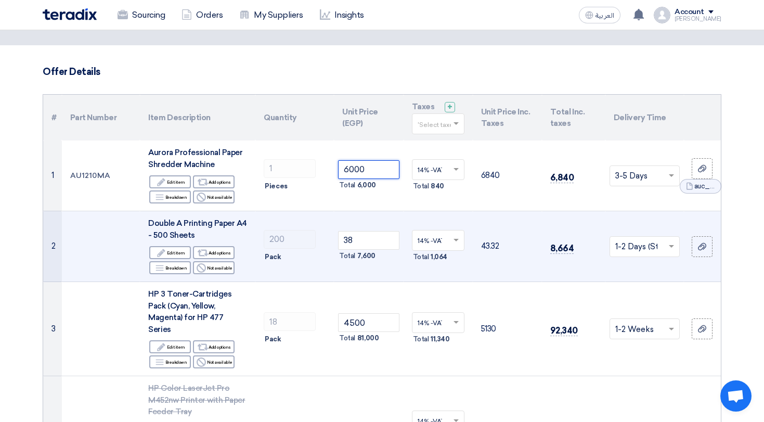
scroll to position [69, 0]
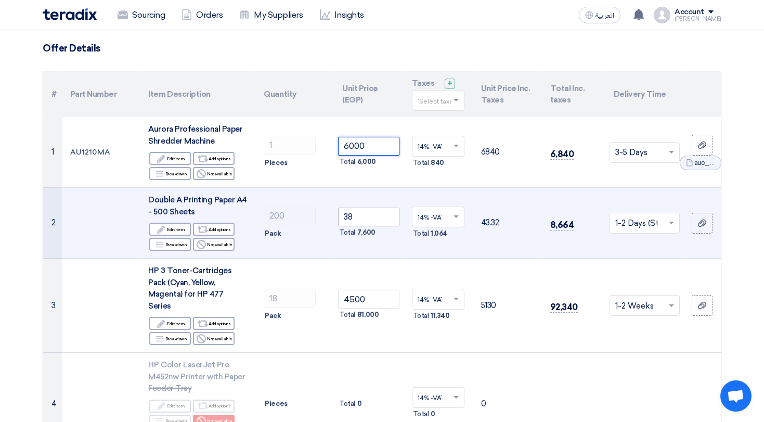
type input "6000"
drag, startPoint x: 373, startPoint y: 217, endPoint x: 329, endPoint y: 217, distance: 43.7
click at [329, 217] on tr "2 Double A Printing Paper A4 - 500 Sheets Edit Edit item Alternative Add option…" at bounding box center [382, 223] width 678 height 71
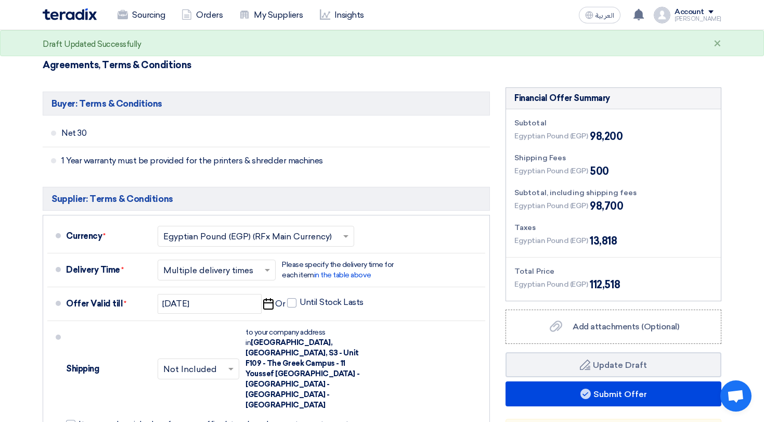
scroll to position [605, 0]
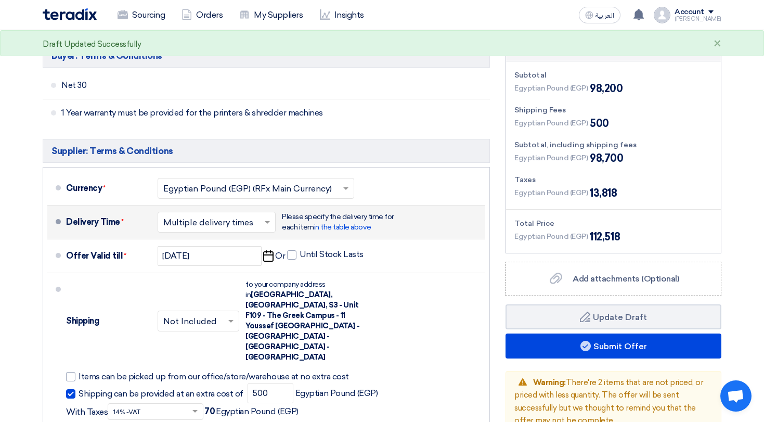
type input "56"
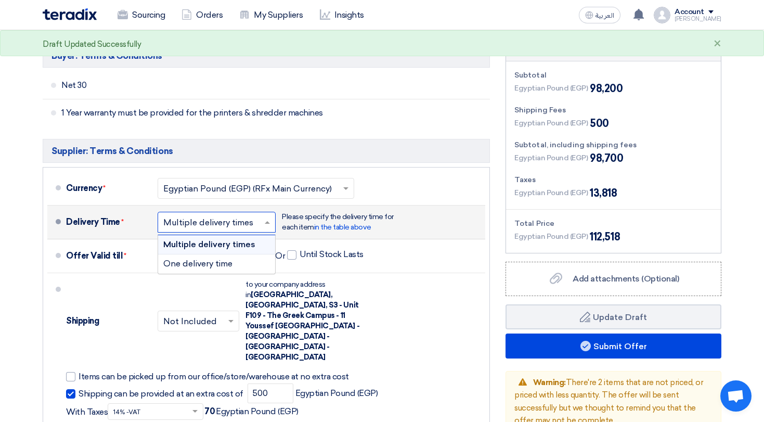
click at [219, 215] on input "text" at bounding box center [217, 222] width 108 height 15
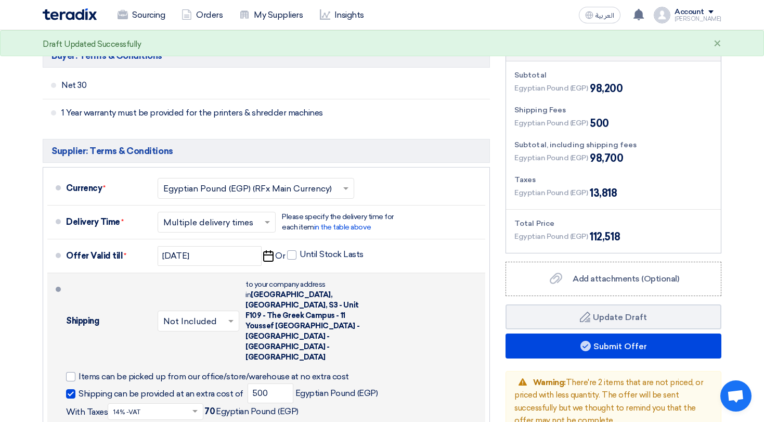
click at [299, 273] on li "Shipping × Not Included × to your company address in Egypt, القاهرة, S3 - Unit …" at bounding box center [266, 350] width 438 height 155
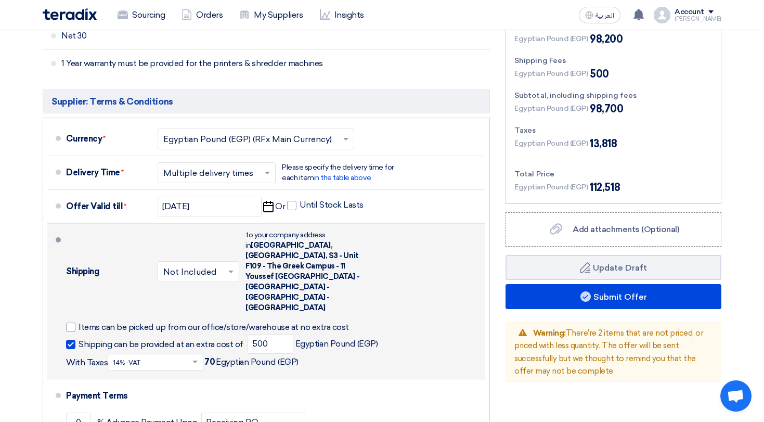
scroll to position [658, 0]
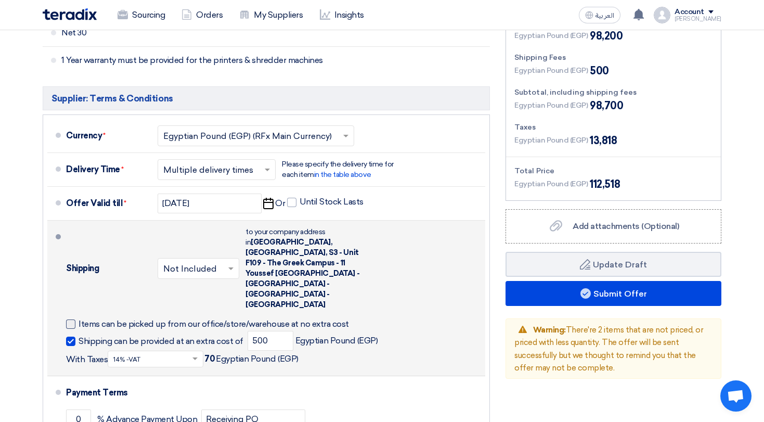
click at [73, 319] on div at bounding box center [70, 323] width 9 height 9
click at [79, 318] on input "Items can be picked up from our office/store/warehouse at no extra cost" at bounding box center [279, 328] width 400 height 20
checkbox input "true"
drag, startPoint x: 70, startPoint y: 291, endPoint x: 85, endPoint y: 297, distance: 15.6
click at [85, 331] on div "Shipping can be provided at an extra cost of 500 Egyptian Pound (EGP) With Taxe…" at bounding box center [273, 349] width 415 height 36
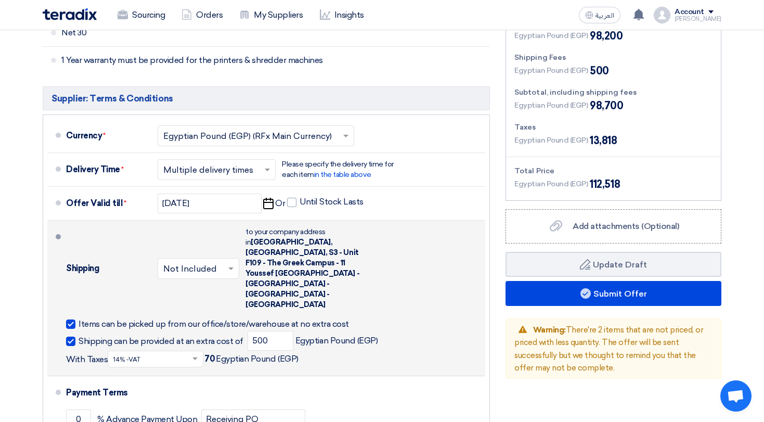
click at [163, 331] on div "Shipping can be provided at an extra cost of 500 Egyptian Pound (EGP) With Taxe…" at bounding box center [273, 349] width 415 height 36
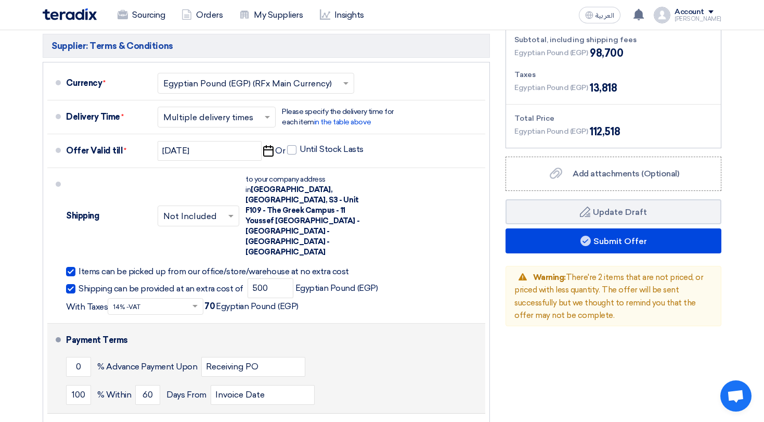
scroll to position [702, 0]
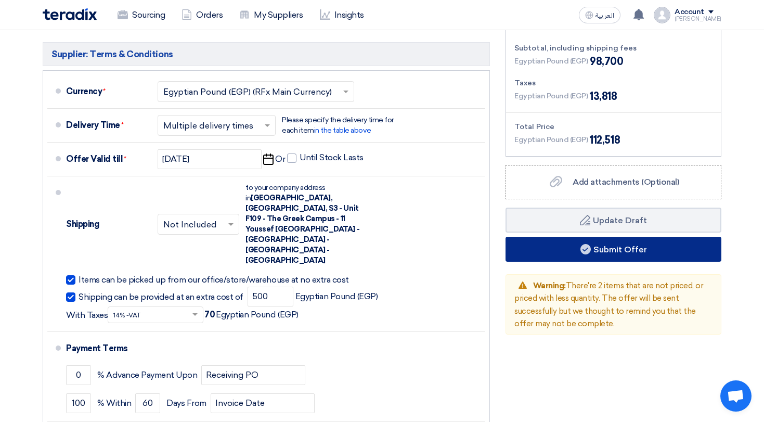
click at [586, 242] on button "Submit Offer" at bounding box center [613, 249] width 216 height 25
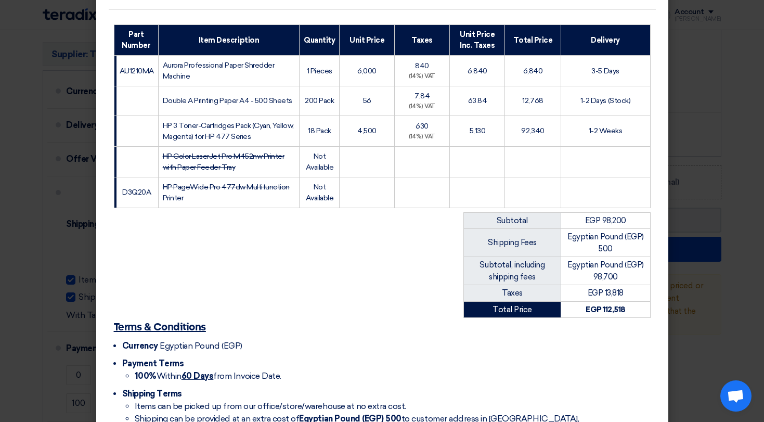
scroll to position [197, 0]
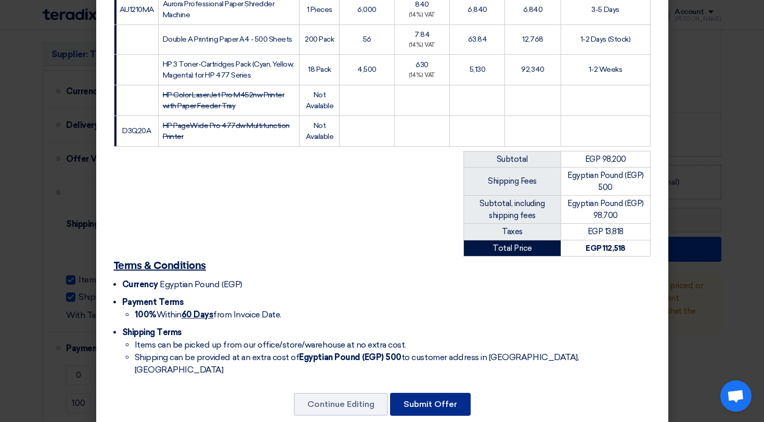
click at [449, 393] on button "Submit Offer" at bounding box center [430, 404] width 81 height 23
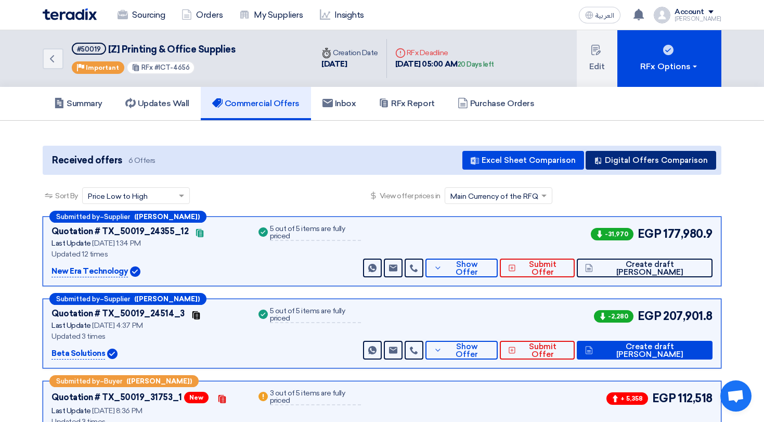
click at [676, 162] on button "Digital Offers Comparison" at bounding box center [650, 160] width 131 height 19
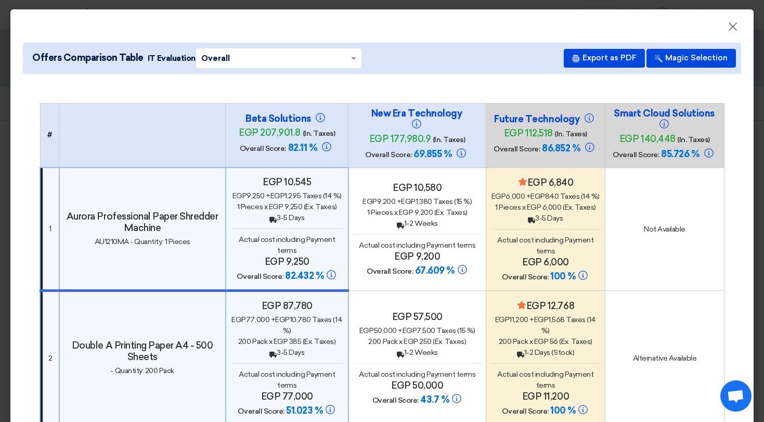
drag, startPoint x: 243, startPoint y: 112, endPoint x: 298, endPoint y: 121, distance: 55.9
click at [298, 121] on th "Beta Solutions egp 207,901.8 (In. Taxes) Overall Score: 82.11 %" at bounding box center [287, 135] width 123 height 64
drag, startPoint x: 282, startPoint y: 149, endPoint x: 301, endPoint y: 148, distance: 18.7
click at [301, 148] on h4 "Overall Score: 82.11 %" at bounding box center [287, 148] width 104 height 12
click at [272, 63] on input "text" at bounding box center [273, 58] width 145 height 16
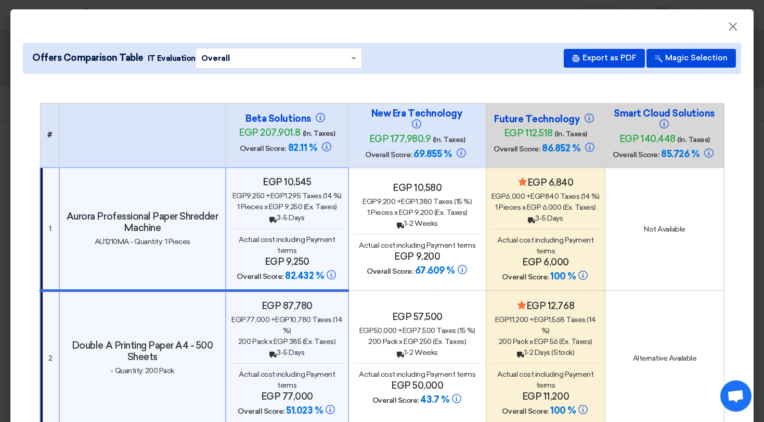
click at [370, 64] on div "Offers Comparison Table IT Evaluation × Overall × Export as PDF Magic Selection" at bounding box center [382, 58] width 718 height 31
click at [323, 51] on input "text" at bounding box center [273, 58] width 145 height 16
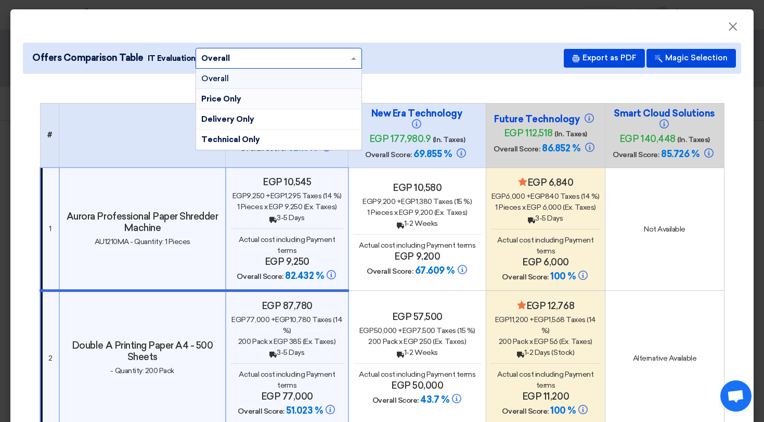
click at [291, 97] on div "Price Only" at bounding box center [278, 99] width 165 height 20
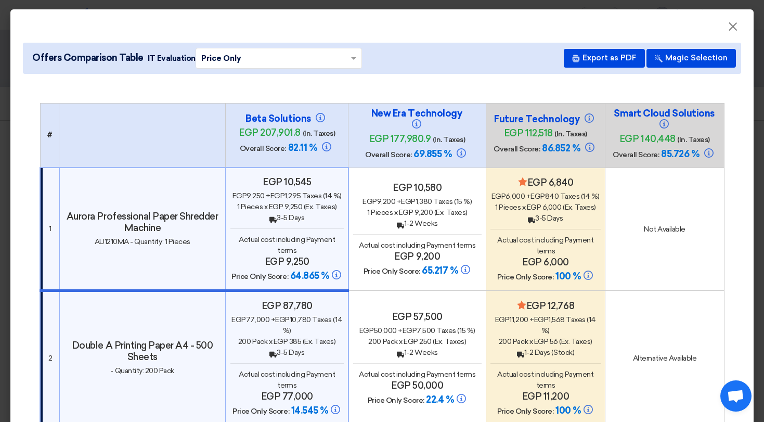
click at [251, 66] on div "× Price Only ×" at bounding box center [279, 58] width 166 height 21
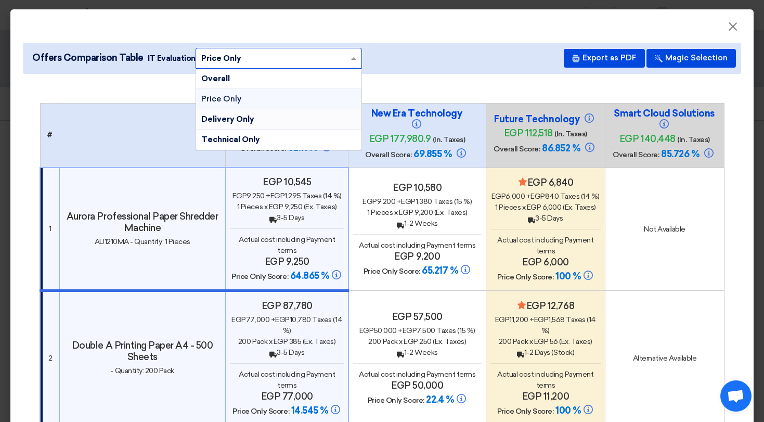
click at [251, 121] on div "Delivery Only" at bounding box center [278, 119] width 165 height 20
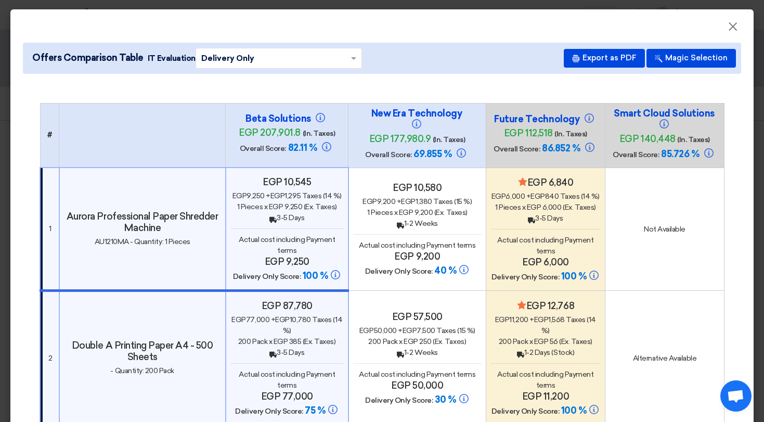
click at [271, 57] on input "text" at bounding box center [273, 58] width 145 height 16
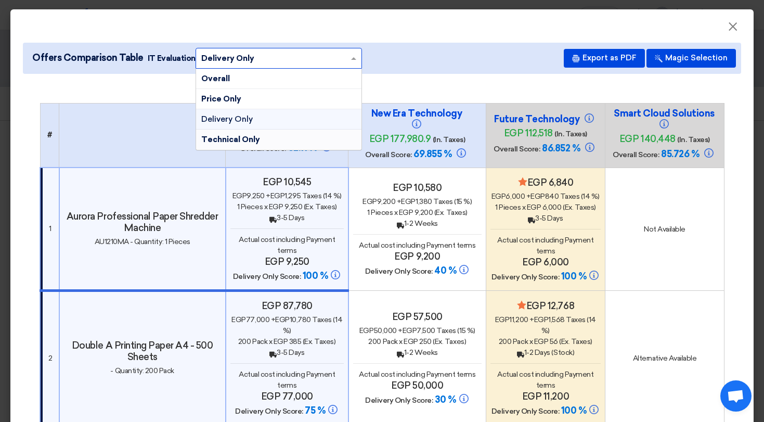
click at [264, 140] on div "Technical Only" at bounding box center [278, 139] width 165 height 20
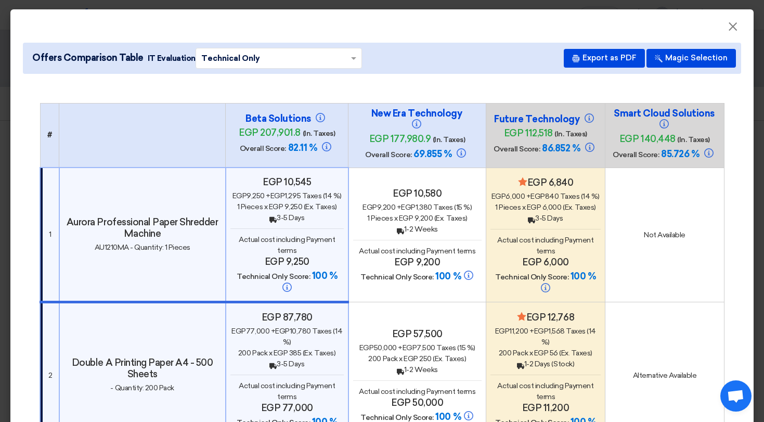
click at [218, 50] on input "text" at bounding box center [273, 58] width 145 height 16
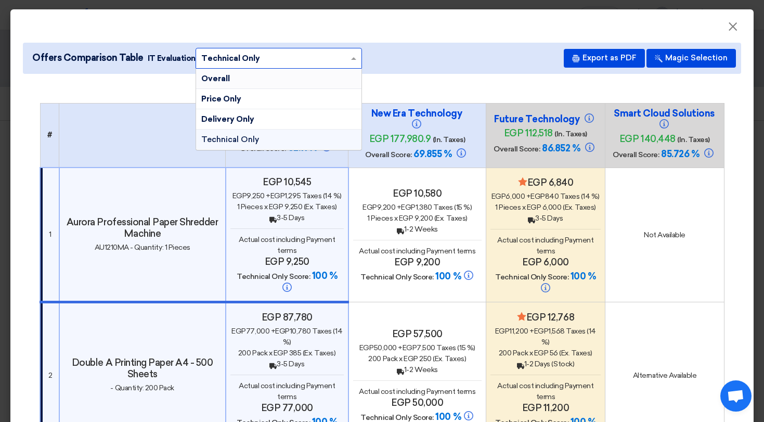
click at [226, 77] on div "Overall" at bounding box center [278, 79] width 165 height 20
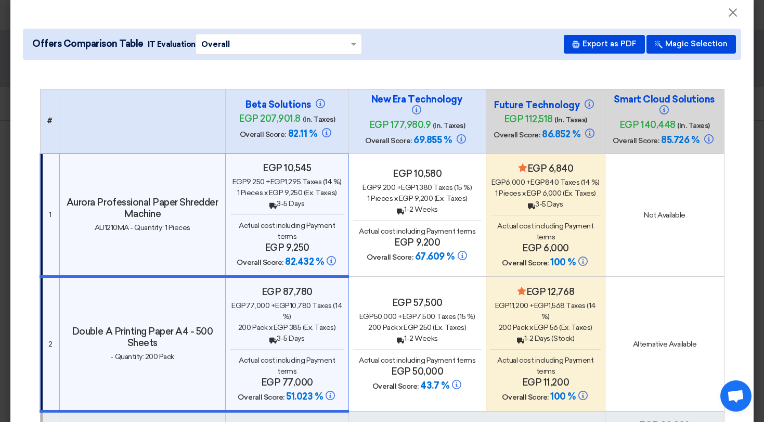
scroll to position [14, 0]
click at [682, 48] on button "Magic Selection" at bounding box center [690, 44] width 89 height 19
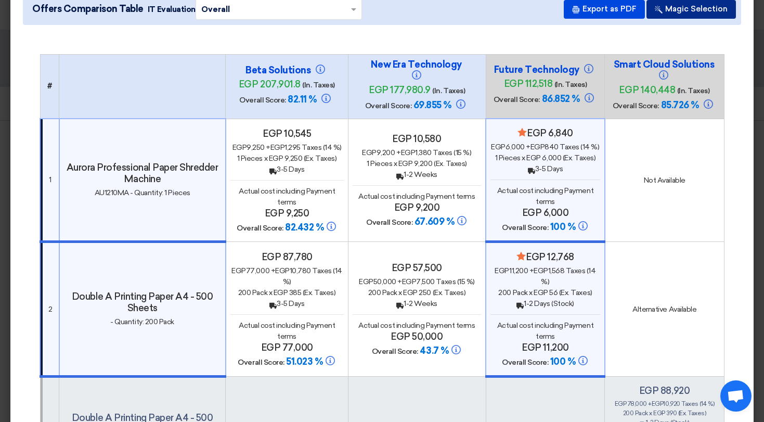
scroll to position [0, 0]
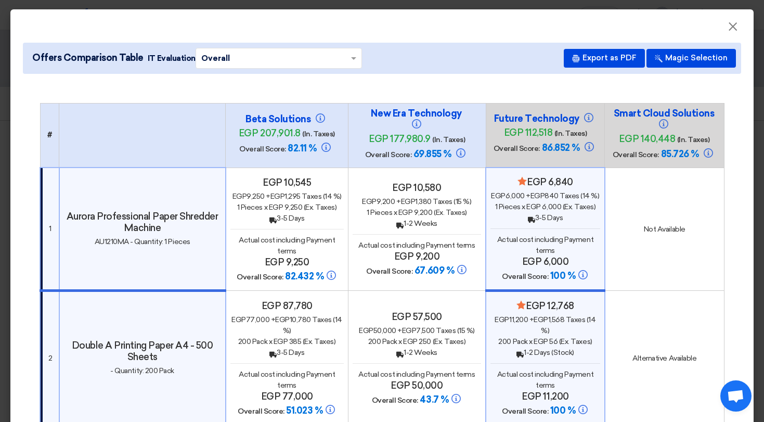
drag, startPoint x: 283, startPoint y: 148, endPoint x: 306, endPoint y: 151, distance: 23.0
click at [306, 151] on h4 "Overall Score: 82.11 %" at bounding box center [286, 148] width 104 height 12
click at [301, 148] on span "82.11 %" at bounding box center [302, 147] width 29 height 11
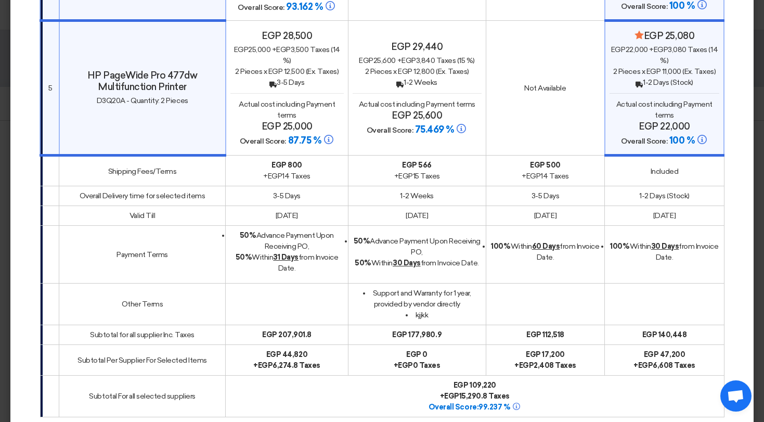
scroll to position [1083, 0]
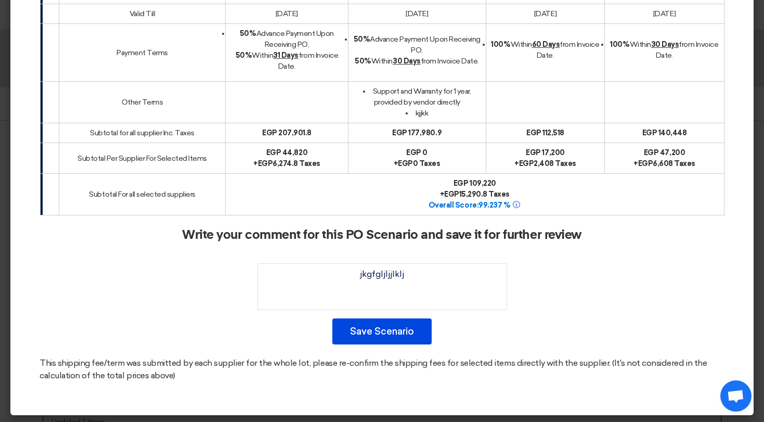
drag, startPoint x: 482, startPoint y: 202, endPoint x: 504, endPoint y: 202, distance: 22.4
click at [504, 202] on b "Overall Score: 99.237 %" at bounding box center [474, 205] width 93 height 9
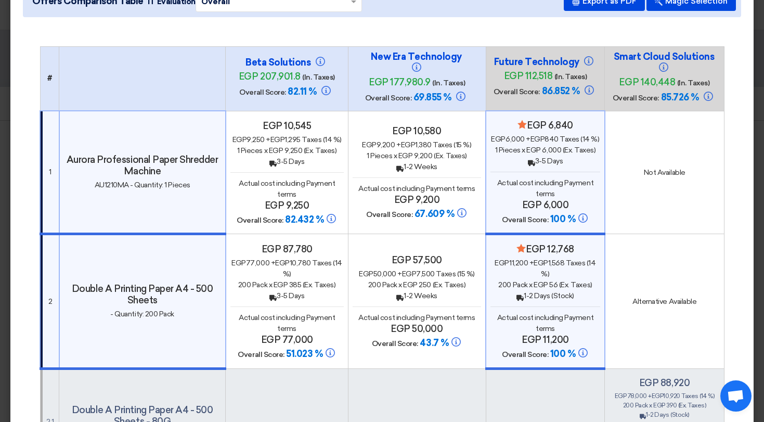
scroll to position [0, 0]
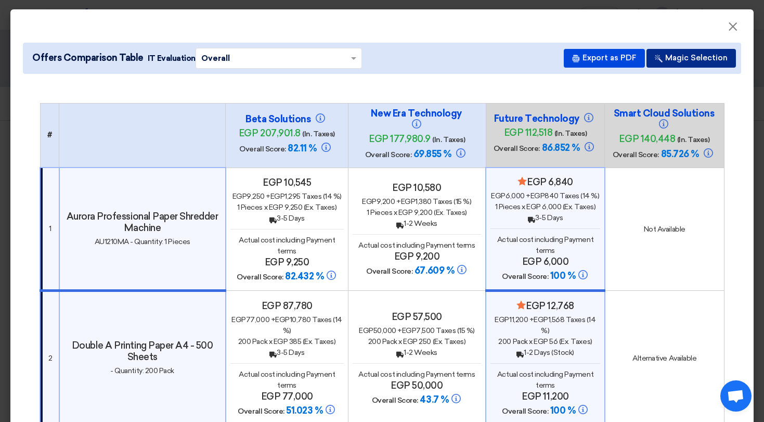
click at [702, 63] on button "Magic Selection" at bounding box center [690, 58] width 89 height 19
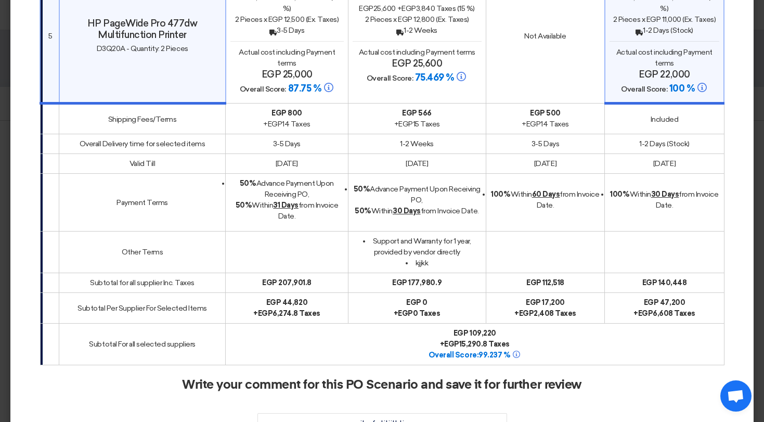
scroll to position [1083, 0]
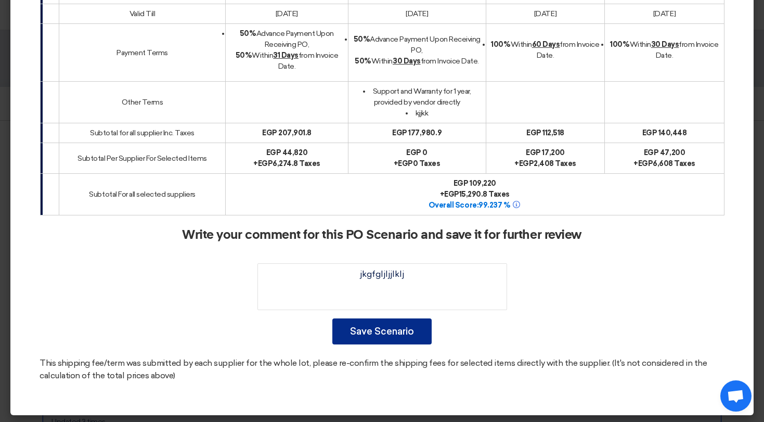
click at [390, 331] on button "Save Scenario" at bounding box center [381, 331] width 99 height 26
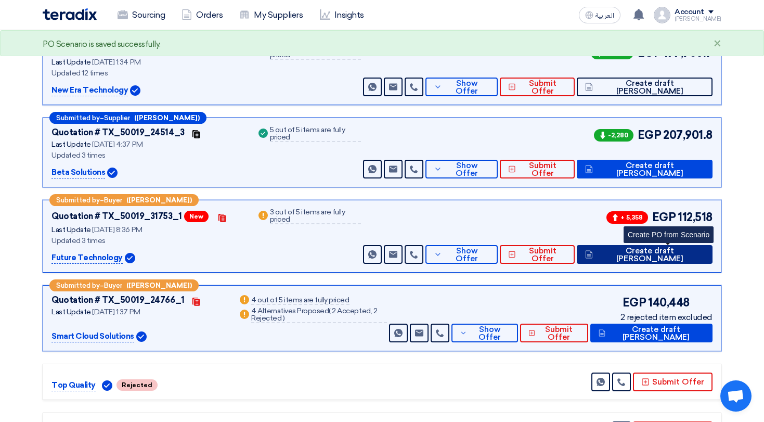
scroll to position [179, 0]
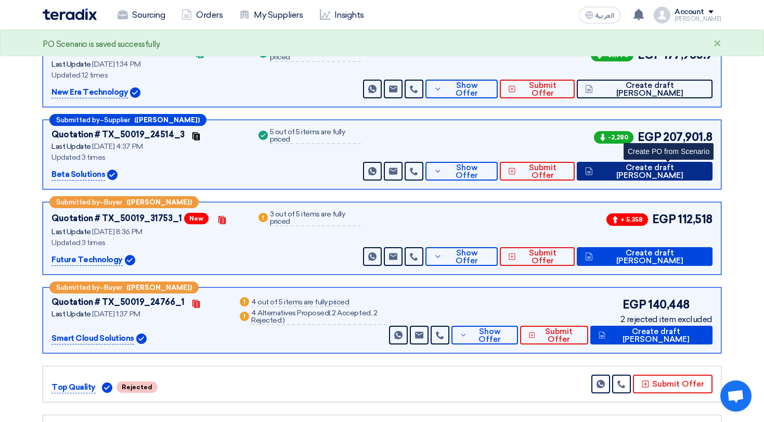
click at [680, 172] on span "Create draft PO" at bounding box center [649, 172] width 109 height 16
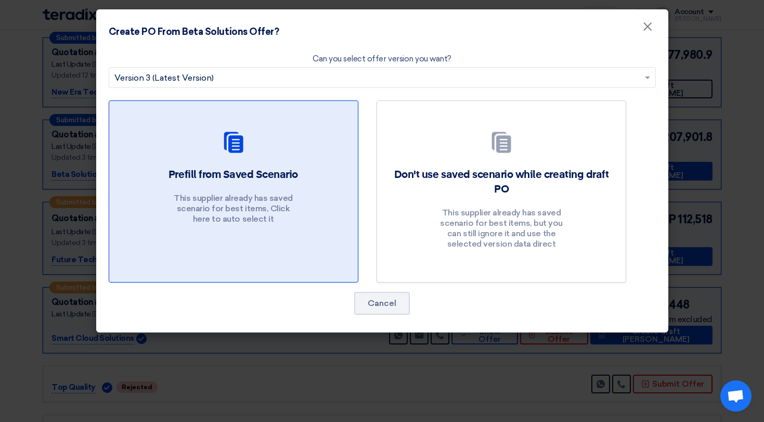
click at [282, 183] on div "Prefill from Saved Scenario This supplier already has saved scenario for best i…" at bounding box center [234, 198] width 224 height 62
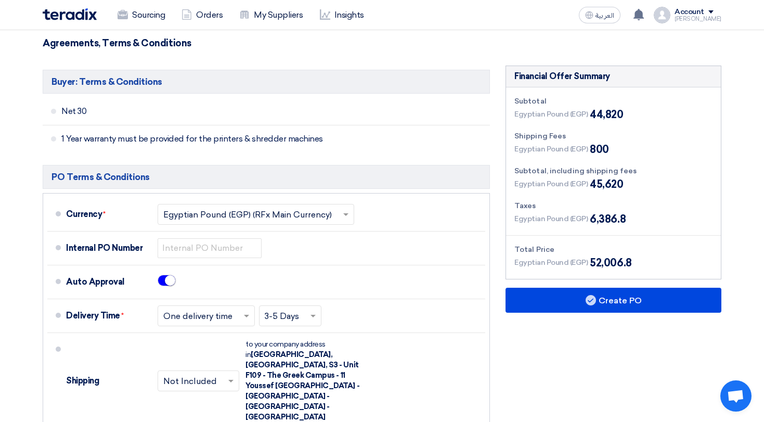
scroll to position [597, 0]
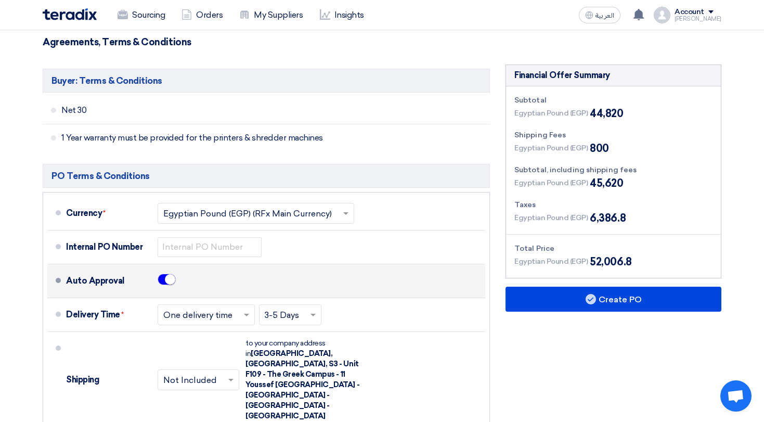
click at [165, 275] on span at bounding box center [167, 278] width 18 height 11
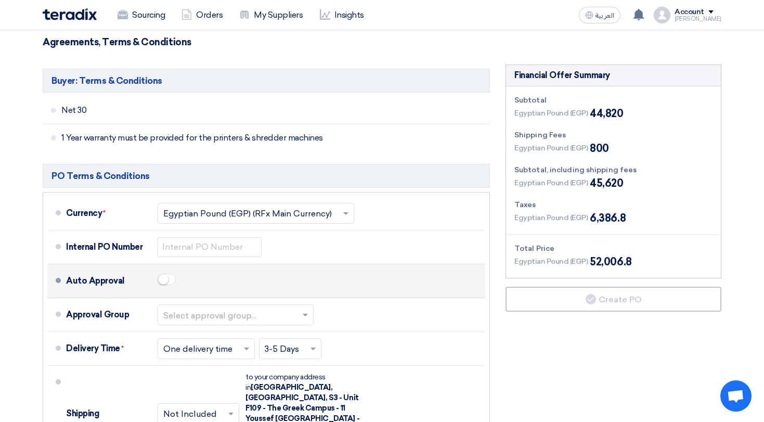
scroll to position [620, 0]
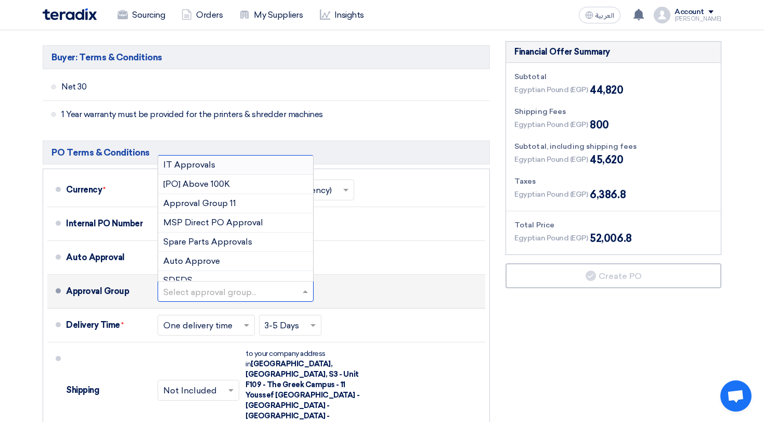
click at [190, 293] on input "text" at bounding box center [236, 291] width 146 height 15
click at [189, 188] on span "[PO] Above 100K" at bounding box center [196, 184] width 67 height 10
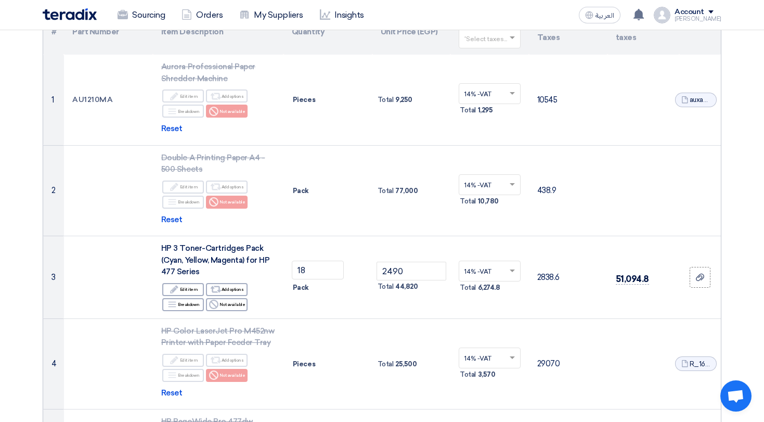
scroll to position [0, 0]
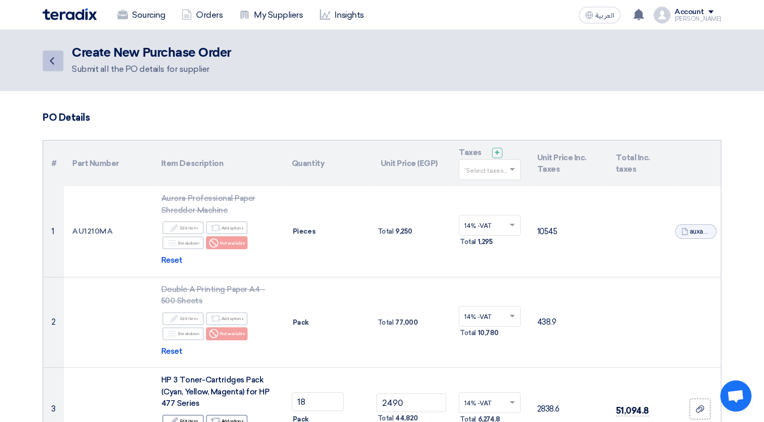
click at [57, 58] on icon "Back" at bounding box center [52, 61] width 12 height 12
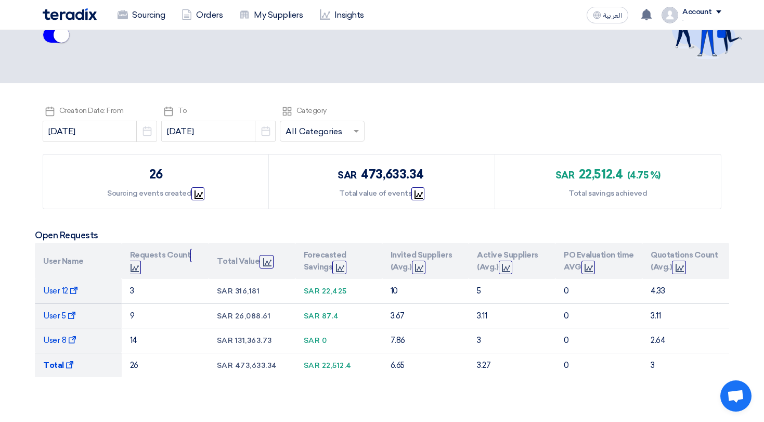
scroll to position [55, 0]
click at [280, 124] on div at bounding box center [322, 132] width 84 height 17
click at [369, 137] on div "Pick a date Creation Date: From [DATE] Pick a date Pick a date To [DATE] Pick a…" at bounding box center [382, 126] width 679 height 42
drag, startPoint x: 162, startPoint y: 180, endPoint x: 142, endPoint y: 180, distance: 20.3
click at [142, 180] on div "26 Sourcing events created Graph" at bounding box center [156, 182] width 226 height 54
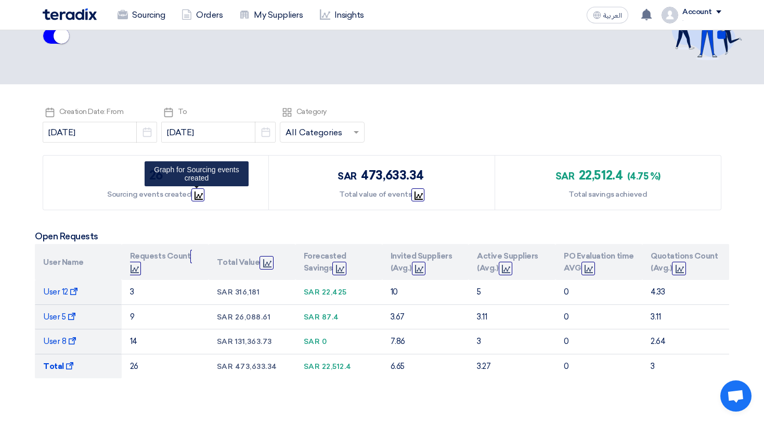
click at [194, 197] on icon "Graph" at bounding box center [198, 195] width 8 height 8
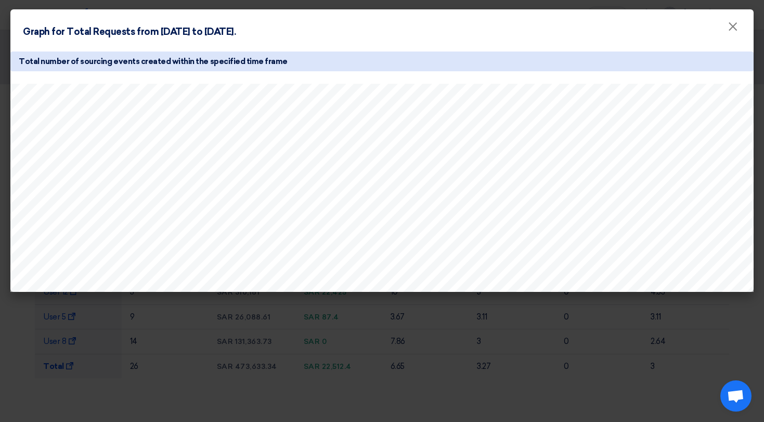
click at [487, 364] on modal-container "Graph for Total Requests from [DATE] to [DATE]. × Total number of sourcing even…" at bounding box center [382, 211] width 764 height 422
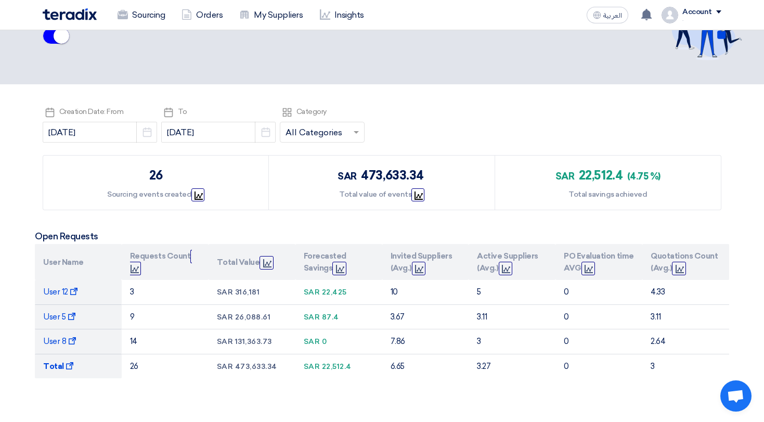
drag, startPoint x: 349, startPoint y: 175, endPoint x: 408, endPoint y: 175, distance: 58.8
click at [408, 175] on div "sar 473,633.34" at bounding box center [381, 175] width 88 height 19
click at [408, 175] on span "473,633.34" at bounding box center [392, 174] width 62 height 15
drag, startPoint x: 554, startPoint y: 178, endPoint x: 609, endPoint y: 178, distance: 55.1
click at [609, 178] on div "sar 22,512.4 (4.75 %) Total savings achieved" at bounding box center [608, 182] width 226 height 54
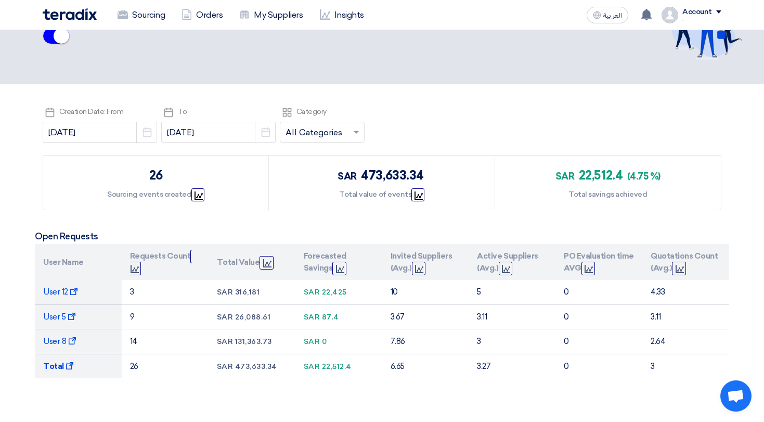
click at [609, 178] on span "22,512.4" at bounding box center [601, 174] width 44 height 15
drag, startPoint x: 627, startPoint y: 177, endPoint x: 634, endPoint y: 177, distance: 7.3
click at [634, 177] on div "sar 22,512.4 (4.75 %)" at bounding box center [607, 175] width 105 height 19
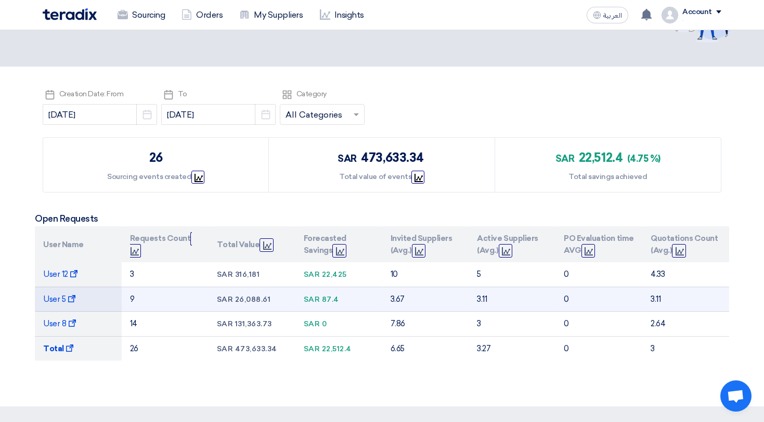
scroll to position [71, 0]
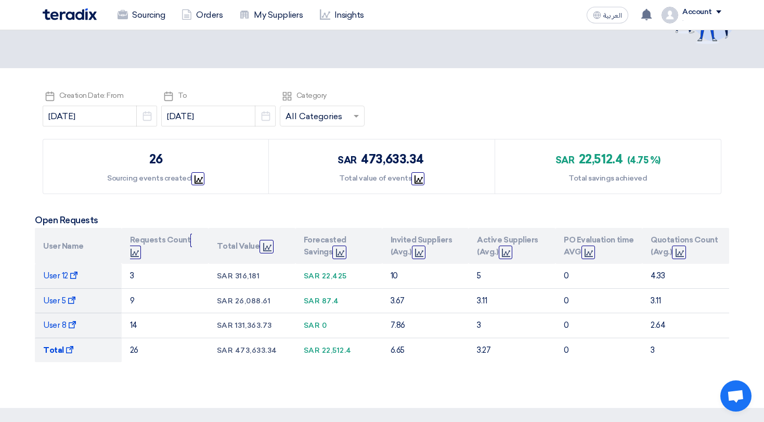
drag, startPoint x: 36, startPoint y: 216, endPoint x: 106, endPoint y: 220, distance: 70.3
click at [106, 220] on h5 "Open Requests" at bounding box center [382, 220] width 694 height 10
drag, startPoint x: 136, startPoint y: 237, endPoint x: 167, endPoint y: 237, distance: 31.2
click at [167, 237] on th "Requests Count Graph" at bounding box center [165, 246] width 87 height 36
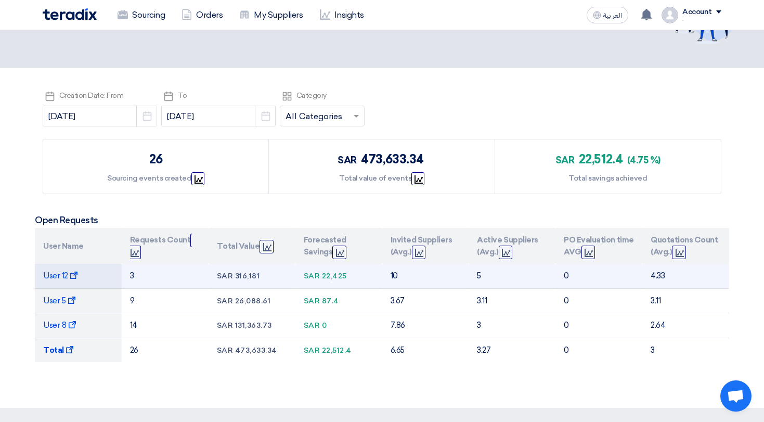
click at [640, 279] on td "0" at bounding box center [598, 276] width 87 height 24
click at [58, 273] on span "User 12 Show Projects" at bounding box center [60, 275] width 35 height 9
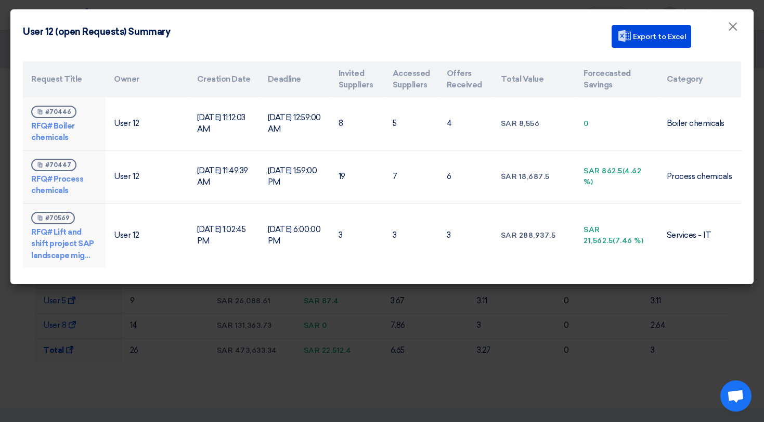
click at [575, 290] on modal-container "User 12 (open Requests) Summary Export to Excel × Request Title Owner Creation …" at bounding box center [382, 211] width 764 height 422
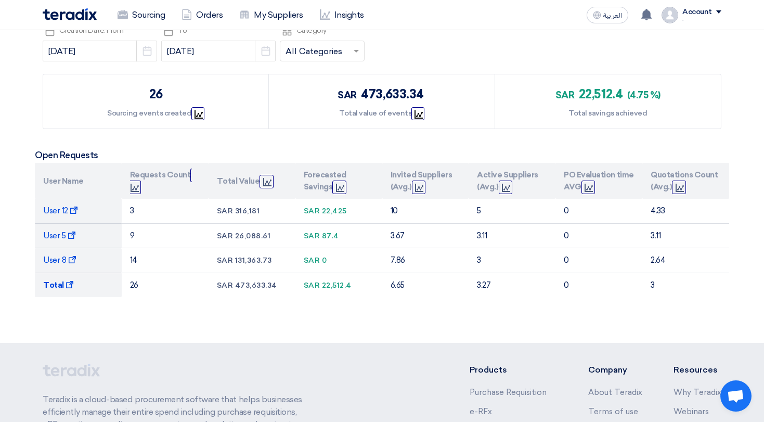
scroll to position [133, 0]
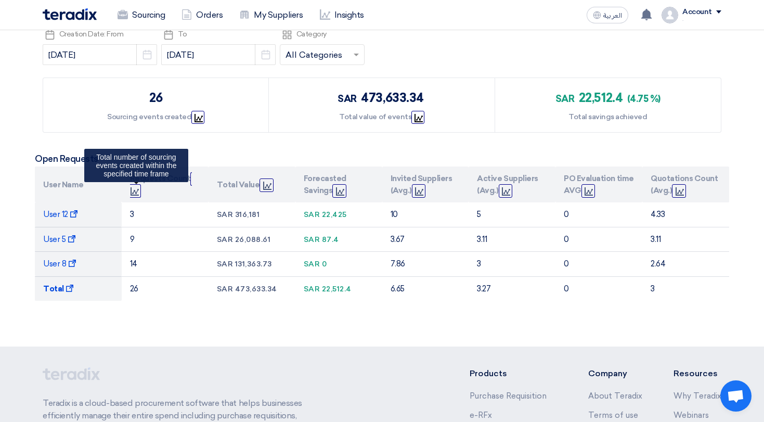
click at [139, 192] on icon "Graph" at bounding box center [135, 191] width 8 height 8
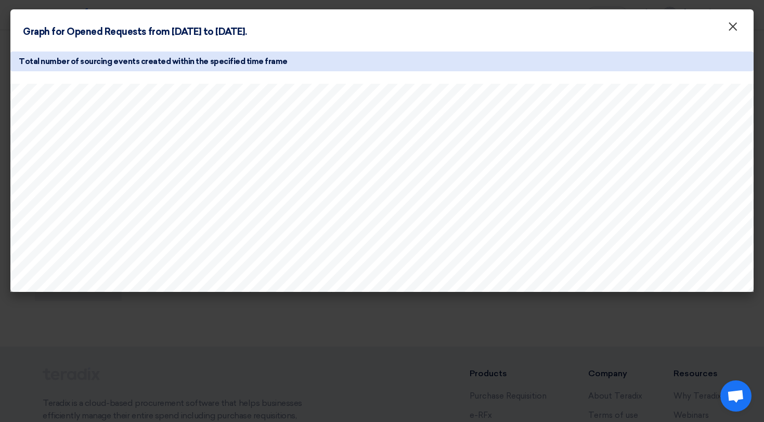
click at [730, 30] on span "×" at bounding box center [732, 29] width 10 height 21
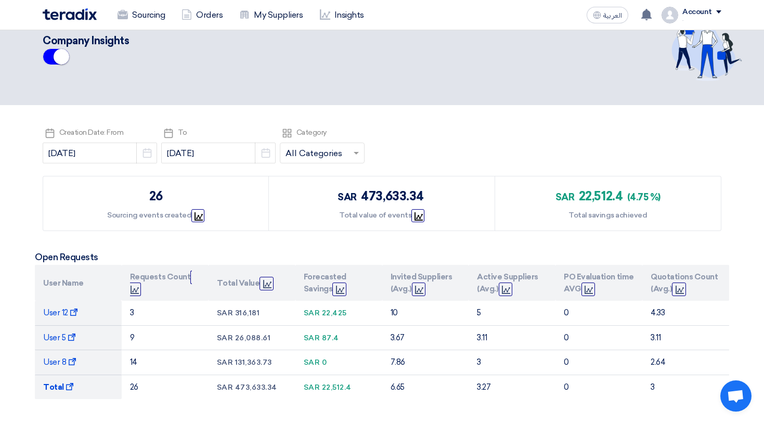
scroll to position [0, 0]
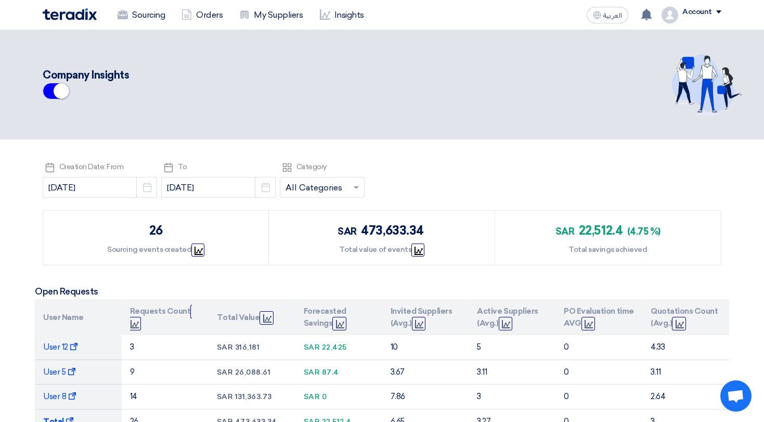
click at [393, 74] on div "Company Insights" at bounding box center [280, 75] width 475 height 16
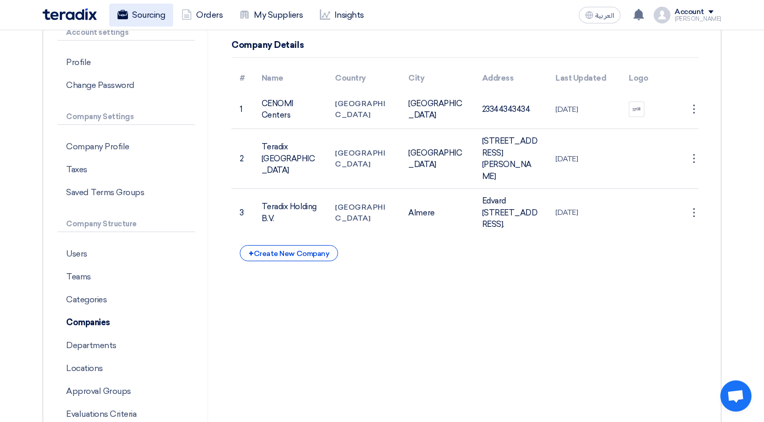
click at [172, 21] on link "Sourcing" at bounding box center [141, 15] width 64 height 23
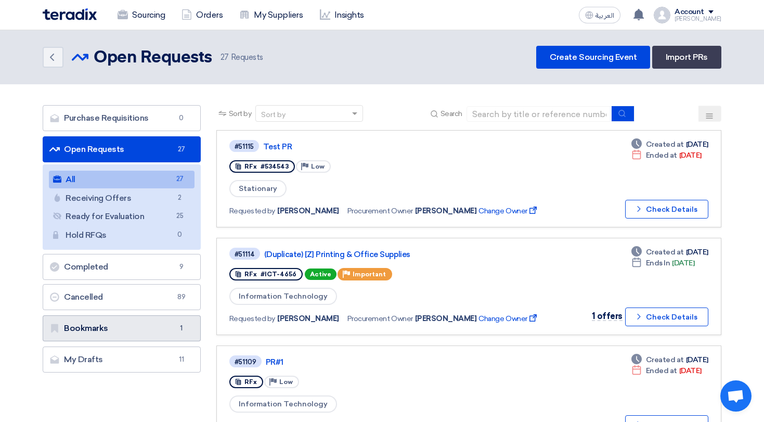
click at [143, 330] on link "Bookmarks Bookmarks 1" at bounding box center [122, 328] width 158 height 26
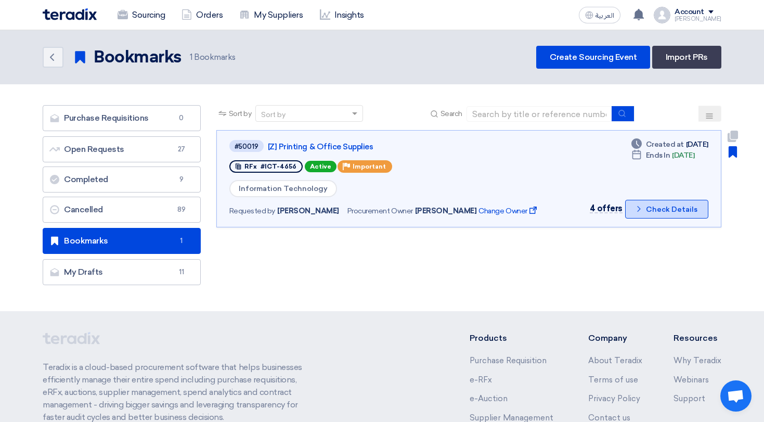
click at [668, 203] on button "Check details Check Details" at bounding box center [666, 209] width 83 height 19
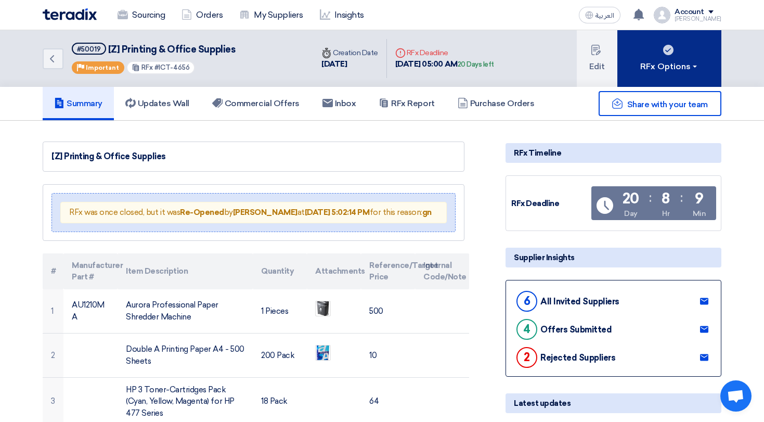
click at [680, 57] on button "RFx Options" at bounding box center [669, 58] width 104 height 57
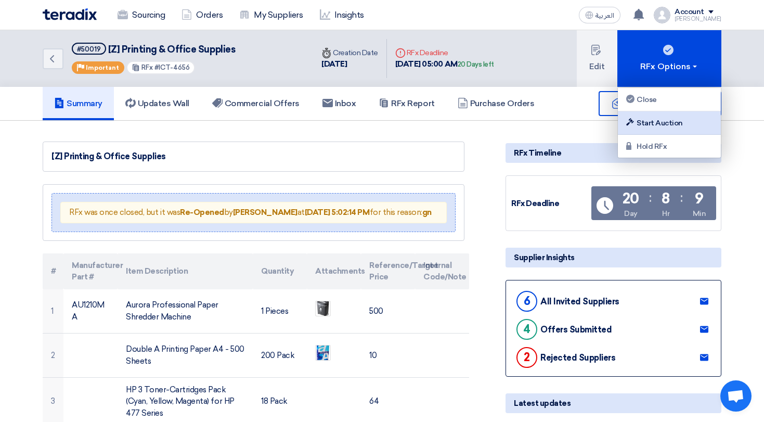
click at [680, 115] on link "Start Auction" at bounding box center [669, 122] width 103 height 23
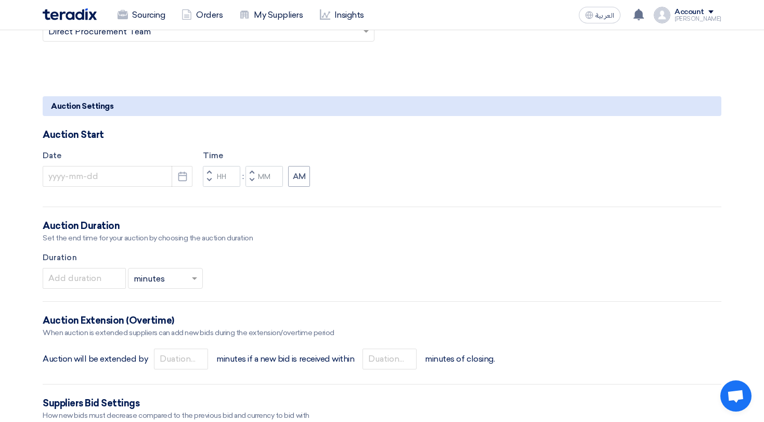
scroll to position [780, 0]
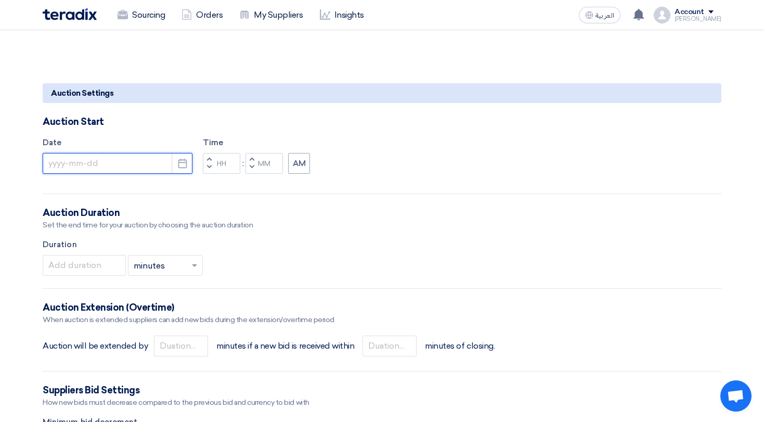
click at [162, 165] on input at bounding box center [118, 163] width 150 height 21
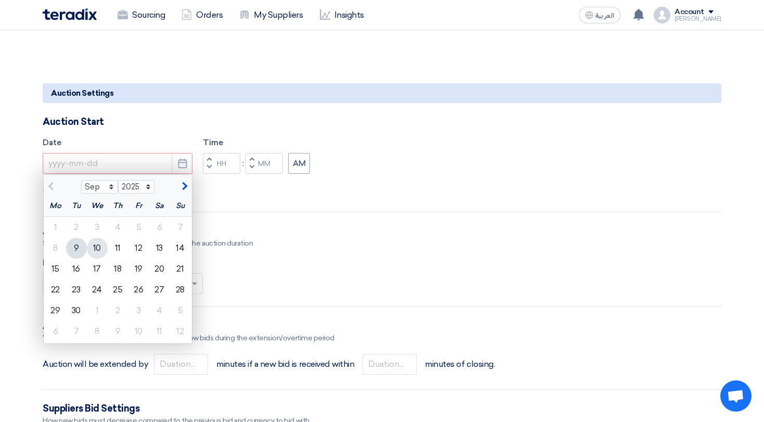
click at [93, 249] on div "10" at bounding box center [97, 248] width 21 height 21
type input "[DATE]"
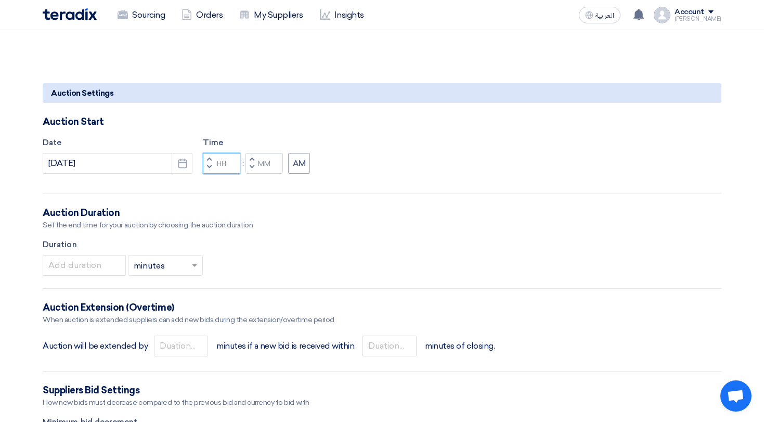
click at [222, 168] on input "Hours" at bounding box center [221, 163] width 37 height 21
type input "10"
click at [263, 168] on input "Minutes" at bounding box center [263, 163] width 37 height 21
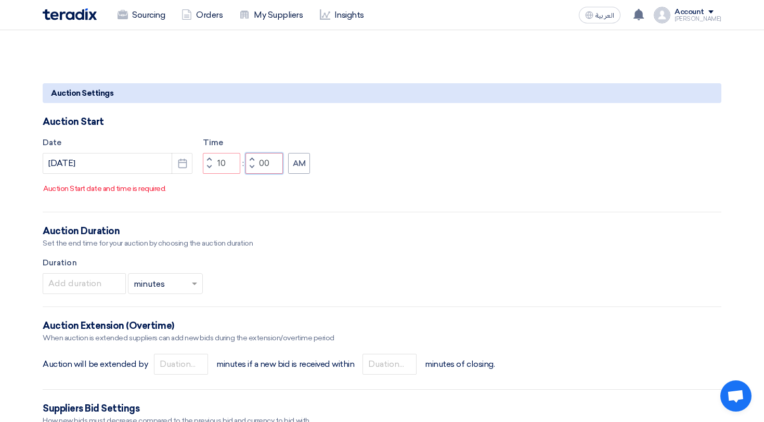
scroll to position [794, 0]
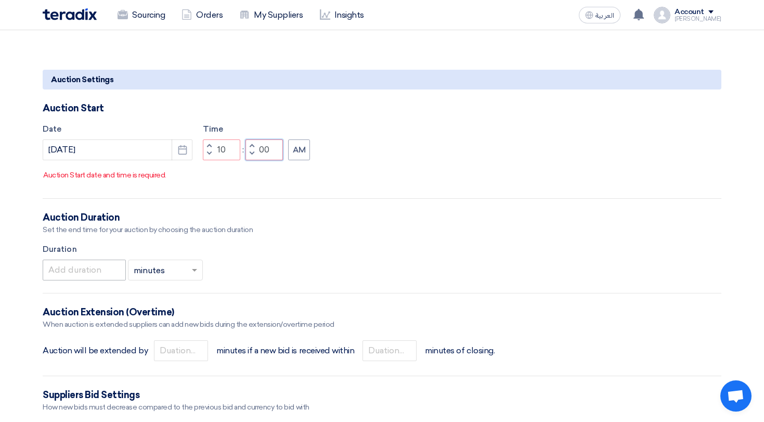
type input "00"
click at [81, 273] on input "number" at bounding box center [84, 269] width 83 height 21
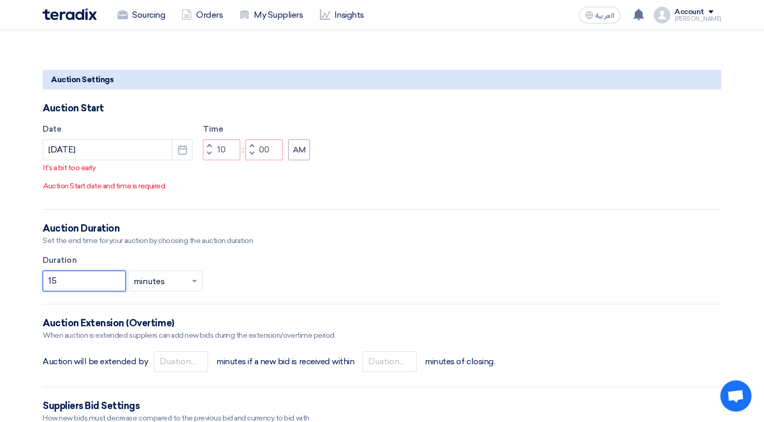
scroll to position [806, 0]
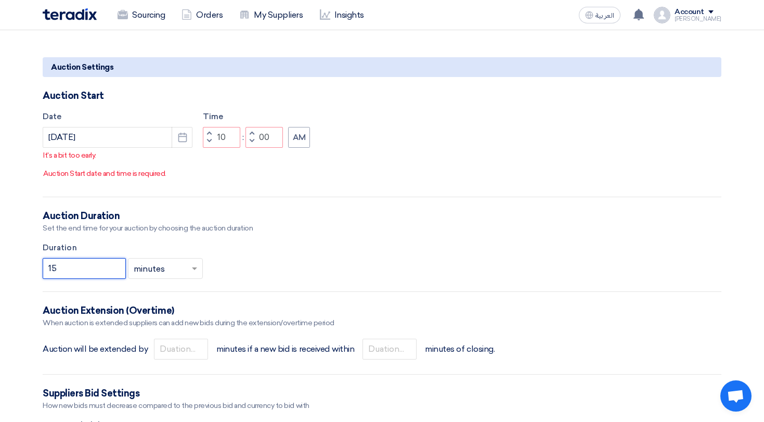
type input "15"
